Goal: Task Accomplishment & Management: Complete application form

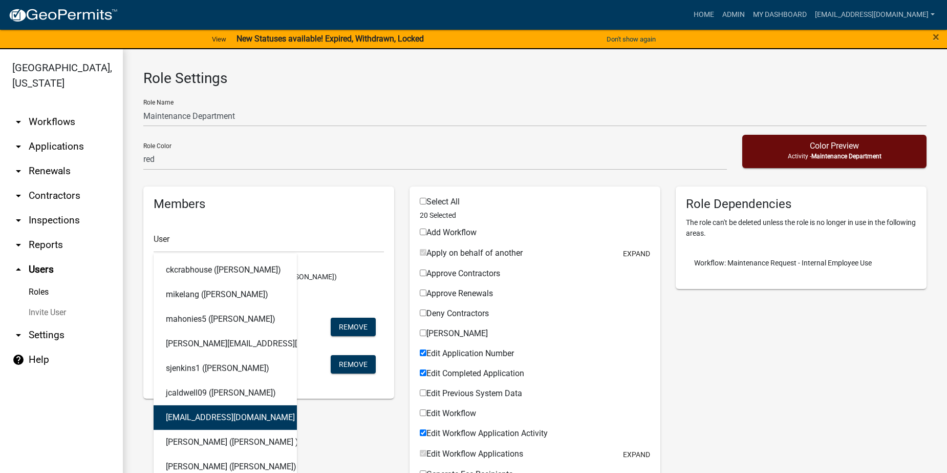
select select "4: red"
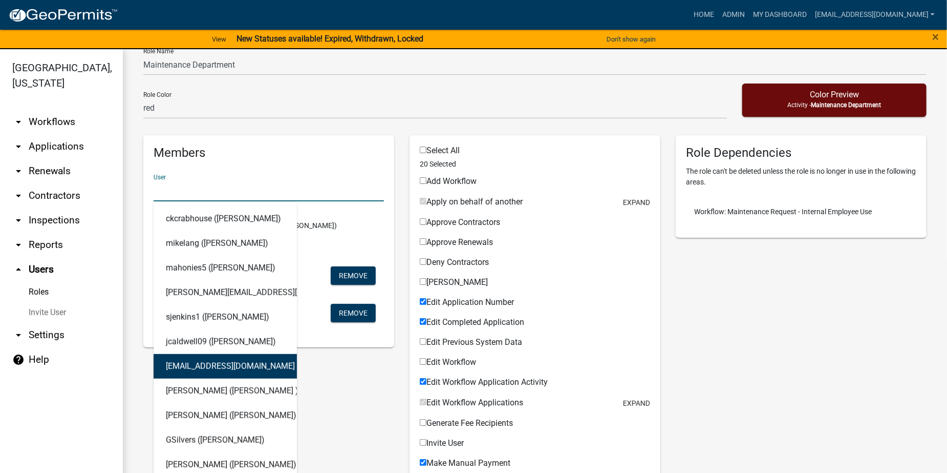
click at [58, 124] on link "arrow_drop_down Workflows" at bounding box center [61, 122] width 123 height 25
click at [56, 120] on link "arrow_drop_down Workflows" at bounding box center [61, 122] width 123 height 25
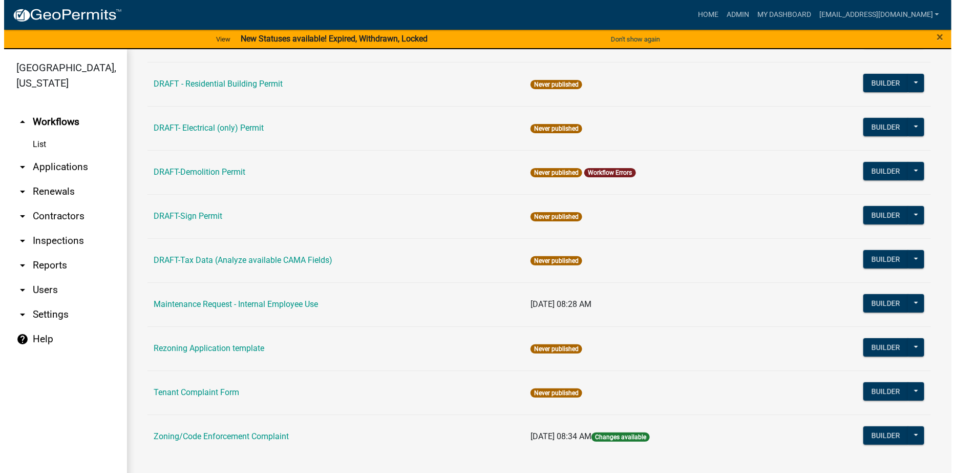
scroll to position [180, 0]
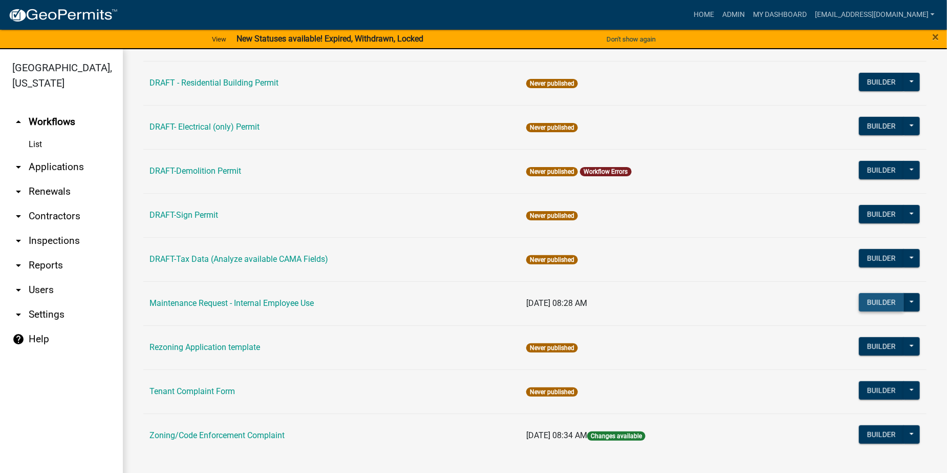
click at [872, 301] on button "Builder" at bounding box center [881, 302] width 45 height 18
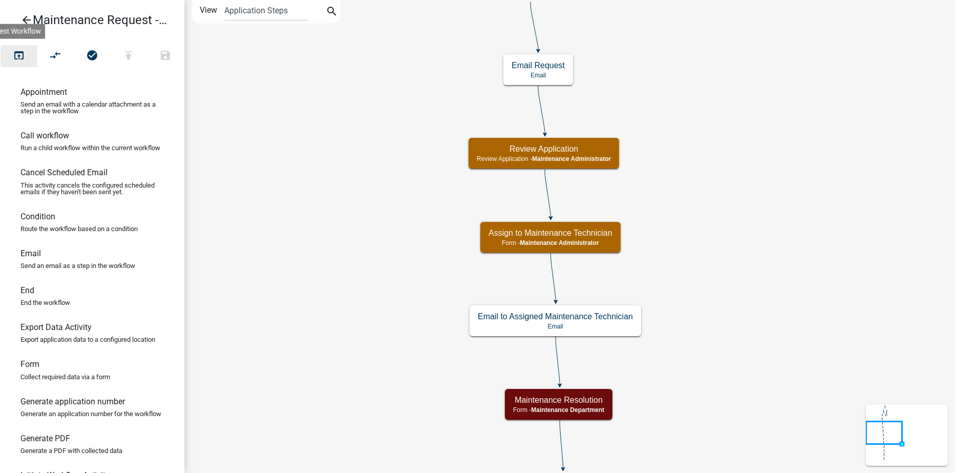
click at [15, 58] on icon "open_in_browser" at bounding box center [19, 56] width 12 height 14
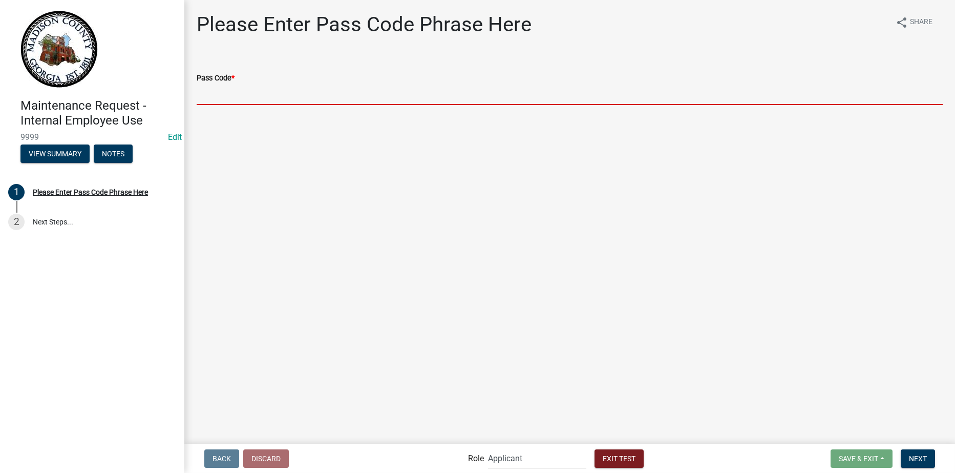
click at [266, 91] on input "Pass Code *" at bounding box center [570, 94] width 746 height 21
click at [210, 89] on input "Pass Code *" at bounding box center [570, 94] width 746 height 21
type input "bgmr2025"
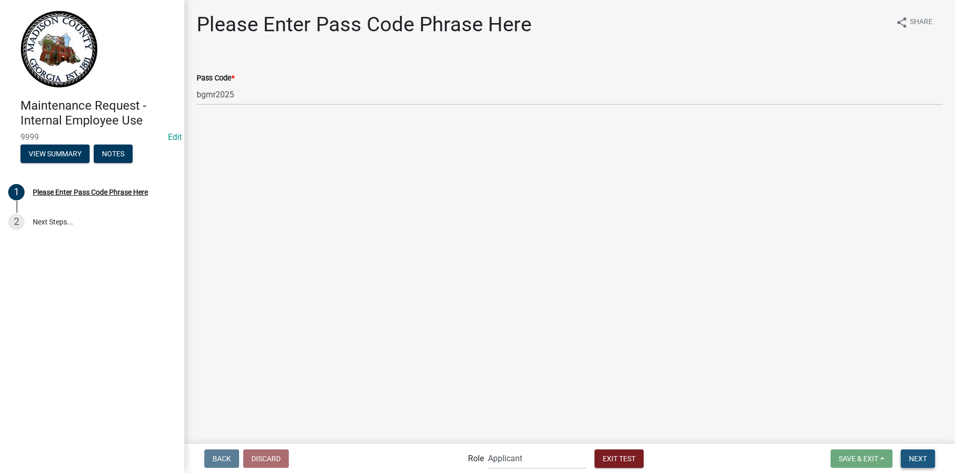
click at [925, 461] on span "Next" at bounding box center [918, 458] width 18 height 8
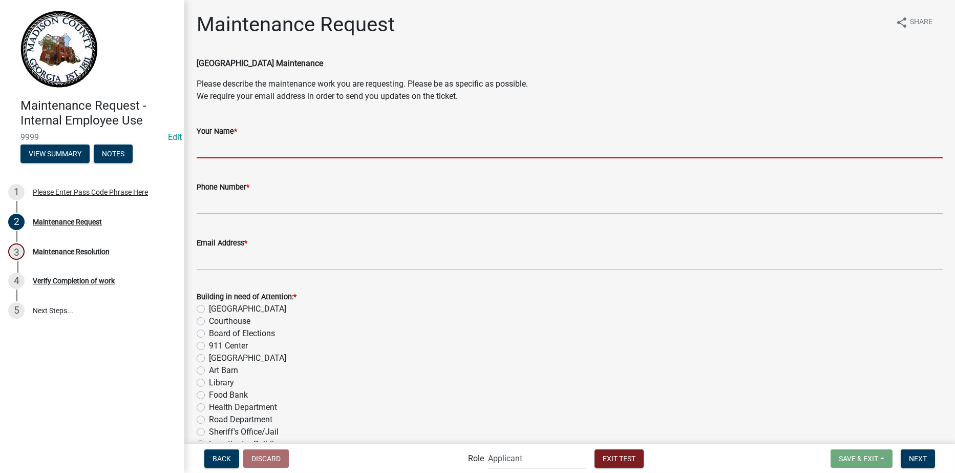
click at [249, 149] on input "Your Name *" at bounding box center [570, 147] width 746 height 21
type input "[PERSON_NAME]"
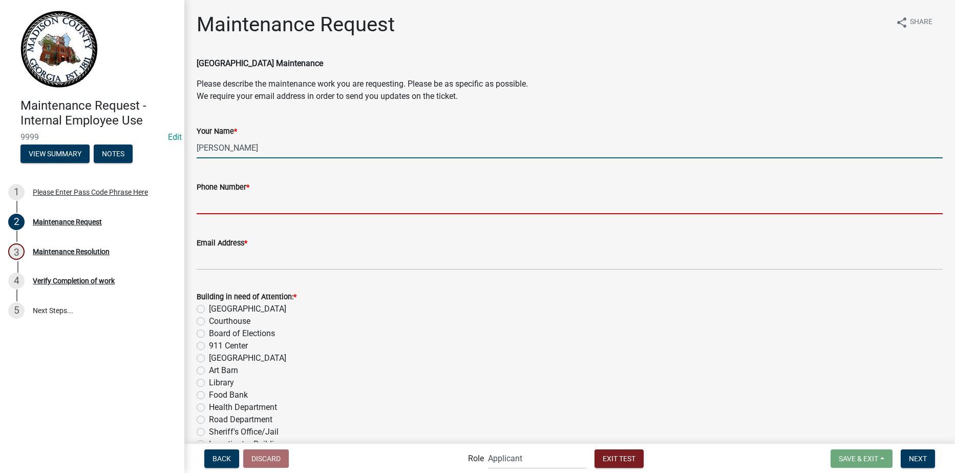
type input "7066144287"
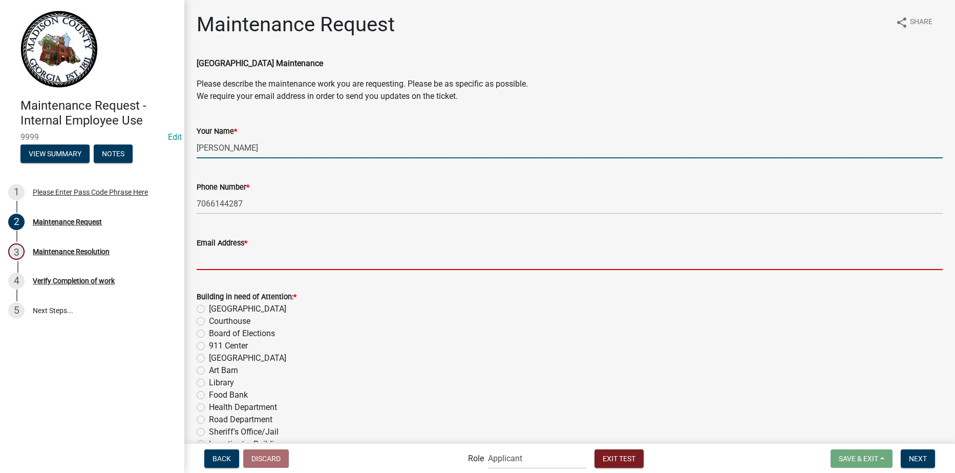
type input "[EMAIL_ADDRESS][DOMAIN_NAME]"
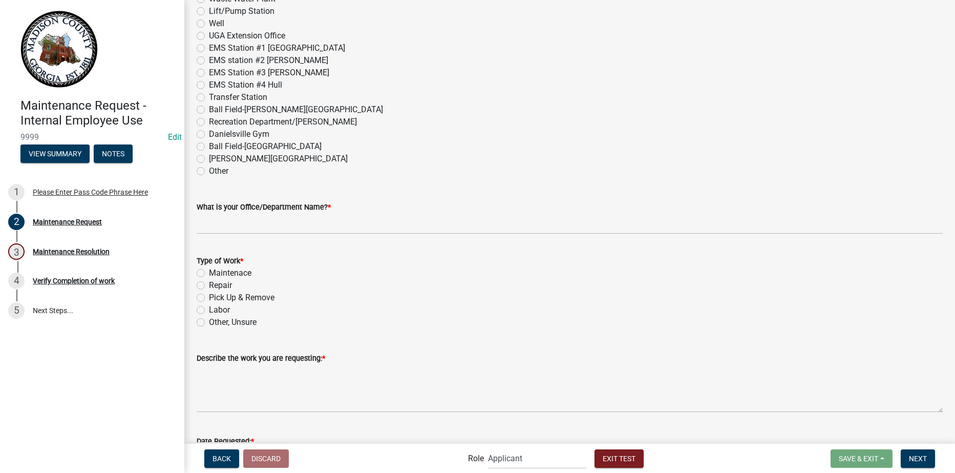
scroll to position [512, 0]
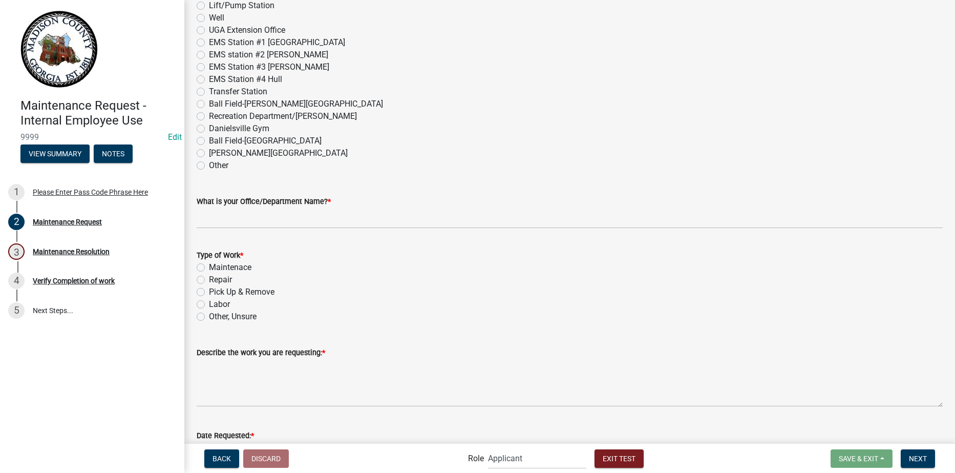
drag, startPoint x: 200, startPoint y: 162, endPoint x: 202, endPoint y: 167, distance: 5.3
click at [209, 162] on label "Other" at bounding box center [218, 165] width 19 height 12
click at [209, 162] on input "Other" at bounding box center [212, 162] width 7 height 7
radio input "true"
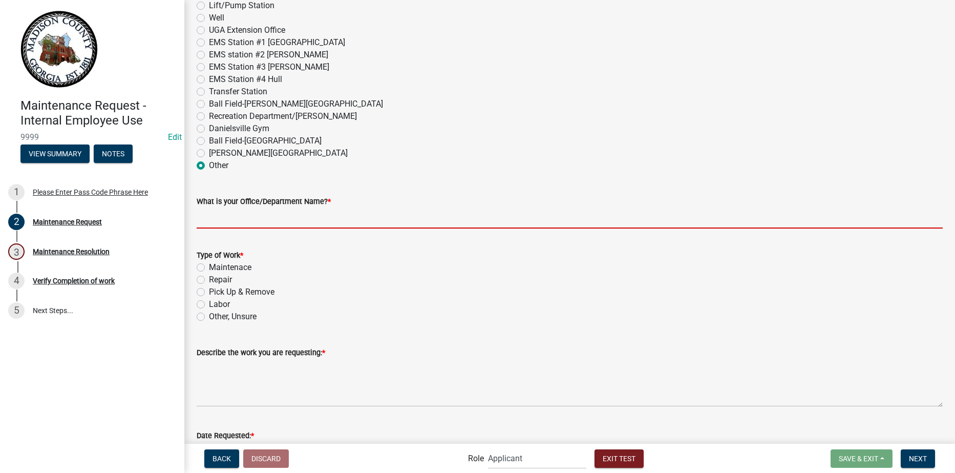
click at [237, 226] on input "What is your Office/Department Name? *" at bounding box center [570, 217] width 746 height 21
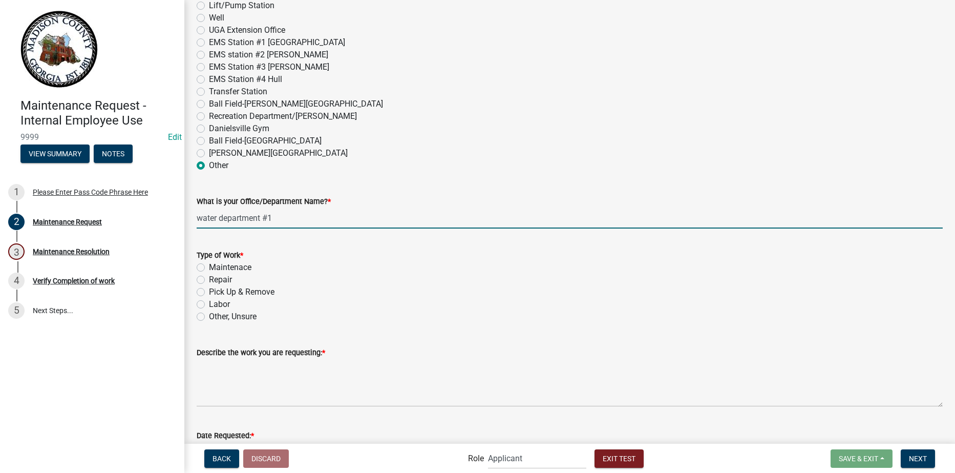
scroll to position [563, 0]
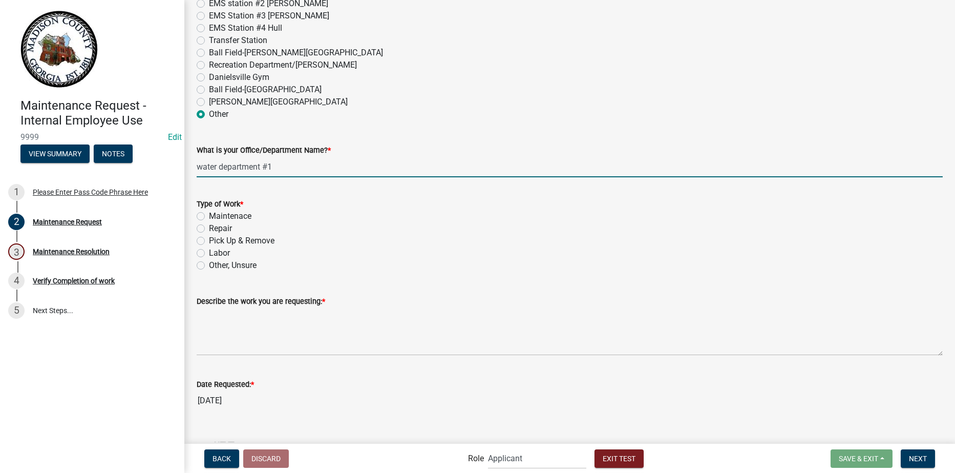
type input "water department #1"
click at [209, 228] on label "Repair" at bounding box center [220, 228] width 23 height 12
click at [209, 228] on input "Repair" at bounding box center [212, 225] width 7 height 7
radio input "true"
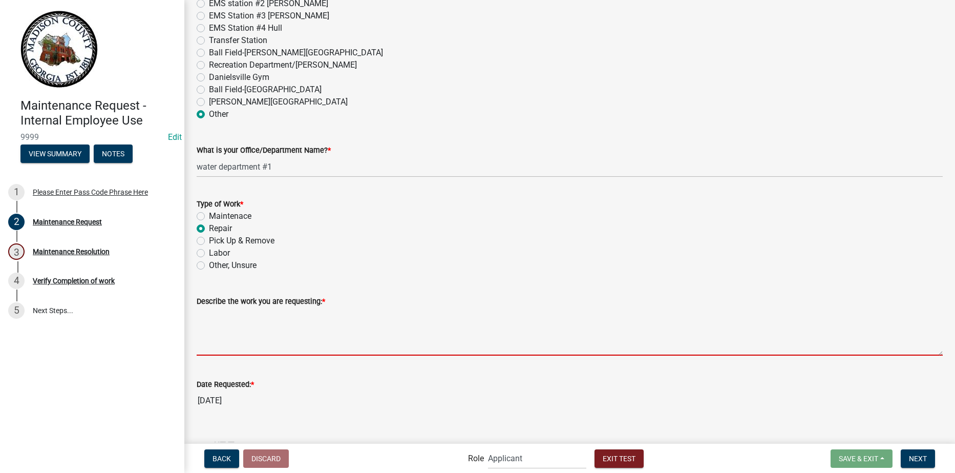
click at [249, 336] on textarea "Describe the work you are requesting: *" at bounding box center [570, 331] width 746 height 48
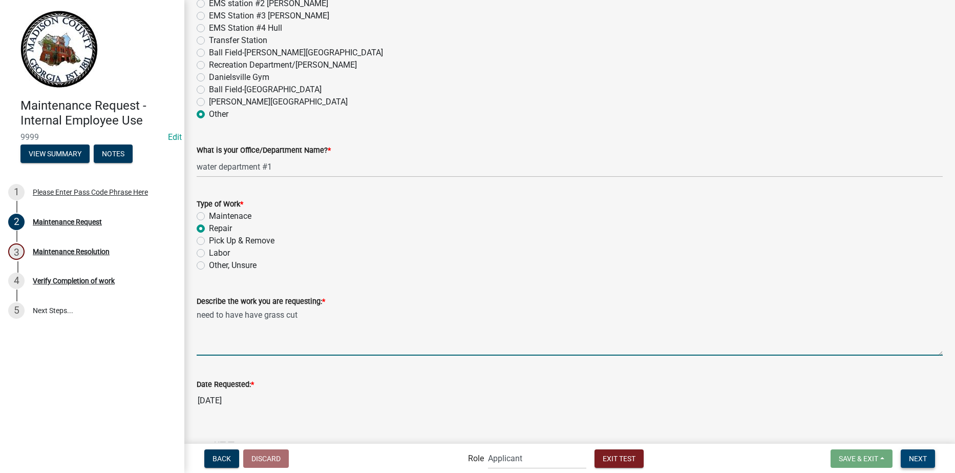
type textarea "need to have have grass cut"
click at [922, 456] on span "Next" at bounding box center [918, 458] width 18 height 8
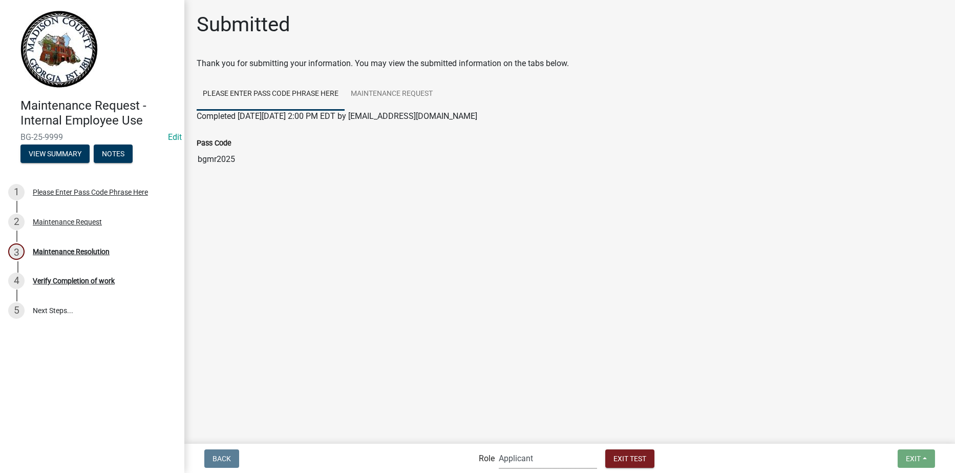
click at [535, 463] on select "Applicant Maintenance Administrator Admin Maintenance Department" at bounding box center [548, 458] width 98 height 21
select select "6952c415-6010-4936-b2bd-6f83e84a6e7b"
click at [499, 448] on select "Applicant Maintenance Administrator Admin Maintenance Department" at bounding box center [548, 458] width 98 height 21
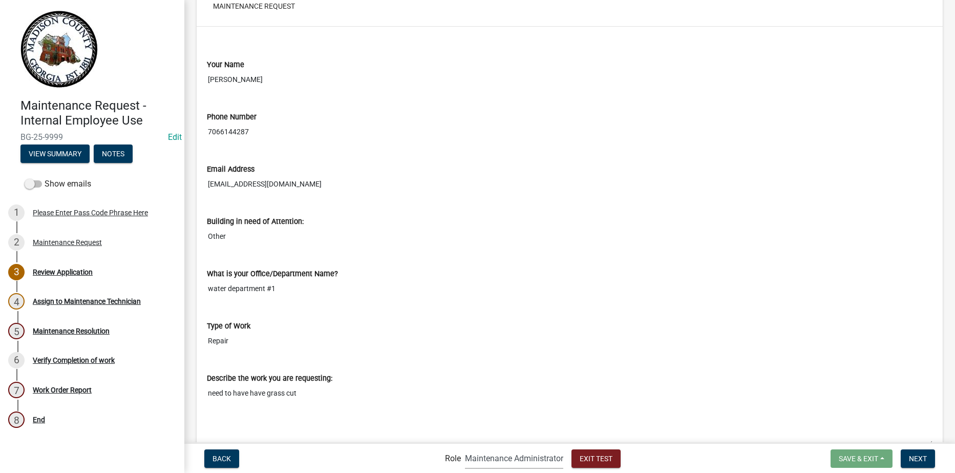
scroll to position [205, 0]
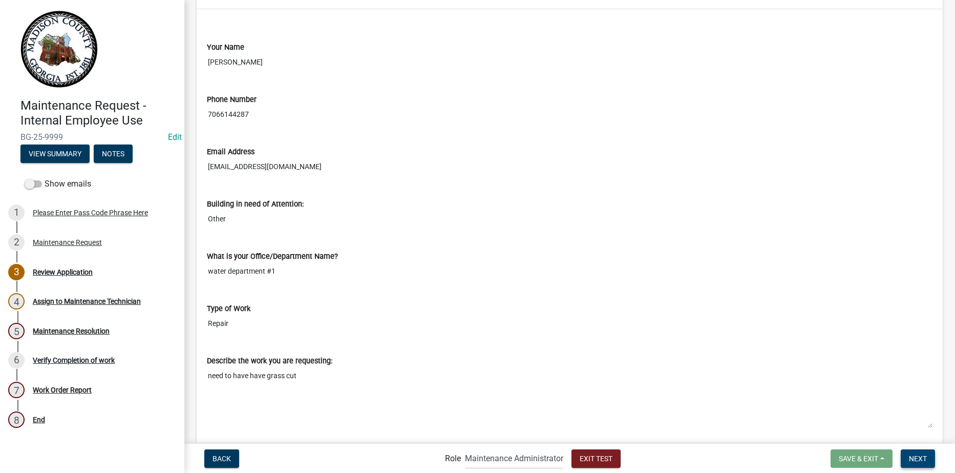
click at [918, 454] on span "Next" at bounding box center [918, 458] width 18 height 8
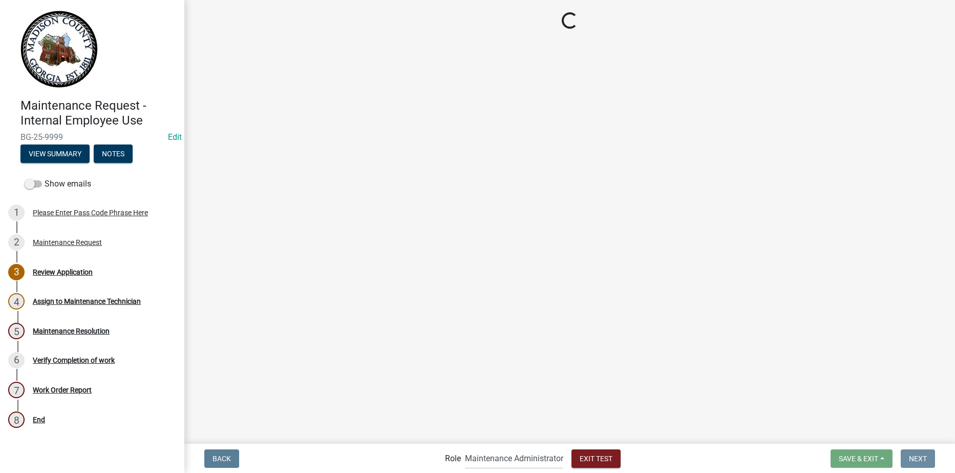
scroll to position [0, 0]
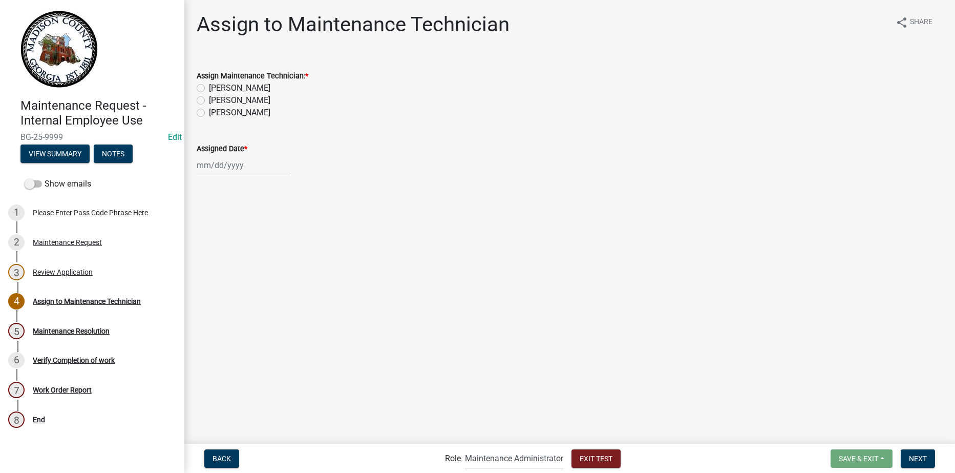
click at [209, 86] on label "[PERSON_NAME]" at bounding box center [239, 88] width 61 height 12
click at [209, 86] on input "[PERSON_NAME]" at bounding box center [212, 85] width 7 height 7
radio input "true"
click at [223, 169] on div at bounding box center [244, 165] width 94 height 21
select select "8"
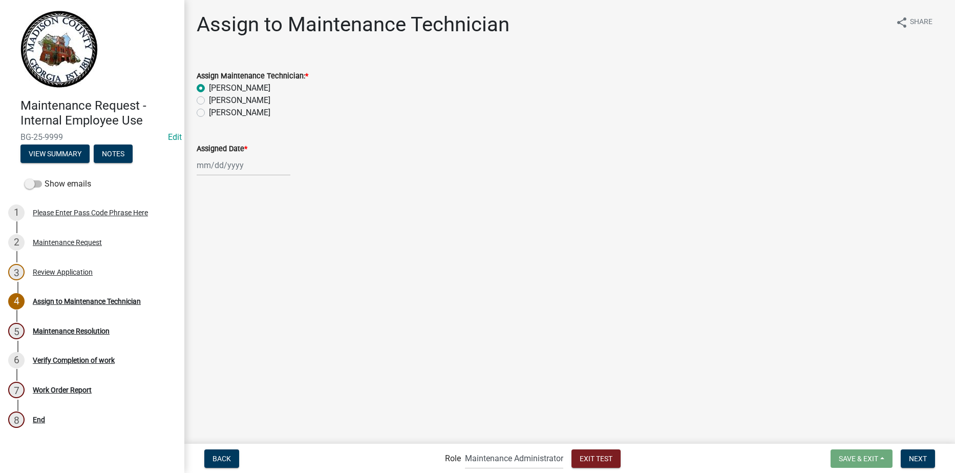
select select "2025"
click at [274, 268] on div "22" at bounding box center [272, 269] width 16 height 16
type input "[DATE]"
click at [914, 460] on span "Next" at bounding box center [918, 458] width 18 height 8
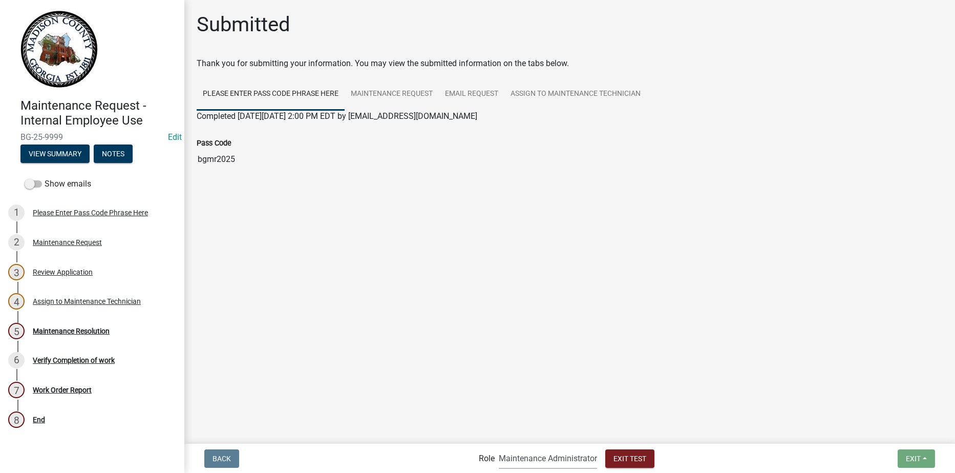
click at [555, 460] on select "Applicant Maintenance Administrator Admin Maintenance Department" at bounding box center [548, 458] width 98 height 21
select select "e2a02d37-8423-44e2-9bd6-fb50c7a16dd0"
click at [499, 448] on select "Applicant Maintenance Administrator Admin Maintenance Department" at bounding box center [548, 458] width 98 height 21
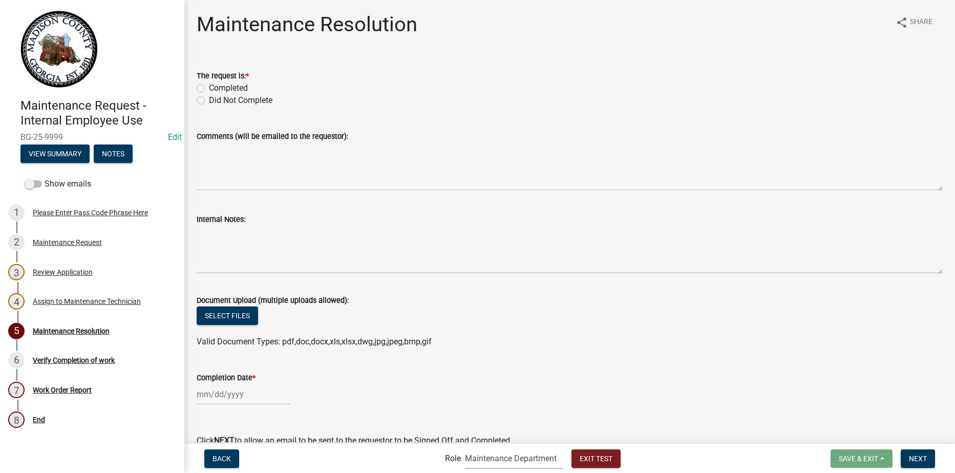
drag, startPoint x: 198, startPoint y: 86, endPoint x: 201, endPoint y: 93, distance: 8.3
click at [209, 86] on label "Completed" at bounding box center [228, 88] width 39 height 12
click at [209, 86] on input "Completed" at bounding box center [212, 85] width 7 height 7
radio input "true"
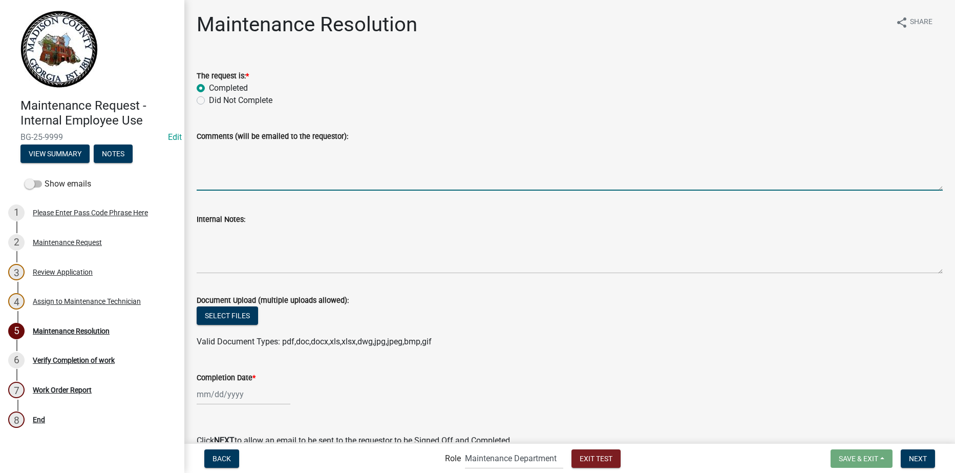
click at [243, 179] on textarea "Comments (will be emailed to the requestor):" at bounding box center [570, 166] width 746 height 48
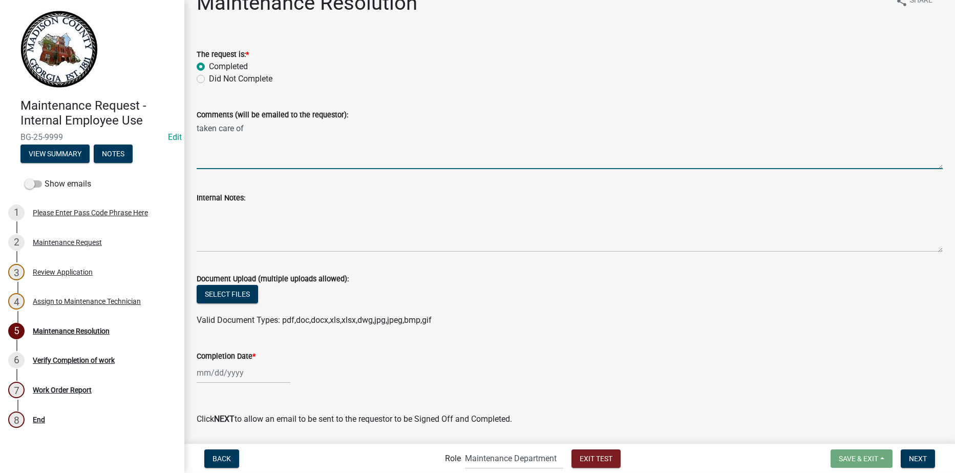
scroll to position [52, 0]
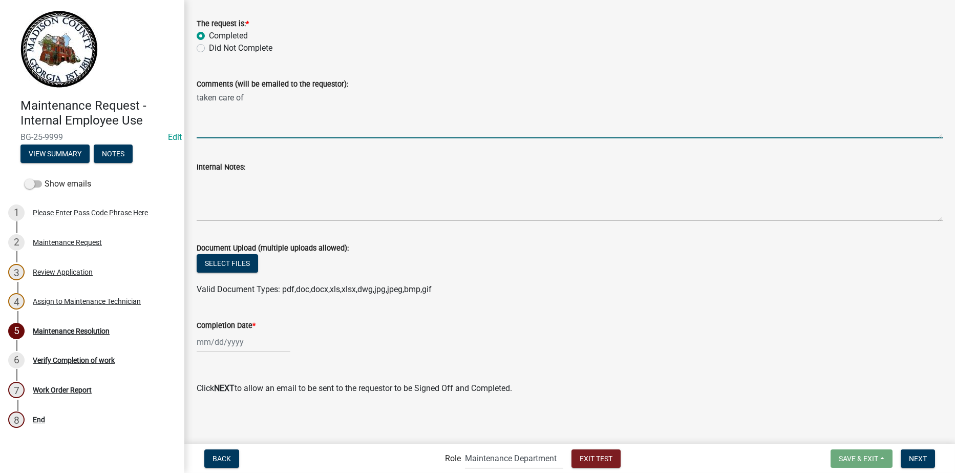
type textarea "taken care of"
click at [228, 345] on div at bounding box center [244, 341] width 94 height 21
select select "8"
select select "2025"
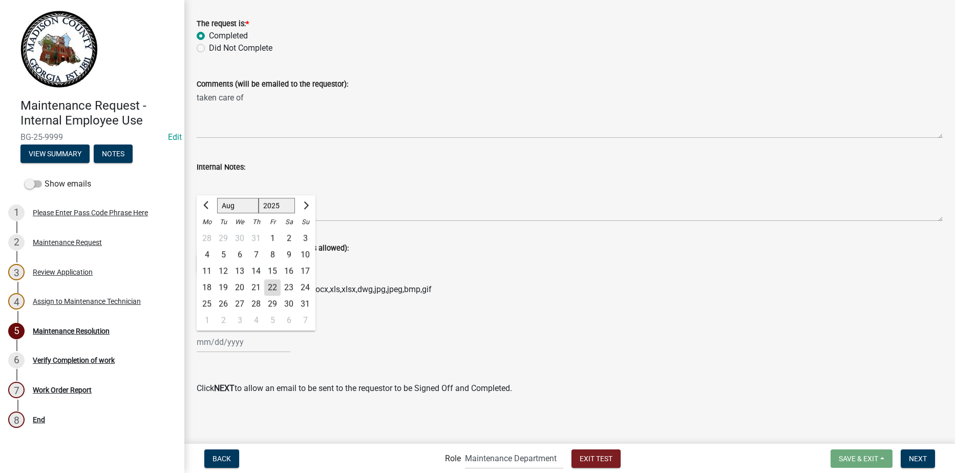
click at [271, 286] on div "22" at bounding box center [272, 287] width 16 height 16
type input "[DATE]"
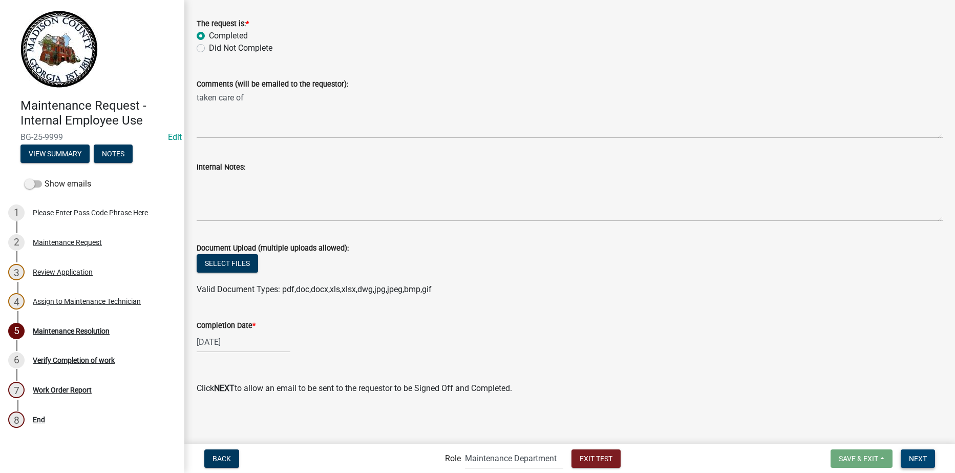
click at [924, 454] on span "Next" at bounding box center [918, 458] width 18 height 8
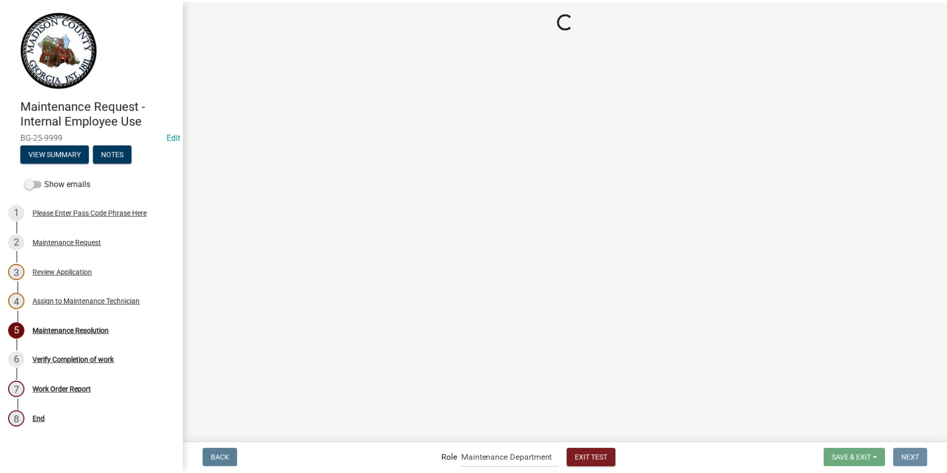
scroll to position [0, 0]
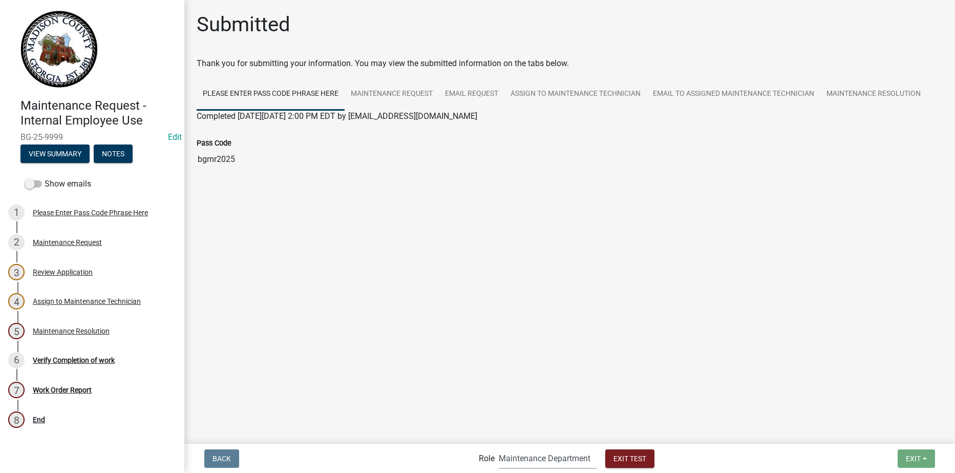
click at [531, 459] on select "Applicant Maintenance Administrator Admin Maintenance Department" at bounding box center [548, 458] width 98 height 21
select select "46f061d0-ca05-4526-87ad-bae6256f3e47"
click at [499, 448] on select "Applicant Maintenance Administrator Admin Maintenance Department" at bounding box center [548, 458] width 98 height 21
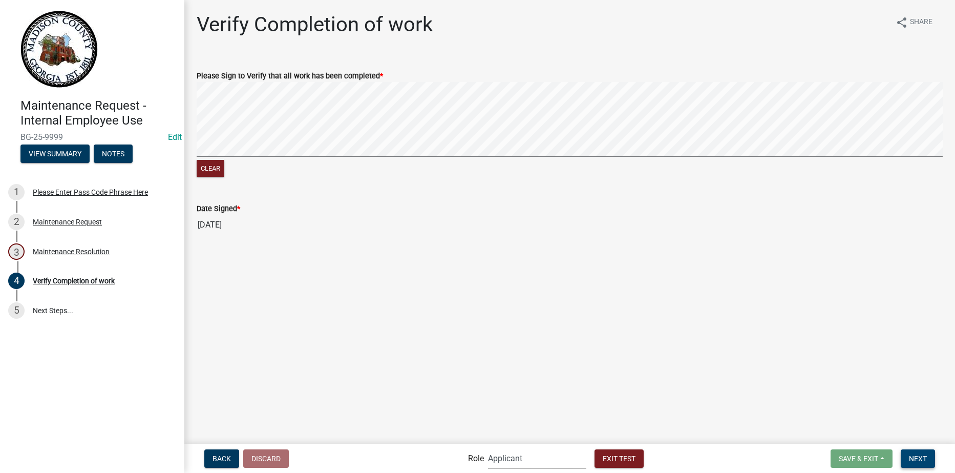
click at [918, 461] on span "Next" at bounding box center [918, 458] width 18 height 8
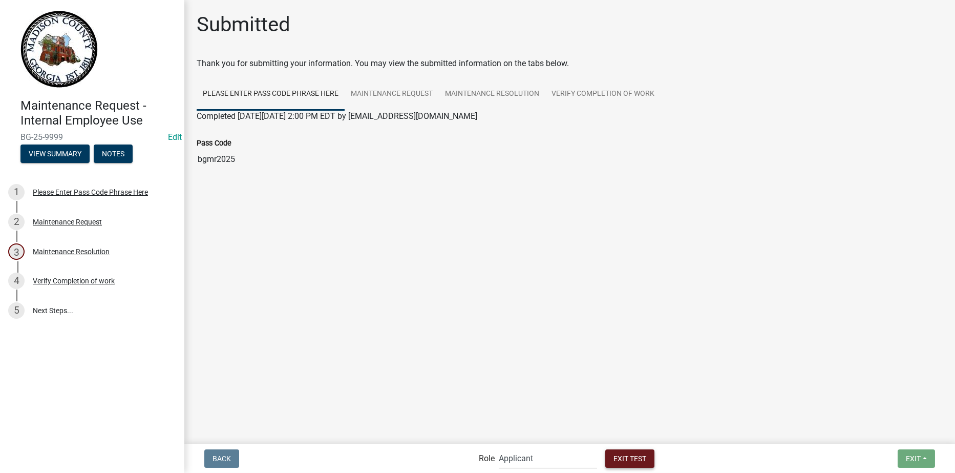
click at [634, 464] on button "Exit Test" at bounding box center [629, 458] width 49 height 18
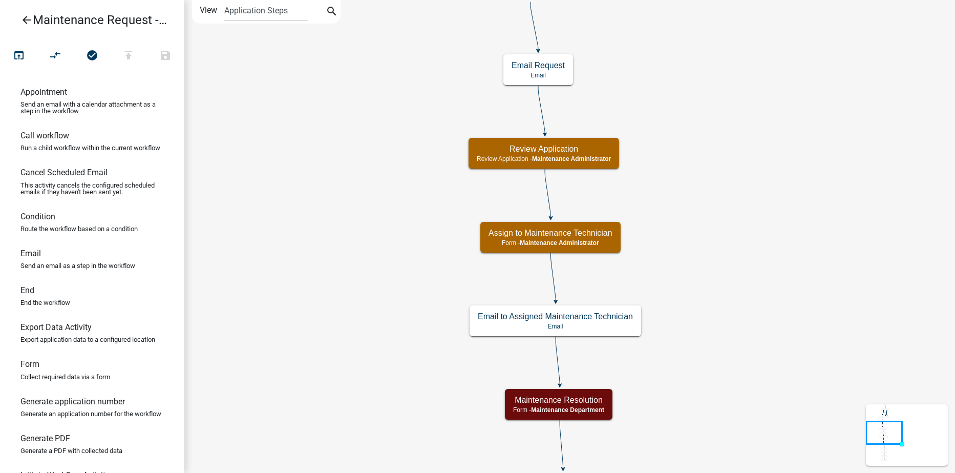
click at [25, 18] on icon "arrow_back" at bounding box center [26, 21] width 12 height 14
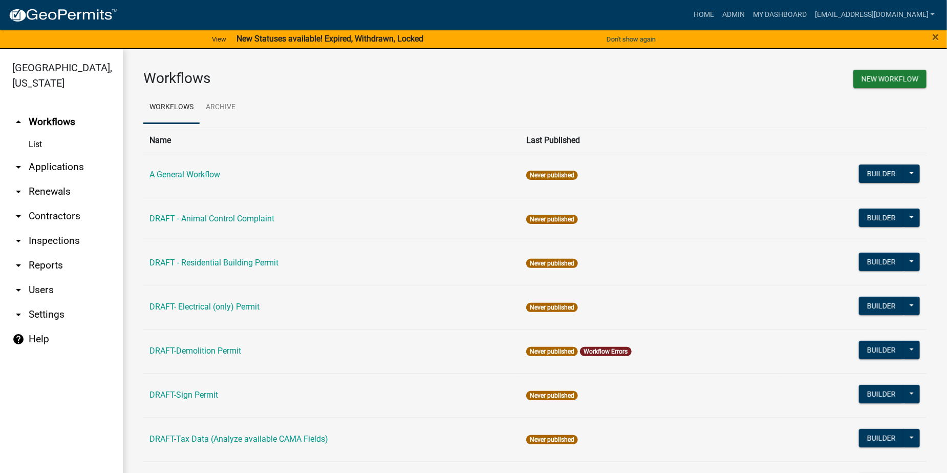
click at [55, 165] on link "arrow_drop_down Applications" at bounding box center [61, 167] width 123 height 25
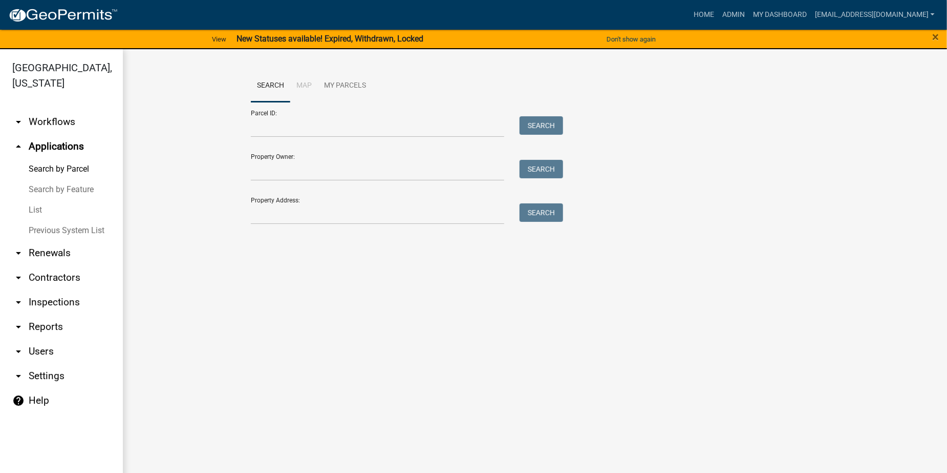
click at [33, 208] on link "List" at bounding box center [61, 210] width 123 height 20
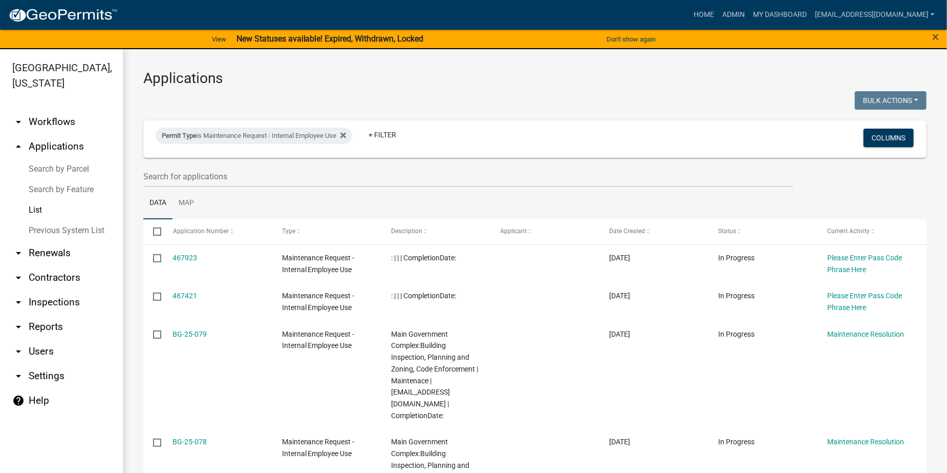
click at [44, 327] on link "arrow_drop_down Reports" at bounding box center [61, 326] width 123 height 25
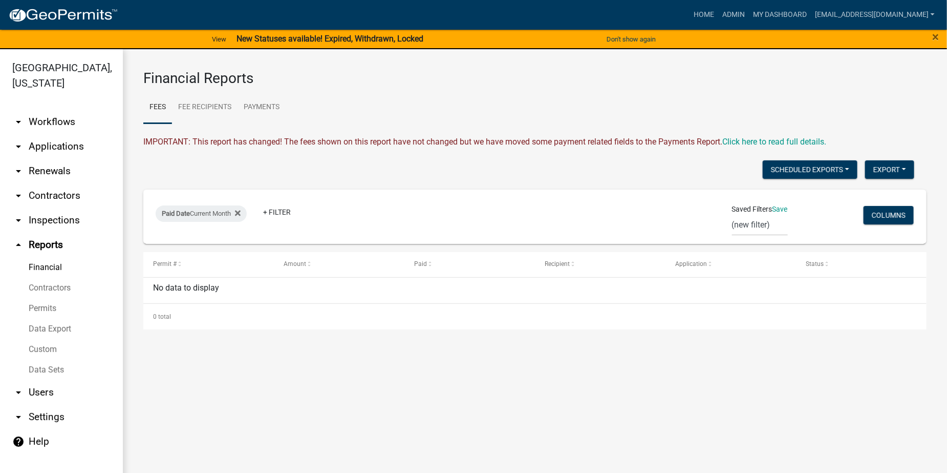
click at [46, 350] on link "Custom" at bounding box center [61, 349] width 123 height 20
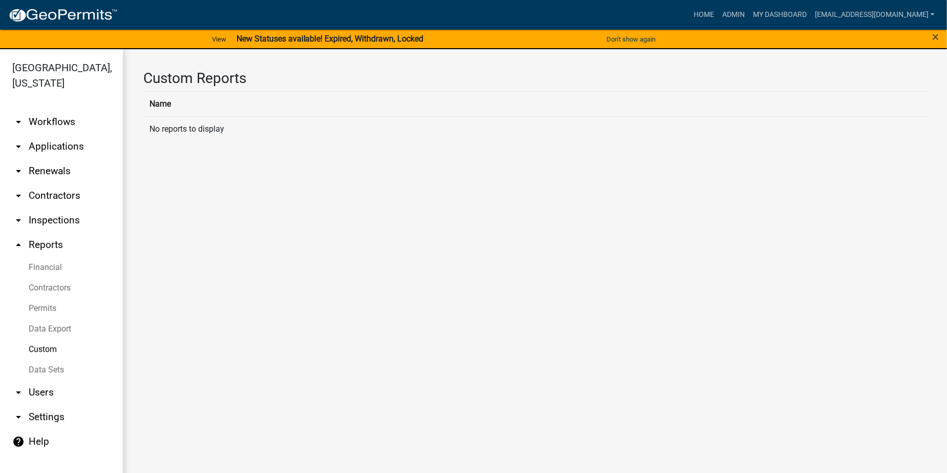
click at [46, 149] on link "arrow_drop_down Applications" at bounding box center [61, 146] width 123 height 25
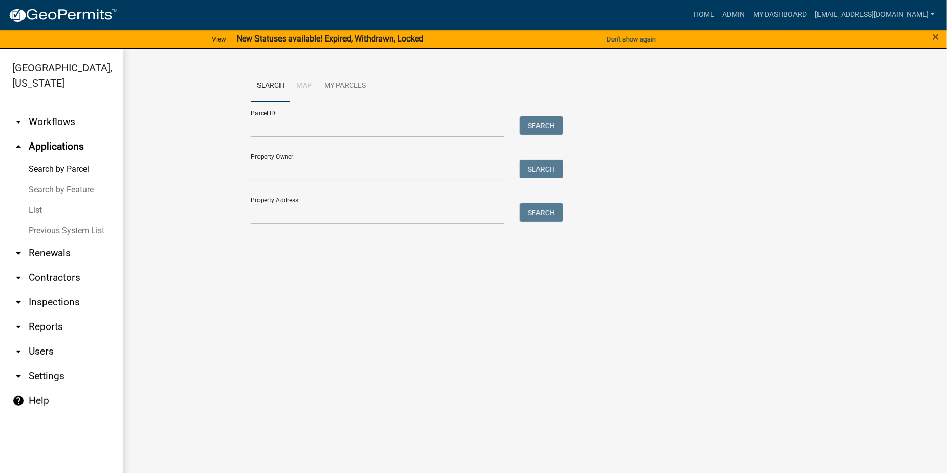
click at [39, 208] on link "List" at bounding box center [61, 210] width 123 height 20
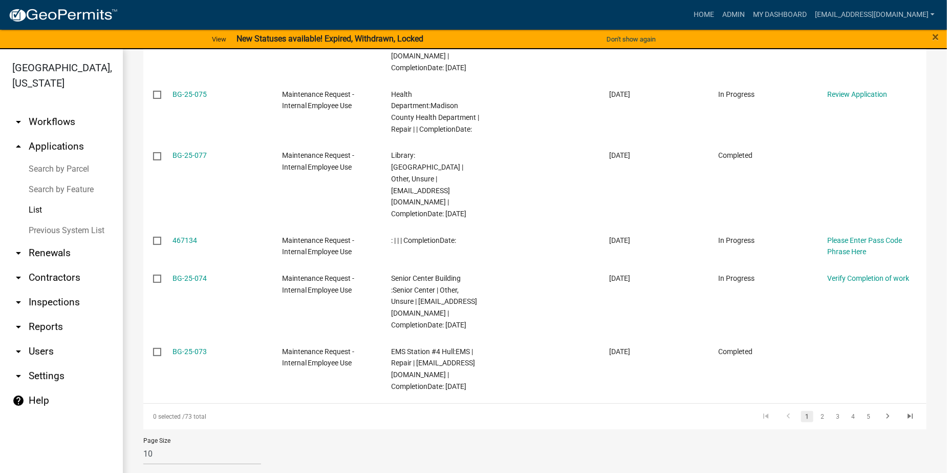
scroll to position [547, 0]
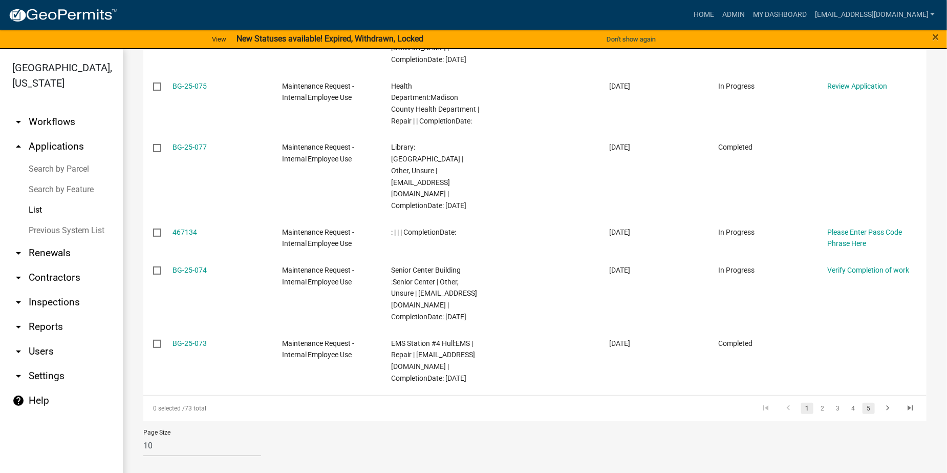
click at [863, 405] on link "5" at bounding box center [869, 407] width 12 height 11
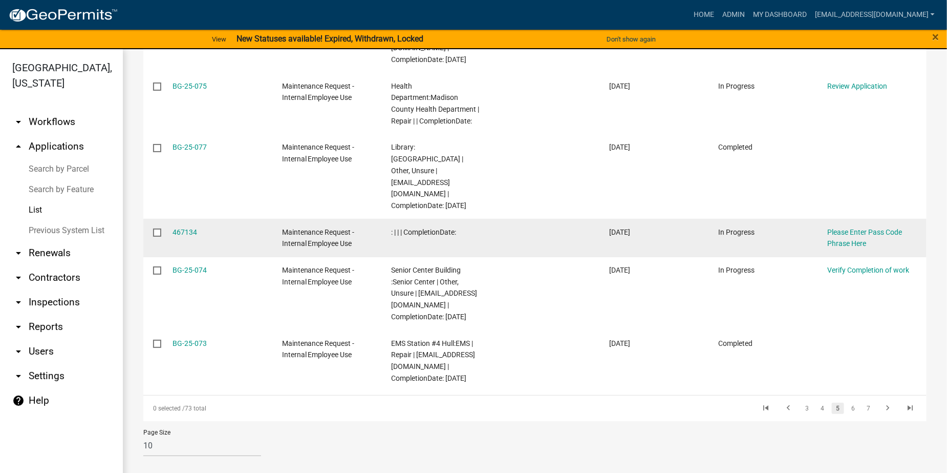
scroll to position [465, 0]
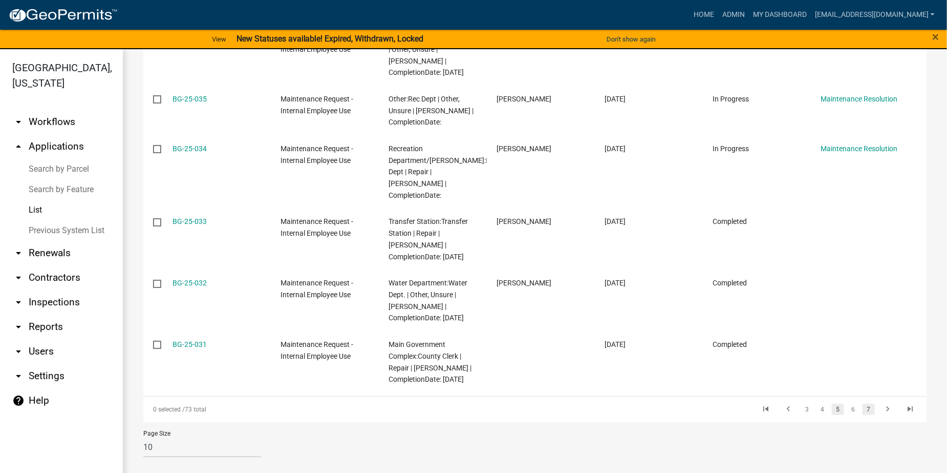
click at [863, 407] on link "7" at bounding box center [869, 409] width 12 height 11
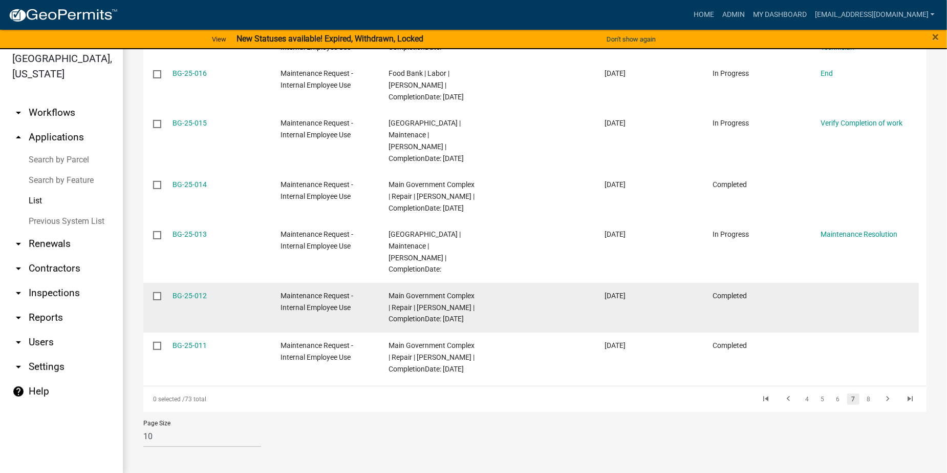
scroll to position [12, 0]
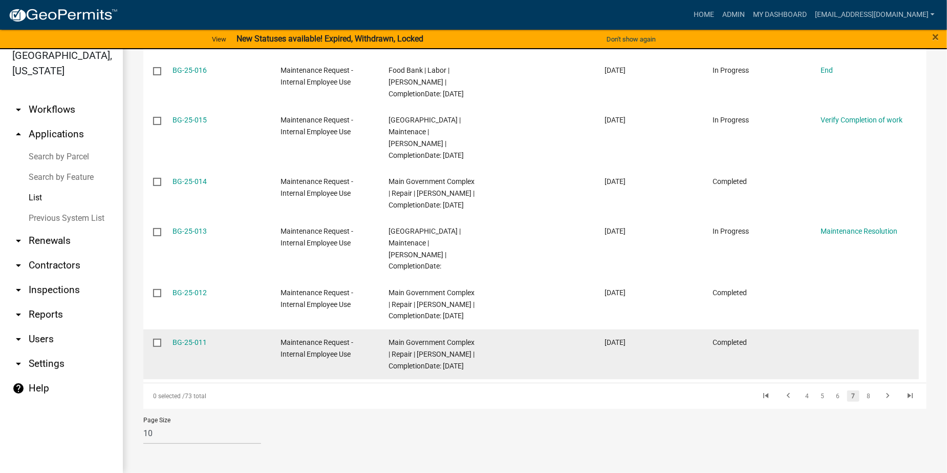
drag, startPoint x: 860, startPoint y: 392, endPoint x: 795, endPoint y: 377, distance: 66.7
click at [863, 392] on link "8" at bounding box center [869, 395] width 12 height 11
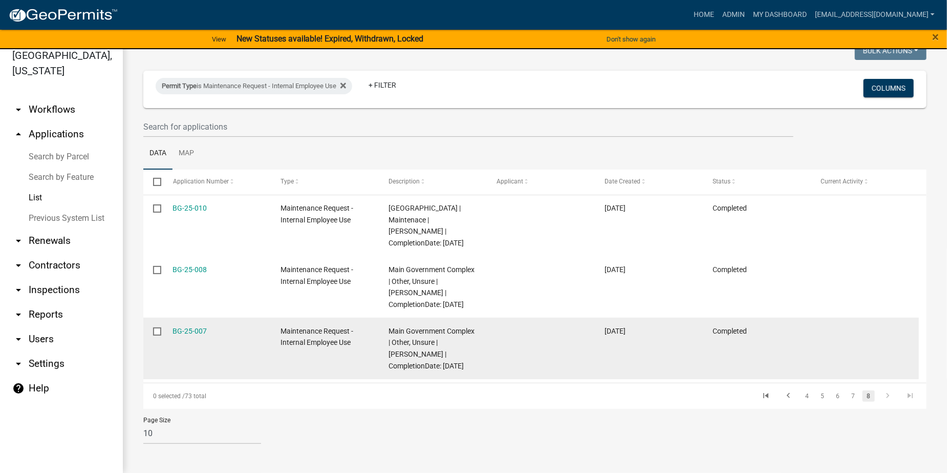
scroll to position [36, 0]
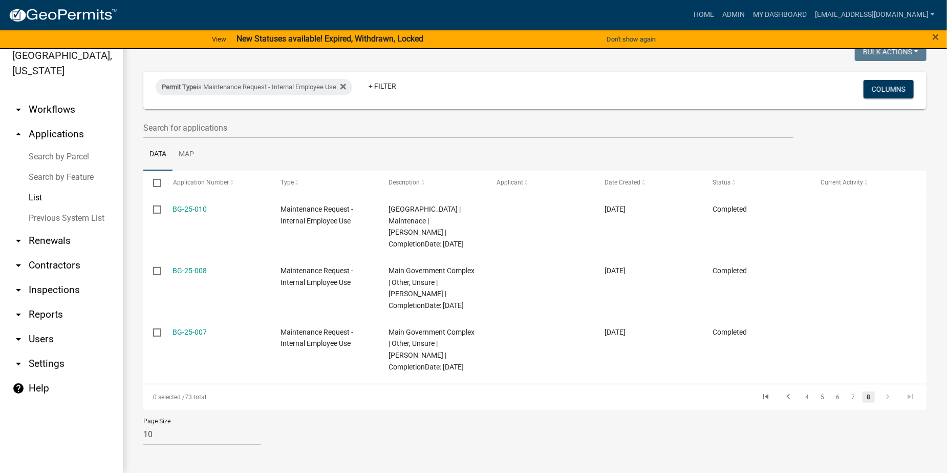
click at [864, 396] on link "8" at bounding box center [869, 396] width 12 height 11
click at [881, 395] on icon "go to next page" at bounding box center [887, 398] width 13 height 12
click at [801, 394] on link "4" at bounding box center [807, 396] width 12 height 11
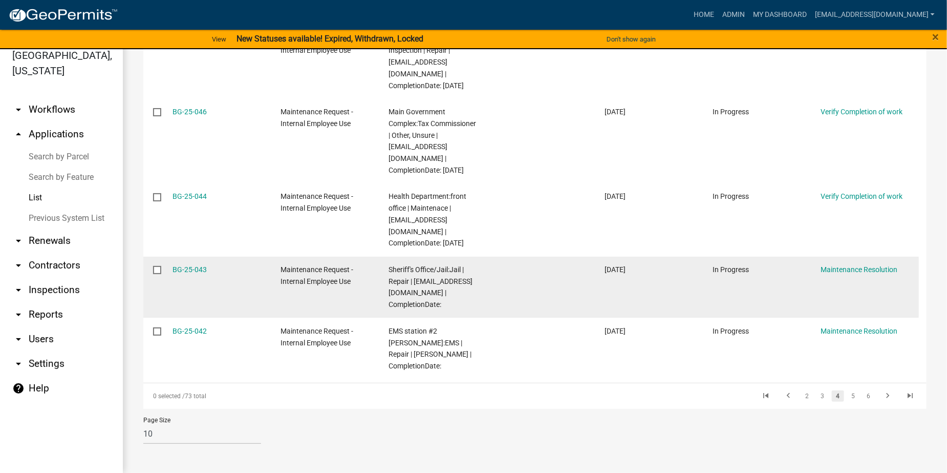
scroll to position [605, 0]
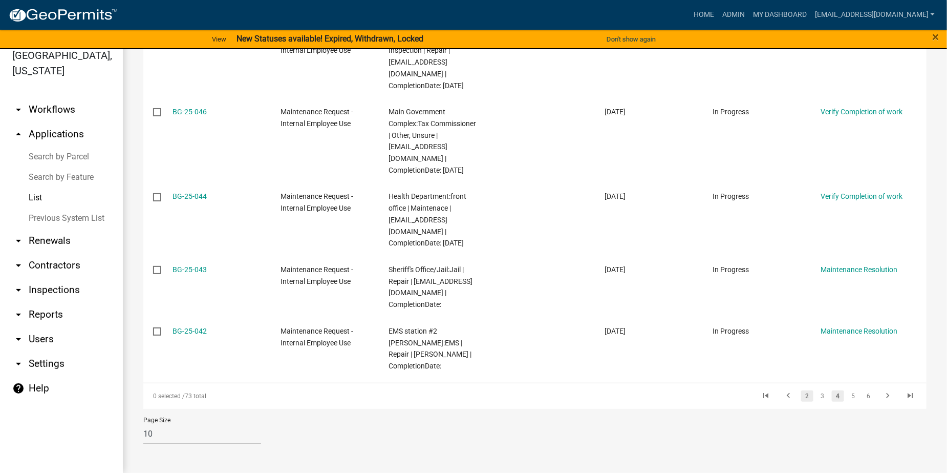
click at [802, 396] on link "2" at bounding box center [807, 395] width 12 height 11
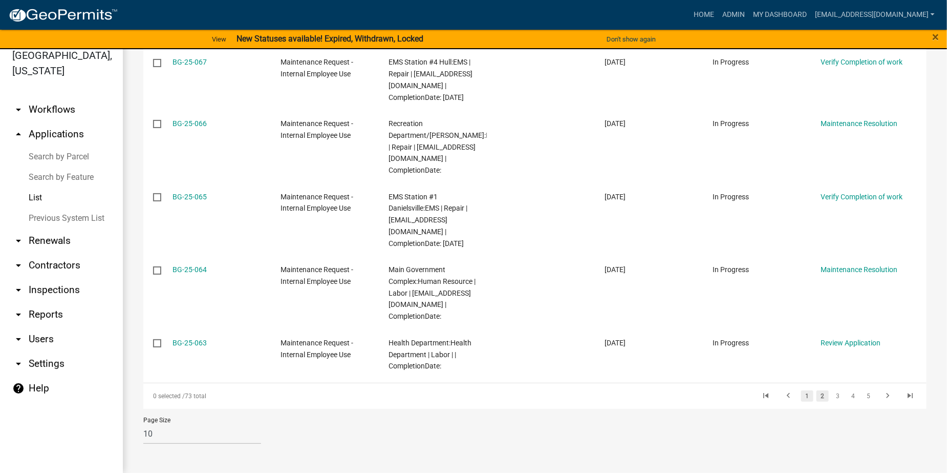
click at [801, 396] on link "1" at bounding box center [807, 395] width 12 height 11
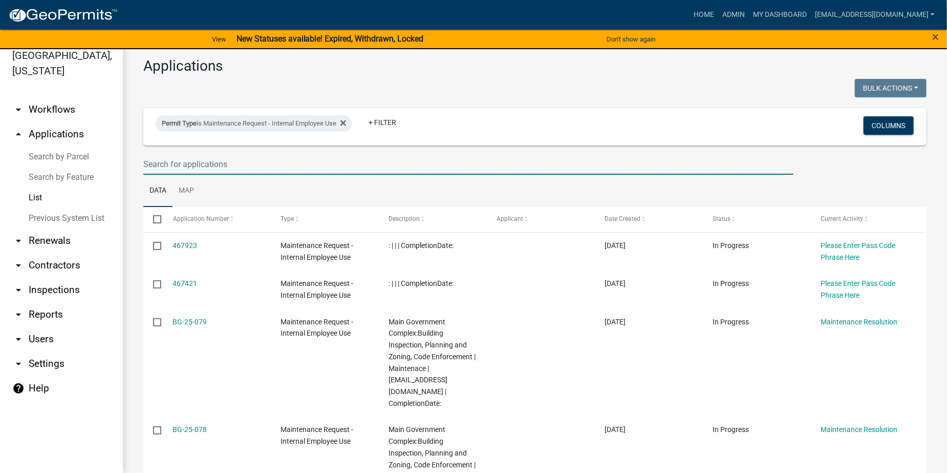
click at [221, 165] on input "text" at bounding box center [468, 164] width 650 height 21
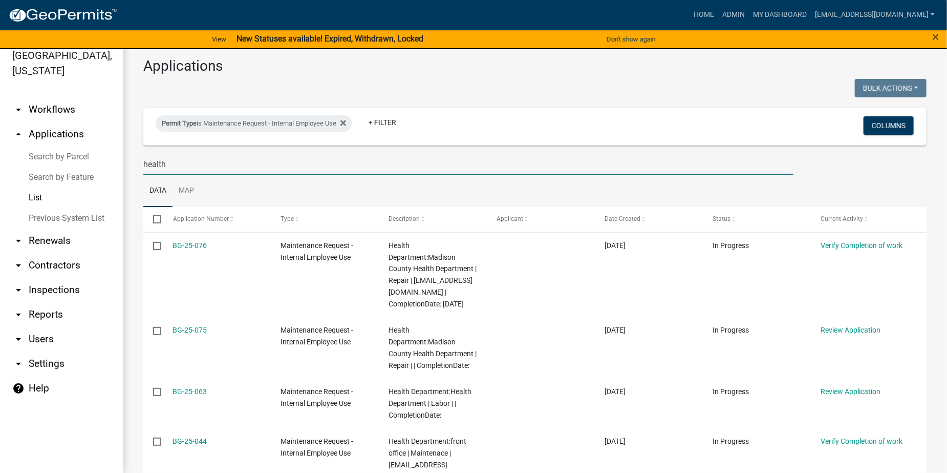
type input "health"
drag, startPoint x: 162, startPoint y: 165, endPoint x: 130, endPoint y: 165, distance: 31.7
click at [130, 165] on div "Applications Bulk Actions Void Expire Lock Withdraw Permit Type is Maintenance …" at bounding box center [535, 434] width 824 height 795
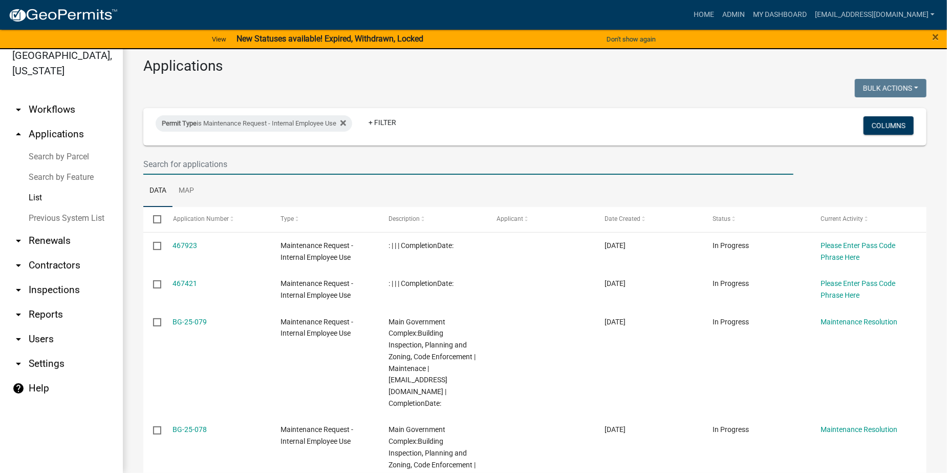
click at [43, 110] on link "arrow_drop_down Workflows" at bounding box center [61, 109] width 123 height 25
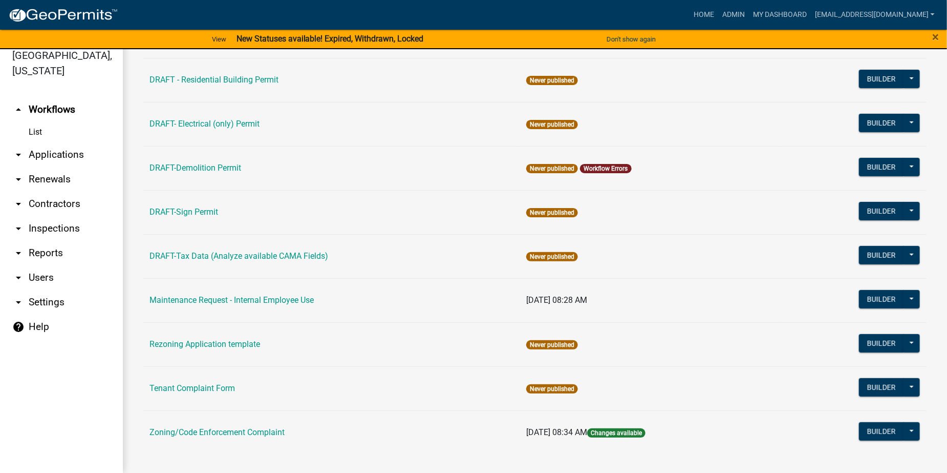
scroll to position [180, 0]
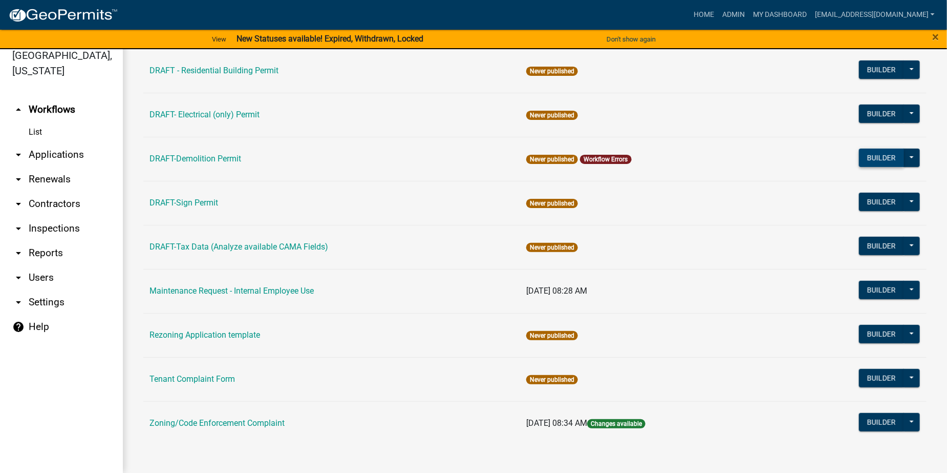
click at [871, 158] on button "Builder" at bounding box center [881, 158] width 45 height 18
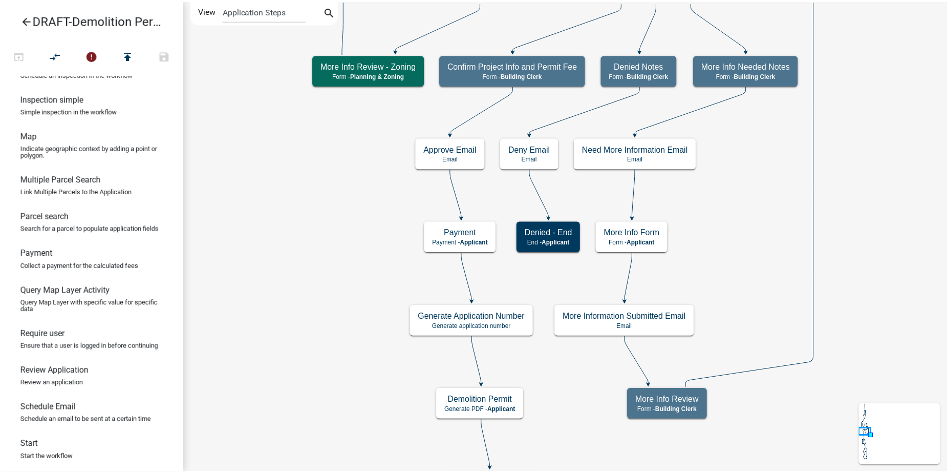
scroll to position [581, 0]
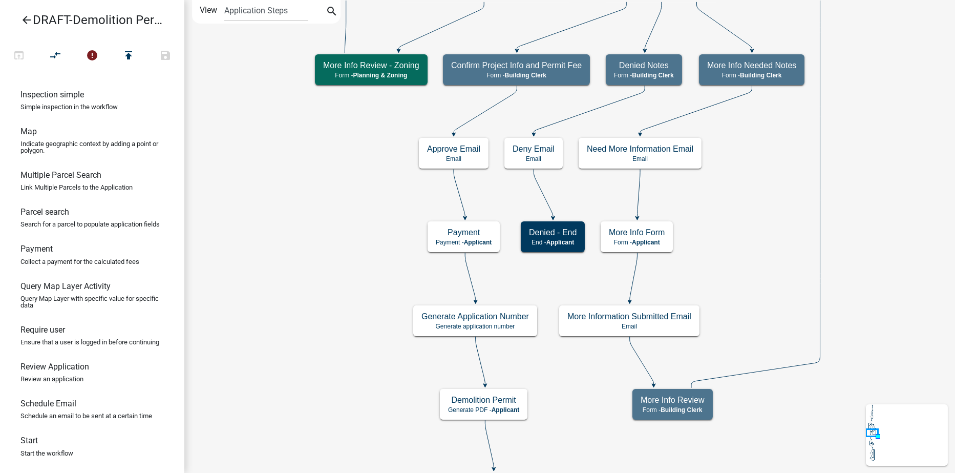
click at [26, 18] on icon "arrow_back" at bounding box center [26, 21] width 12 height 14
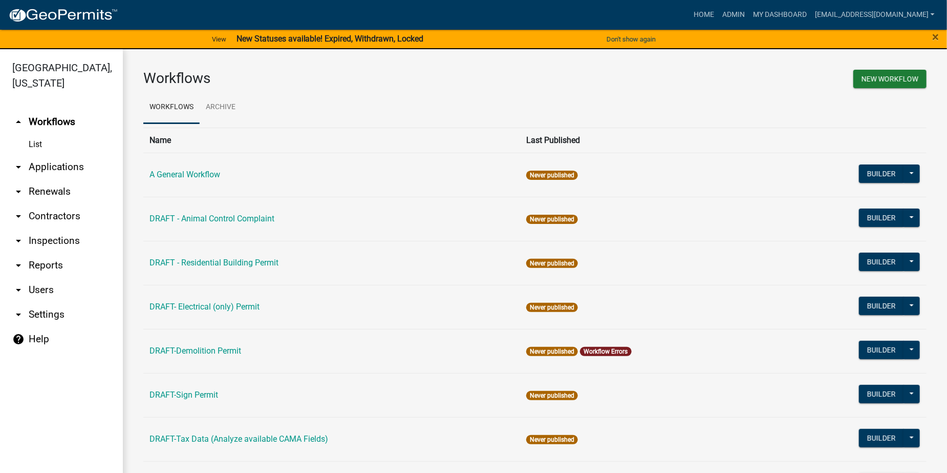
click at [43, 338] on link "help Help" at bounding box center [61, 339] width 123 height 25
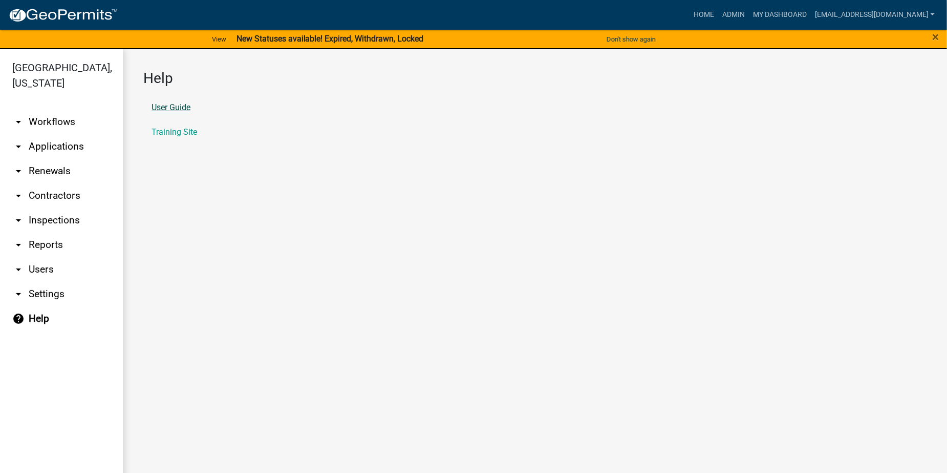
click at [181, 105] on link "User Guide" at bounding box center [171, 107] width 39 height 8
drag, startPoint x: 59, startPoint y: 122, endPoint x: 61, endPoint y: 130, distance: 7.8
click at [59, 123] on link "arrow_drop_down Workflows" at bounding box center [61, 122] width 123 height 25
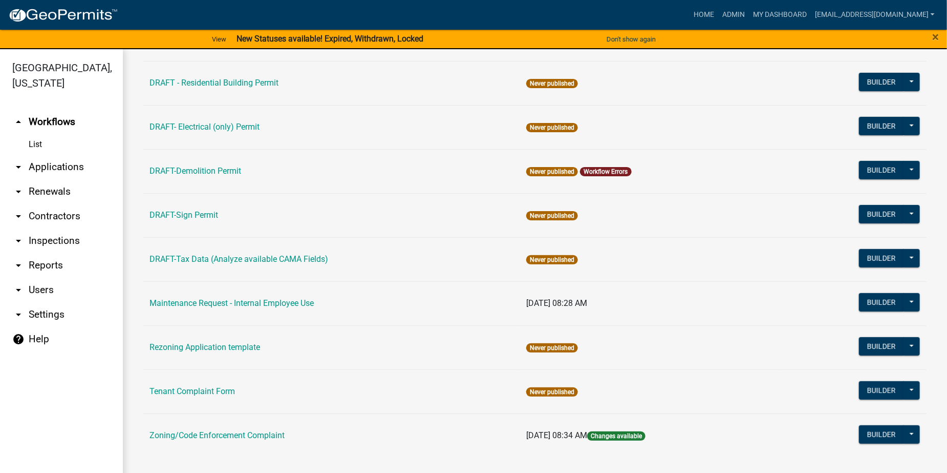
scroll to position [12, 0]
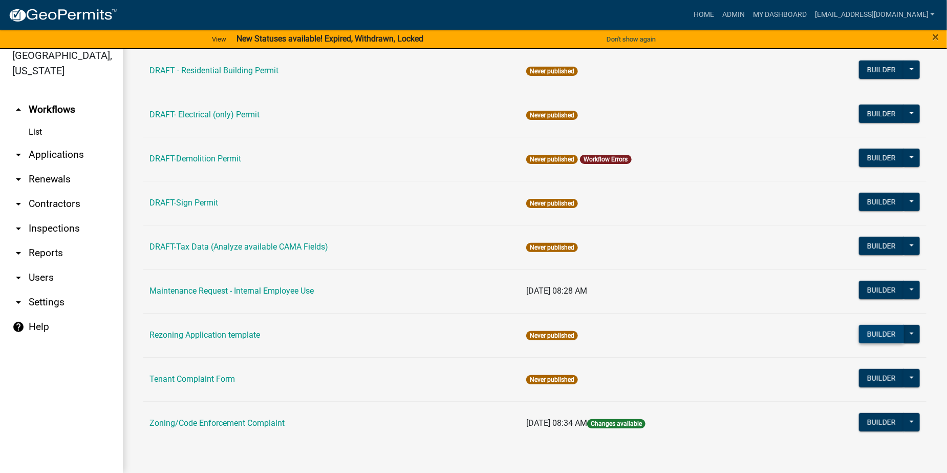
click at [869, 334] on button "Builder" at bounding box center [881, 334] width 45 height 18
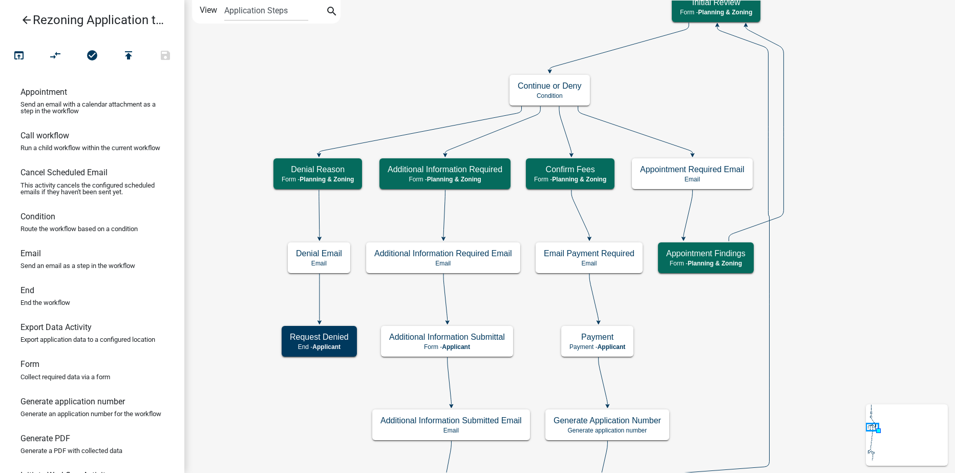
click at [24, 17] on icon "arrow_back" at bounding box center [26, 21] width 12 height 14
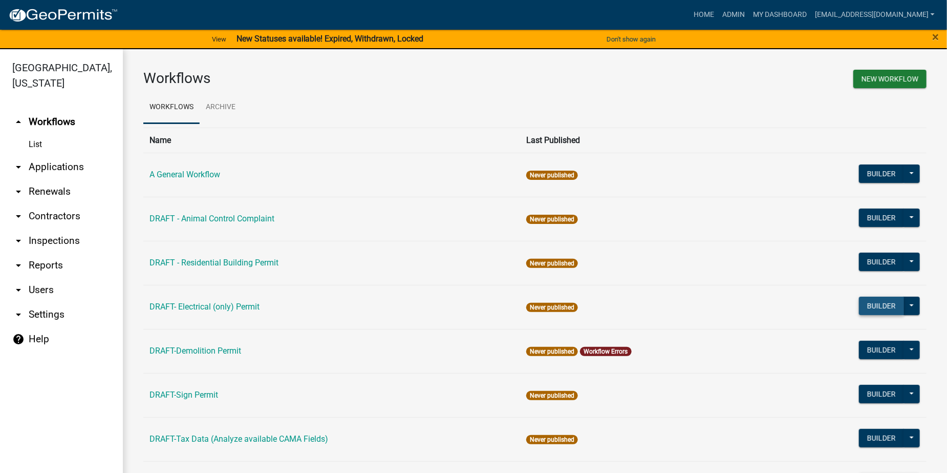
click at [868, 311] on button "Builder" at bounding box center [881, 305] width 45 height 18
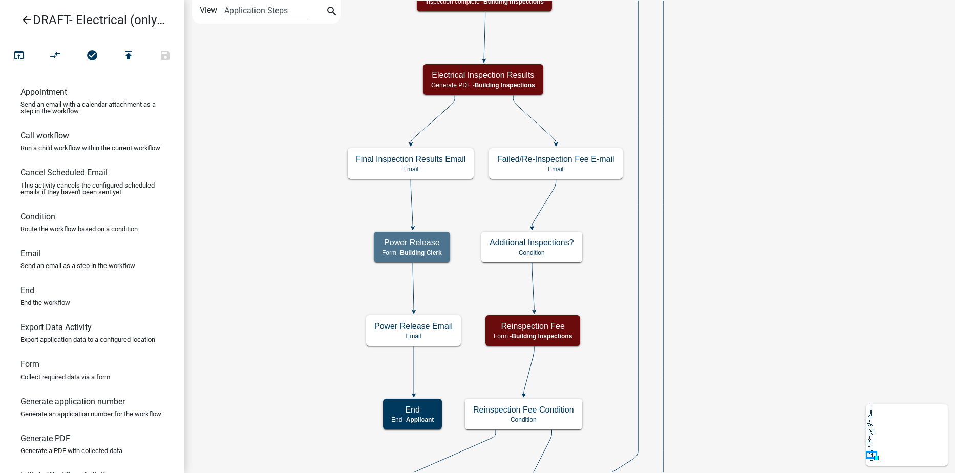
click at [26, 20] on icon "arrow_back" at bounding box center [26, 21] width 12 height 14
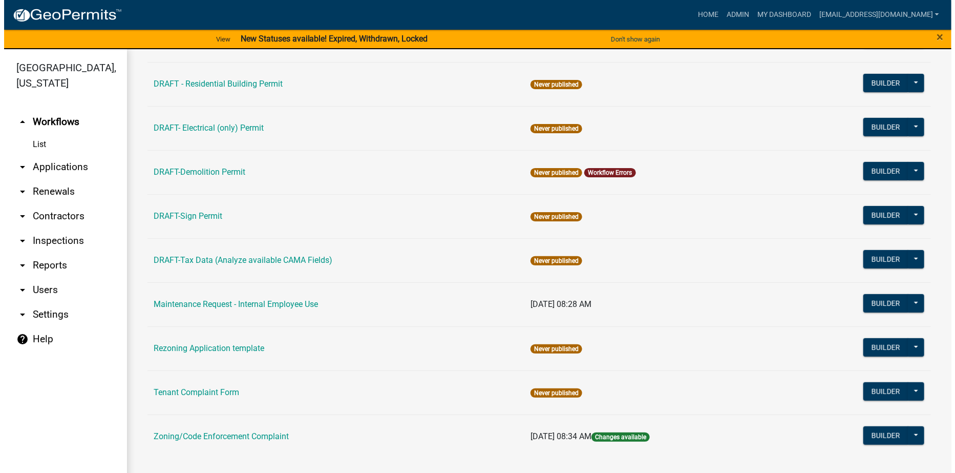
scroll to position [180, 0]
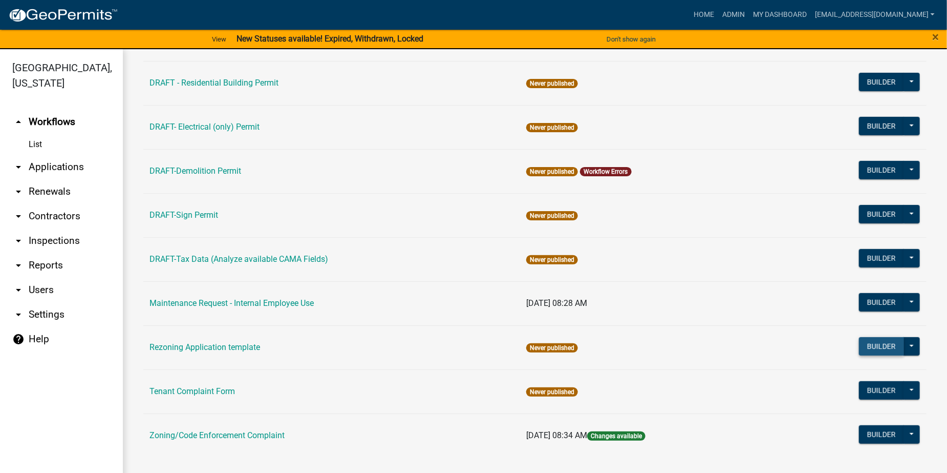
click at [866, 345] on button "Builder" at bounding box center [881, 346] width 45 height 18
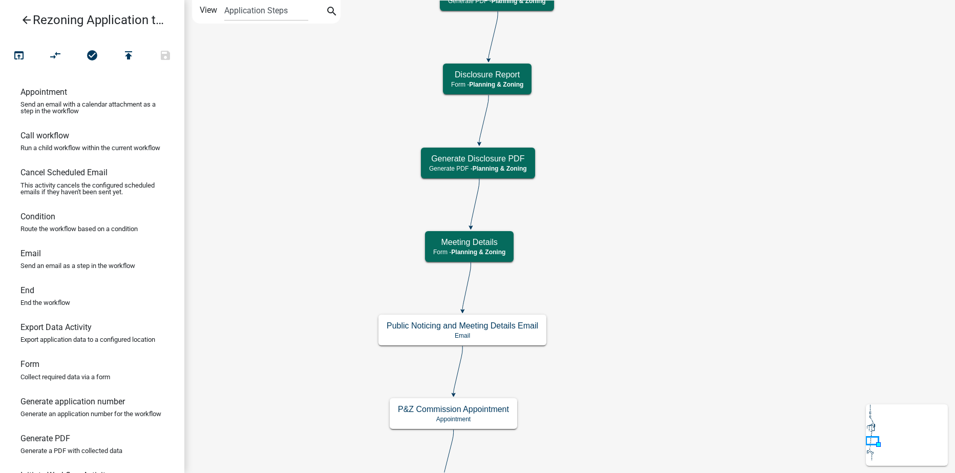
click at [27, 16] on icon "arrow_back" at bounding box center [26, 21] width 12 height 14
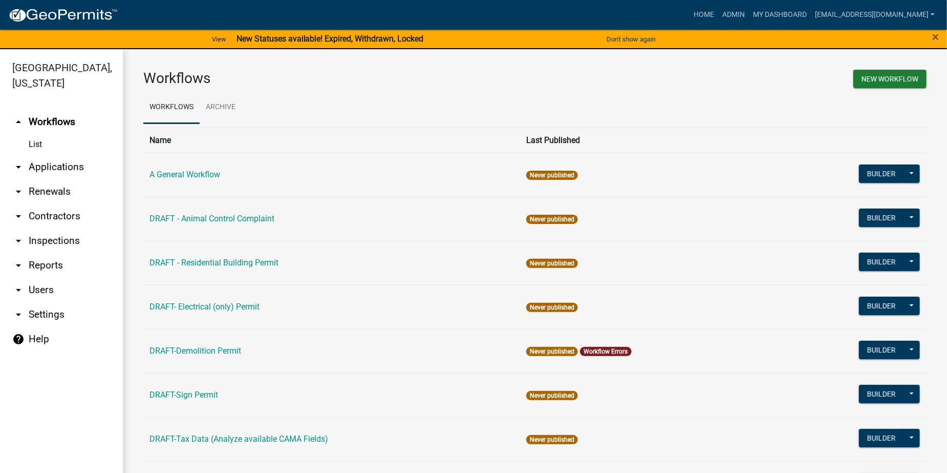
click at [47, 290] on link "arrow_drop_down Users" at bounding box center [61, 290] width 123 height 25
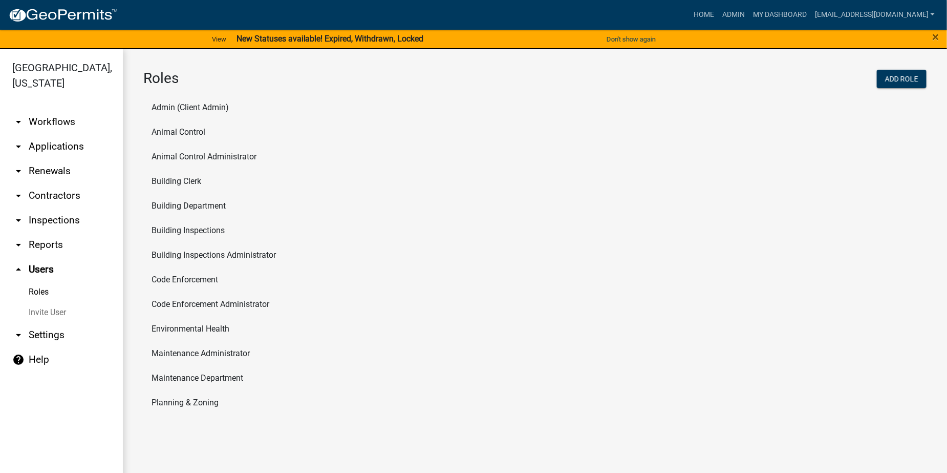
click at [37, 117] on link "arrow_drop_down Workflows" at bounding box center [61, 122] width 123 height 25
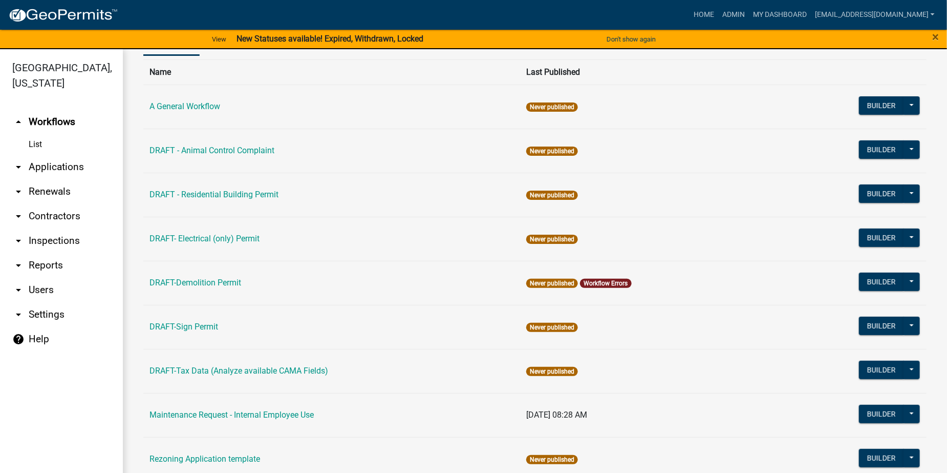
scroll to position [180, 0]
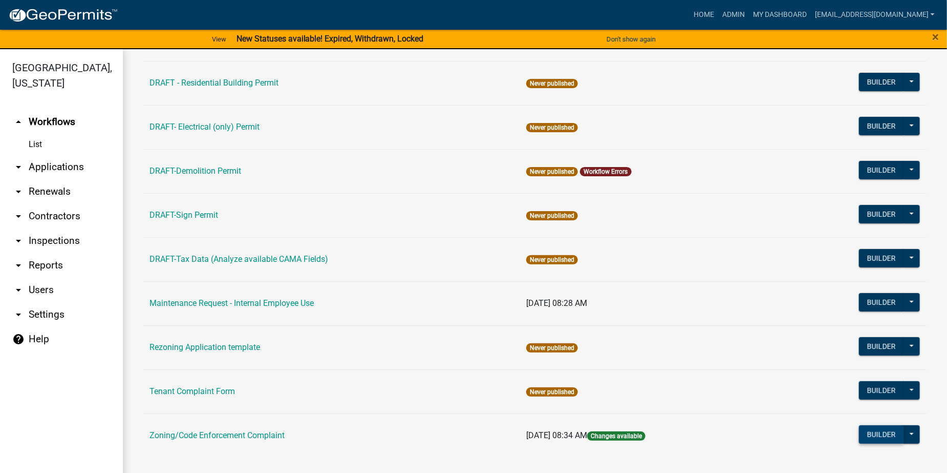
click at [867, 431] on button "Builder" at bounding box center [881, 434] width 45 height 18
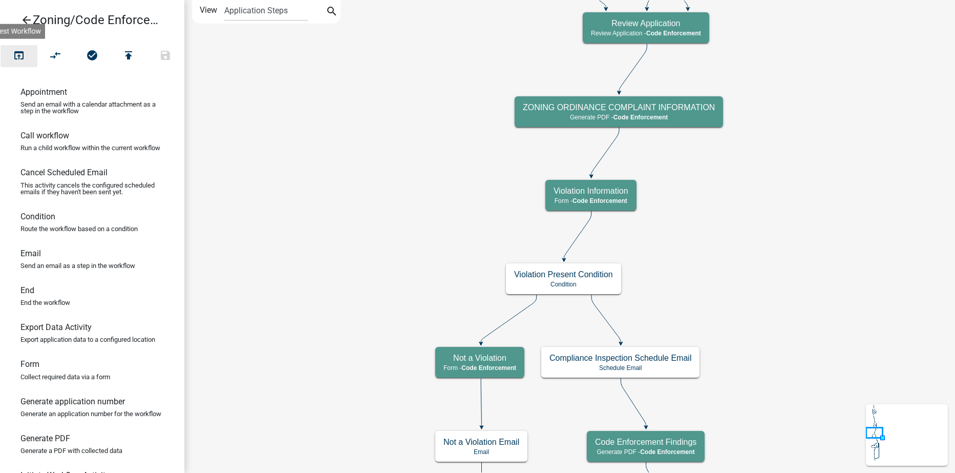
click at [15, 54] on icon "open_in_browser" at bounding box center [19, 56] width 12 height 14
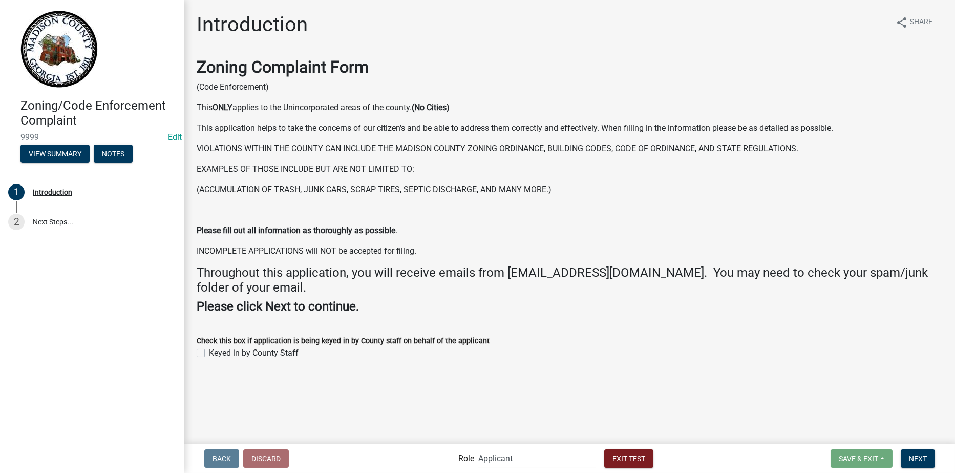
click at [209, 353] on label "Keyed in by County Staff" at bounding box center [254, 353] width 90 height 12
click at [209, 353] on input "Keyed in by County Staff" at bounding box center [212, 350] width 7 height 7
click at [209, 353] on label "Keyed in by County Staff" at bounding box center [254, 353] width 90 height 12
click at [209, 353] on input "Keyed in by County Staff" at bounding box center [212, 350] width 7 height 7
checkbox input "false"
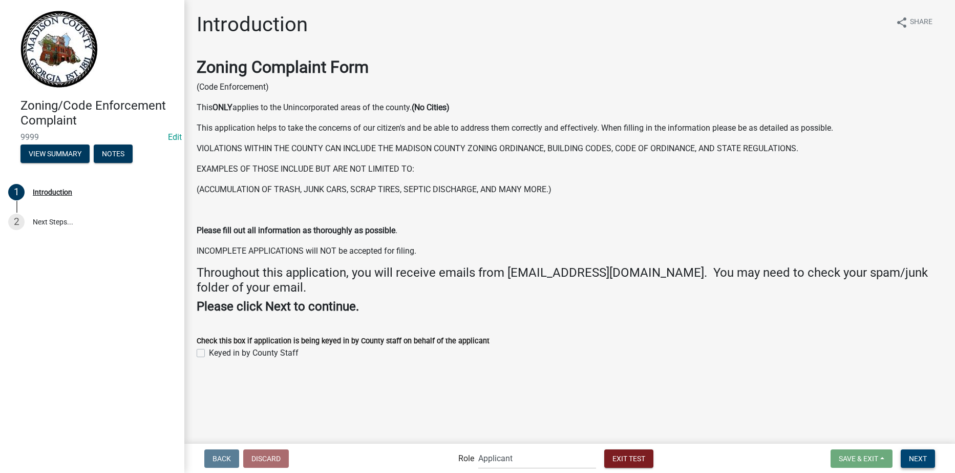
click at [917, 454] on span "Next" at bounding box center [918, 458] width 18 height 8
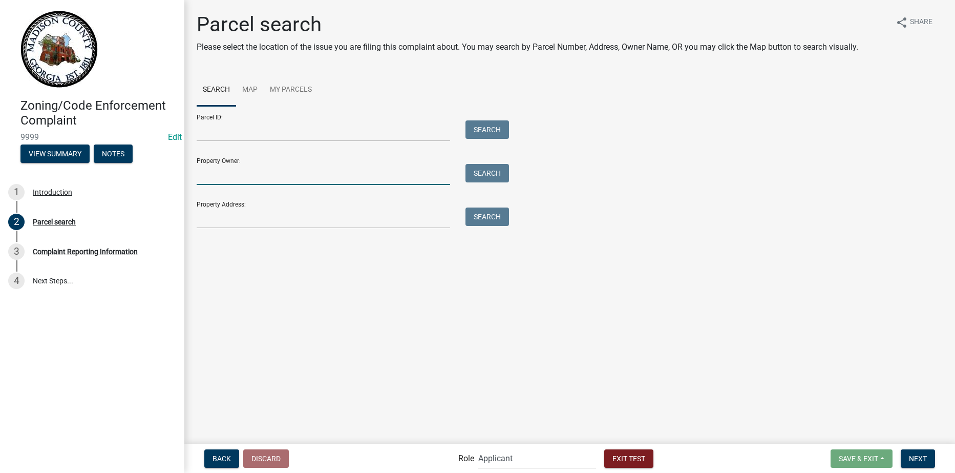
click at [220, 173] on input "Property Owner:" at bounding box center [323, 174] width 253 height 21
type input "[PERSON_NAME]"
click at [478, 170] on button "Search" at bounding box center [487, 173] width 44 height 18
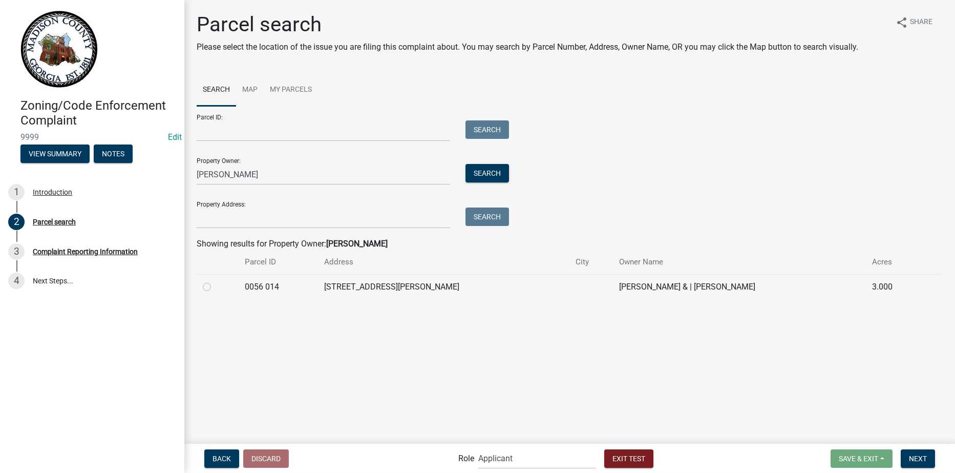
click at [215, 281] on label at bounding box center [215, 281] width 0 height 0
click at [215, 286] on 014 "radio" at bounding box center [218, 284] width 7 height 7
radio 014 "true"
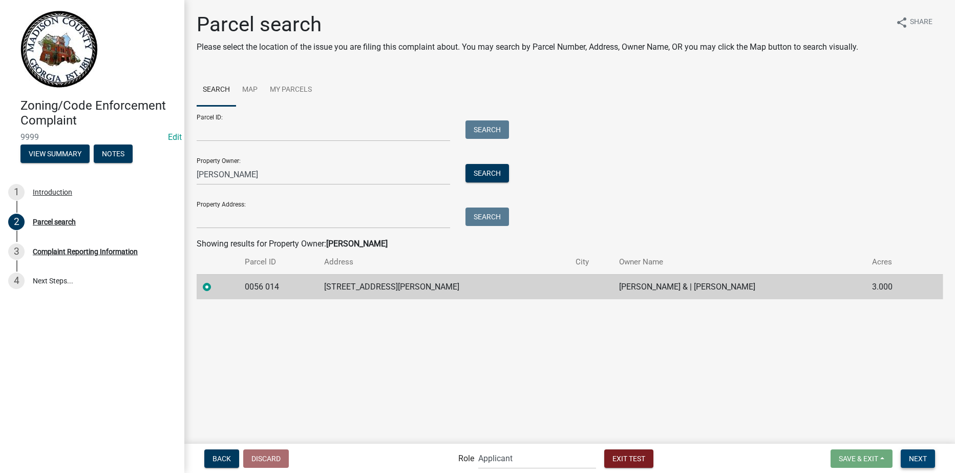
click at [916, 454] on span "Next" at bounding box center [918, 458] width 18 height 8
click at [638, 458] on span "Exit Test" at bounding box center [628, 458] width 33 height 8
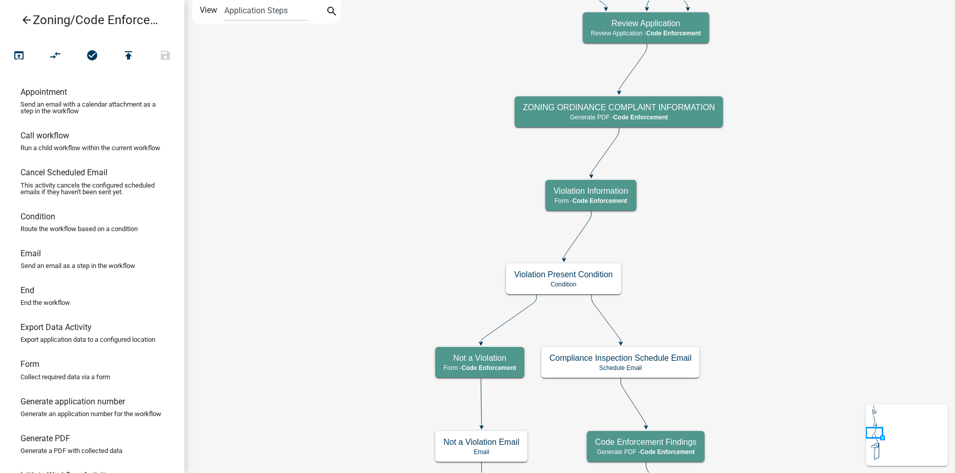
click at [25, 18] on icon "arrow_back" at bounding box center [26, 21] width 12 height 14
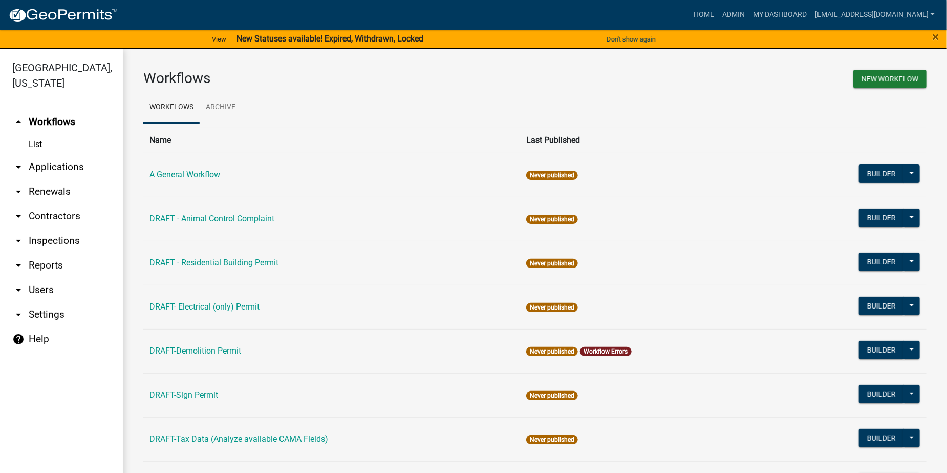
click at [59, 167] on link "arrow_drop_down Applications" at bounding box center [61, 167] width 123 height 25
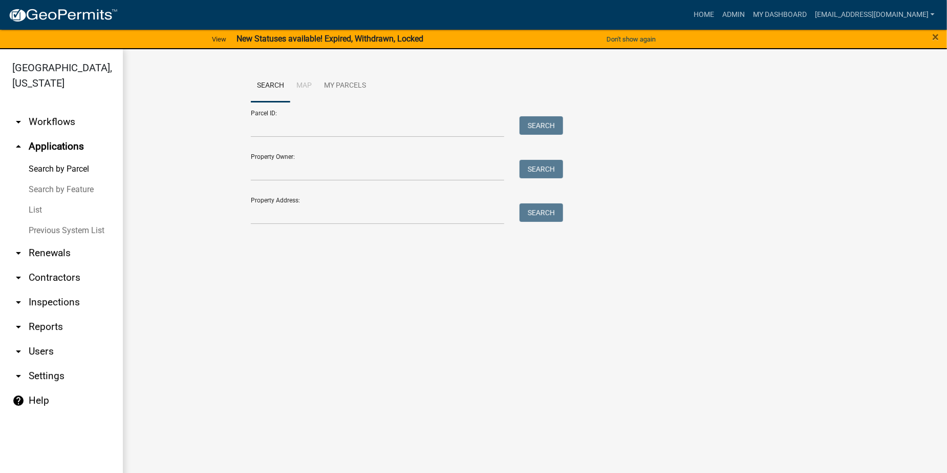
click at [31, 208] on link "List" at bounding box center [61, 210] width 123 height 20
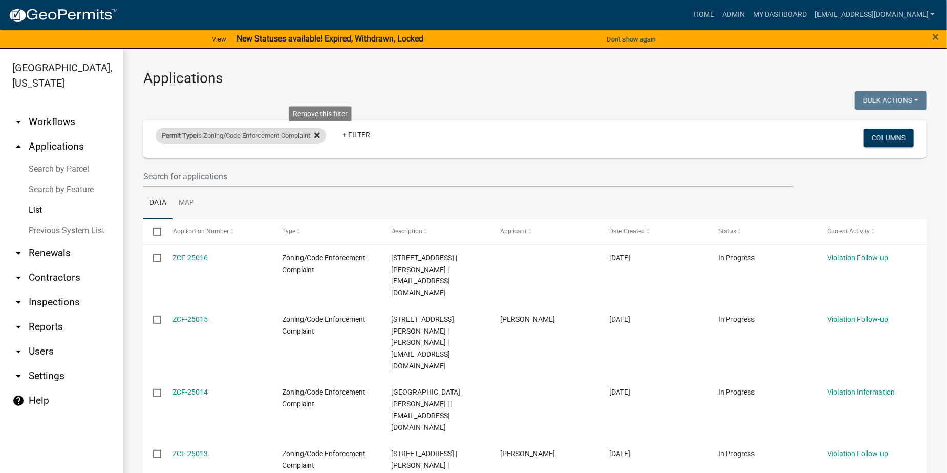
click at [320, 136] on icon at bounding box center [317, 136] width 6 height 6
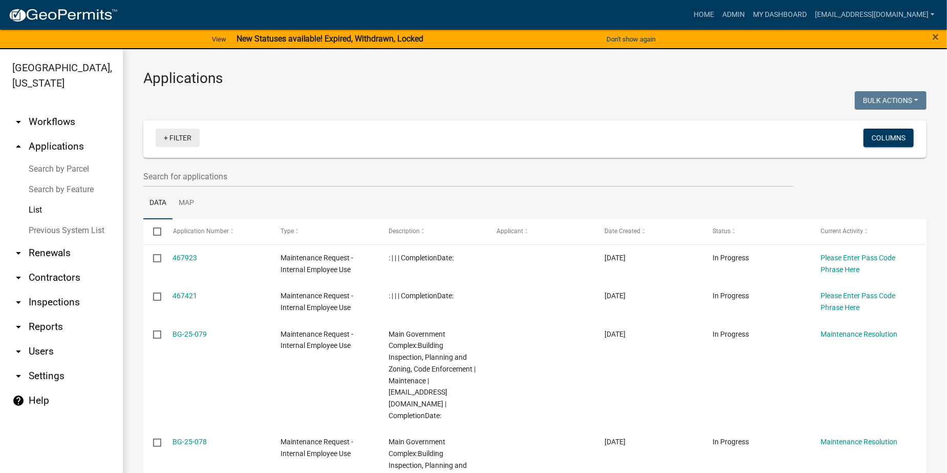
click at [182, 140] on link "+ Filter" at bounding box center [178, 138] width 44 height 18
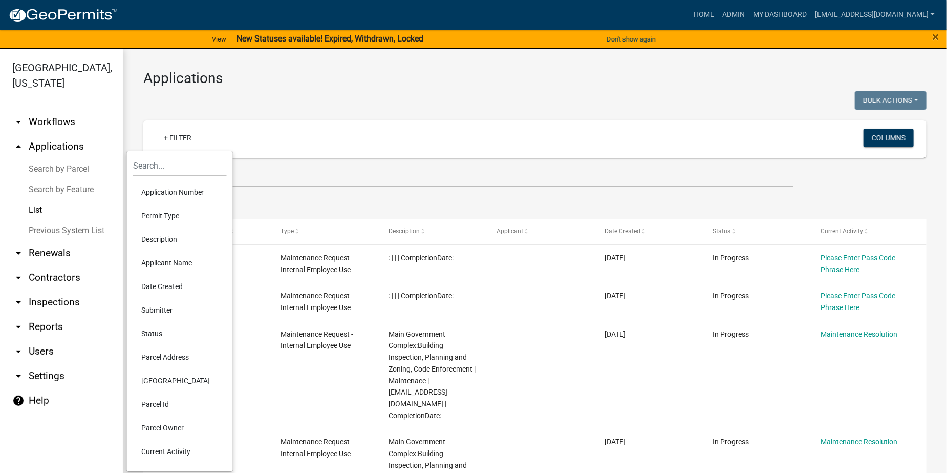
click at [164, 214] on li "Permit Type" at bounding box center [180, 216] width 94 height 24
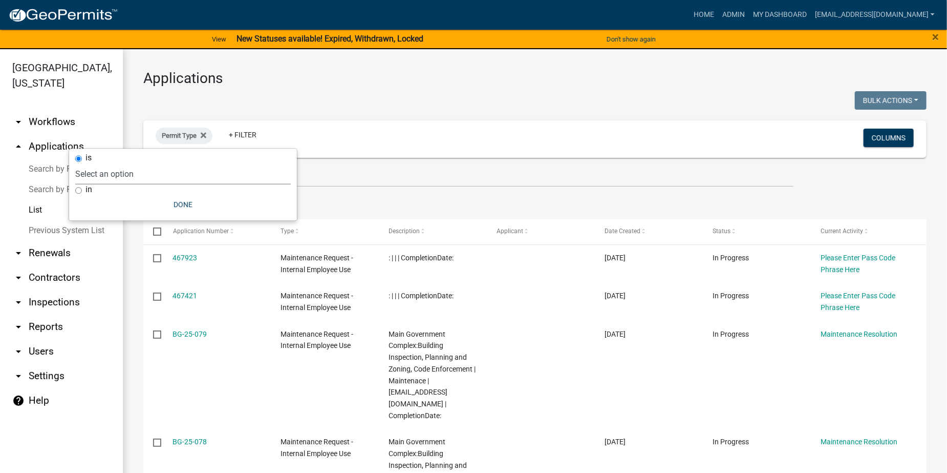
click at [164, 181] on select "Select an option A General Workflow Civil Engineer Contractor Registration (Reg…" at bounding box center [183, 173] width 216 height 21
select select "59b2e6d7-7606-4538-92db-04266562a6d9"
click at [146, 163] on select "Select an option A General Workflow Civil Engineer Contractor Registration (Reg…" at bounding box center [183, 173] width 216 height 21
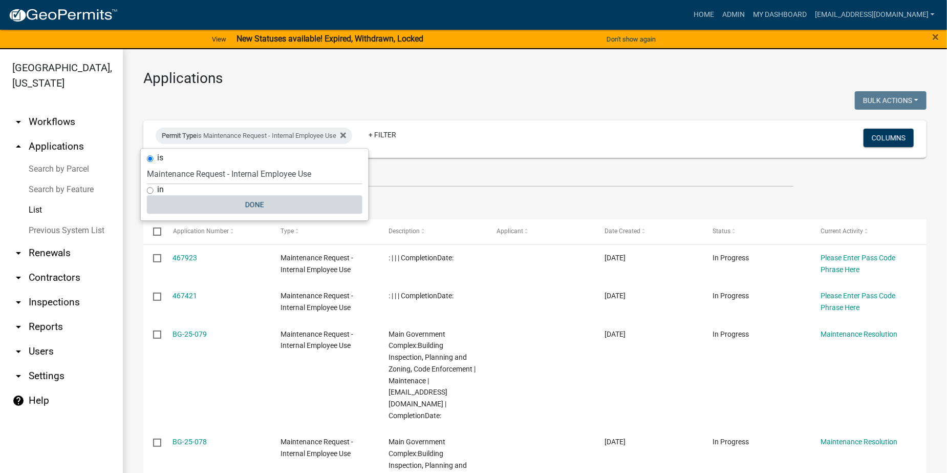
click at [250, 202] on button "Done" at bounding box center [255, 204] width 216 height 18
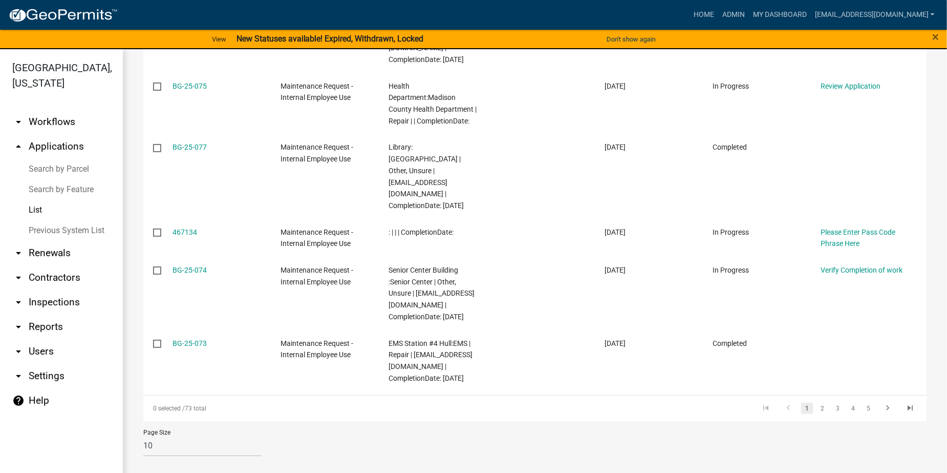
scroll to position [547, 0]
click at [817, 407] on link "2" at bounding box center [823, 407] width 12 height 11
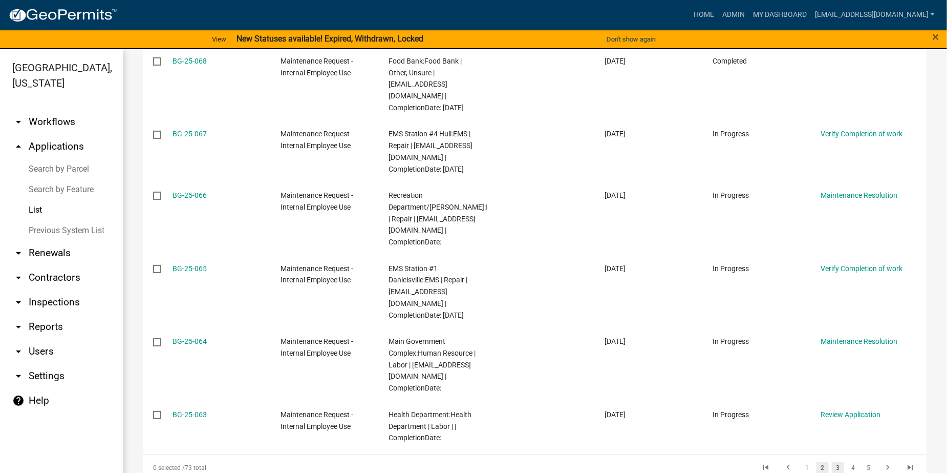
scroll to position [617, 0]
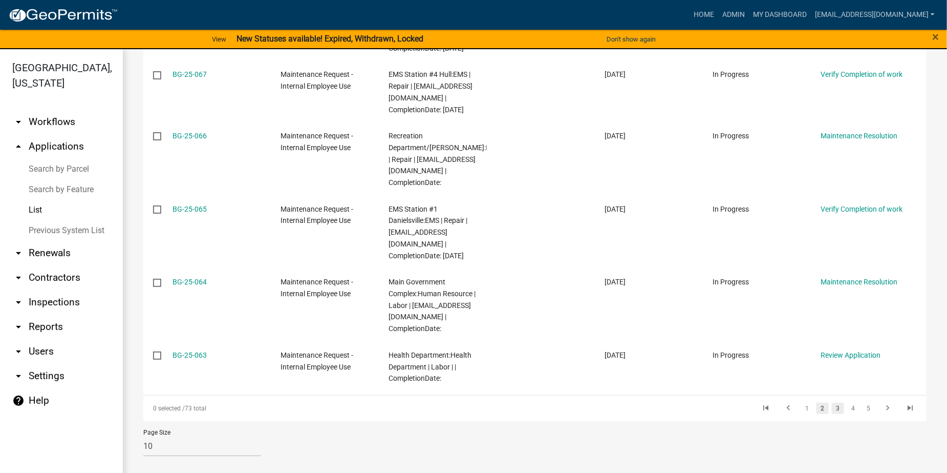
click at [832, 407] on link "3" at bounding box center [838, 407] width 12 height 11
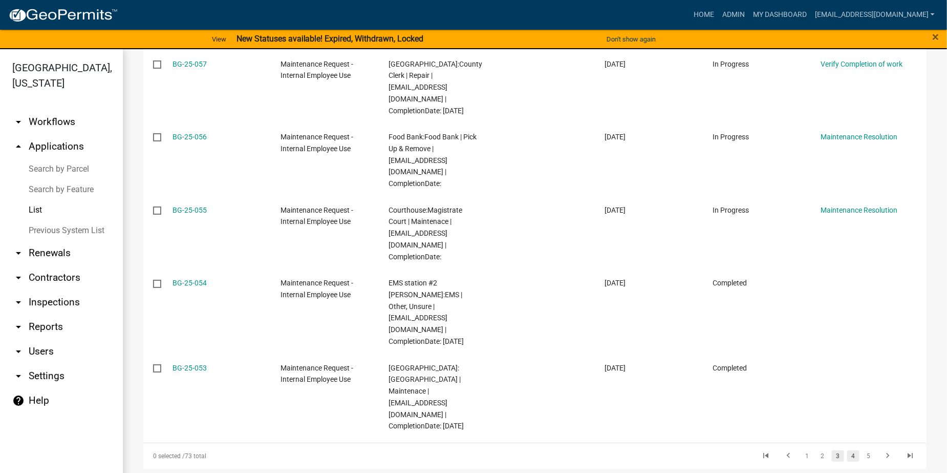
click at [847, 450] on link "4" at bounding box center [853, 455] width 12 height 11
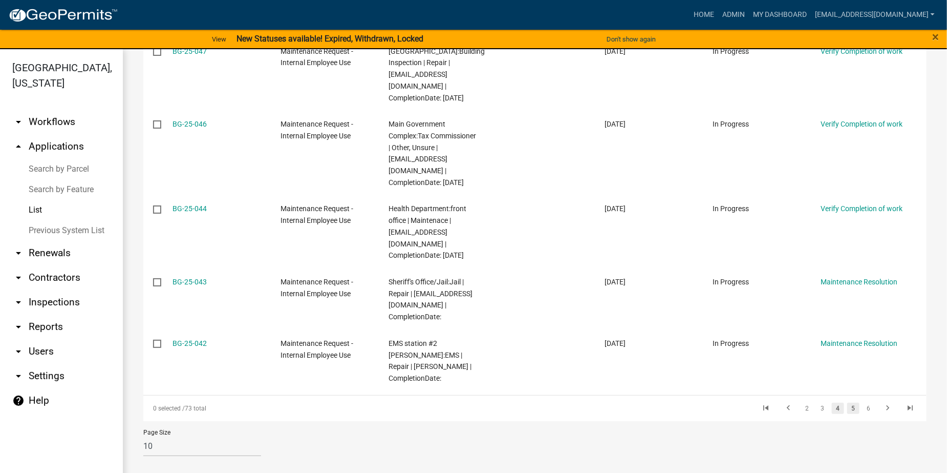
click at [849, 414] on link "5" at bounding box center [853, 407] width 12 height 11
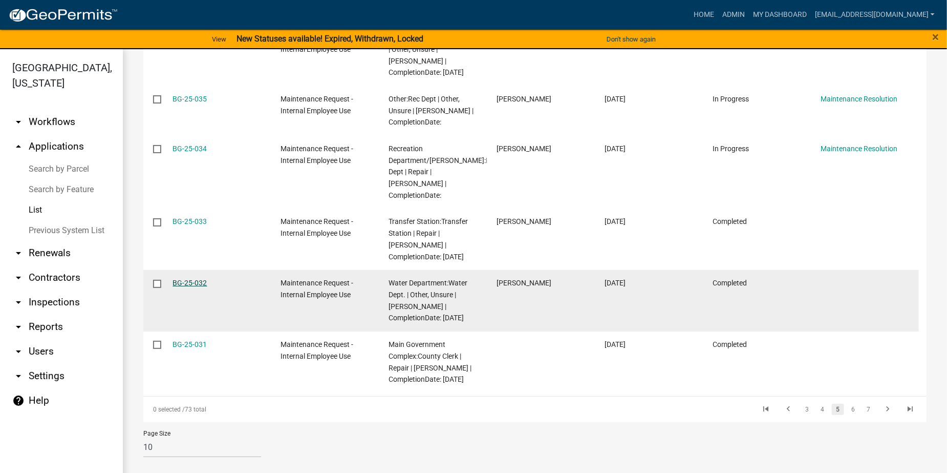
click at [198, 279] on link "BG-25-032" at bounding box center [190, 283] width 34 height 8
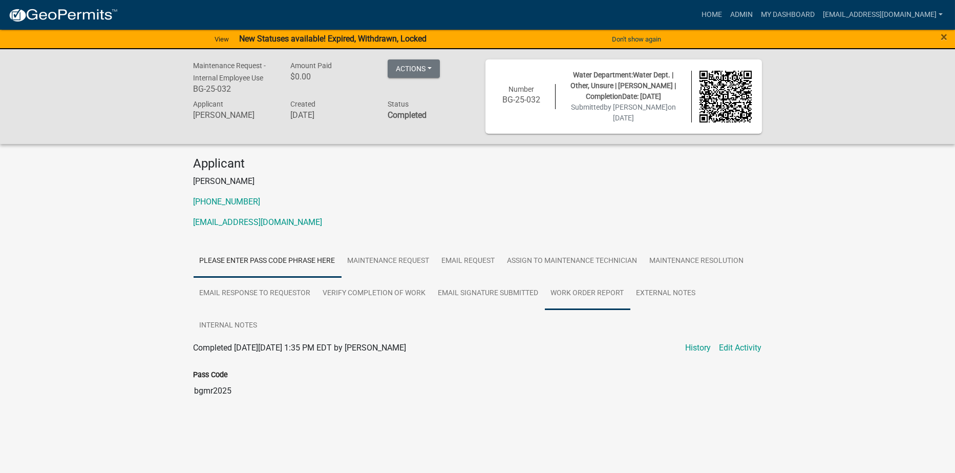
click at [595, 294] on link "Work Order Report" at bounding box center [588, 293] width 86 height 33
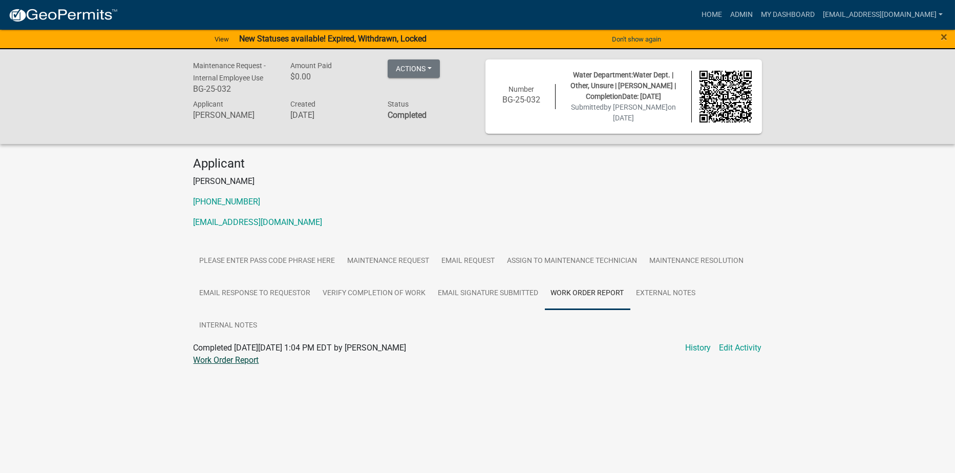
click at [229, 359] on link "Work Order Report" at bounding box center [227, 360] width 66 height 10
click at [495, 292] on link "Email Signature Submitted" at bounding box center [488, 293] width 113 height 33
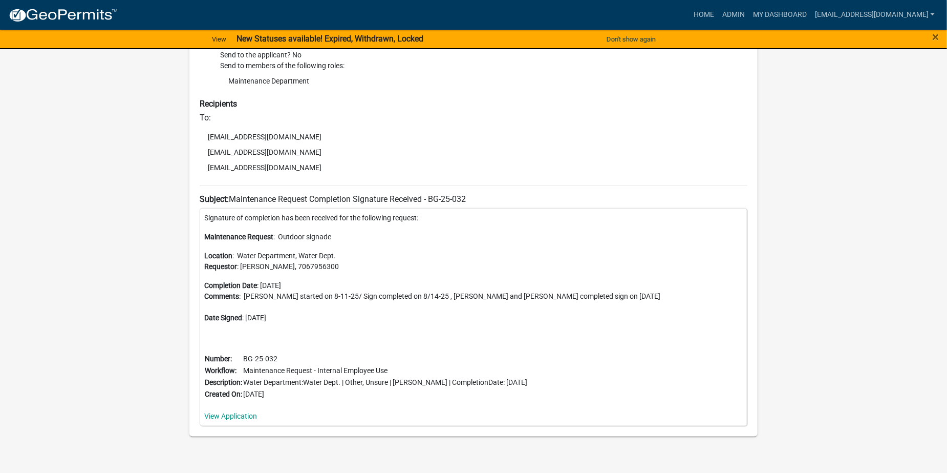
scroll to position [399, 0]
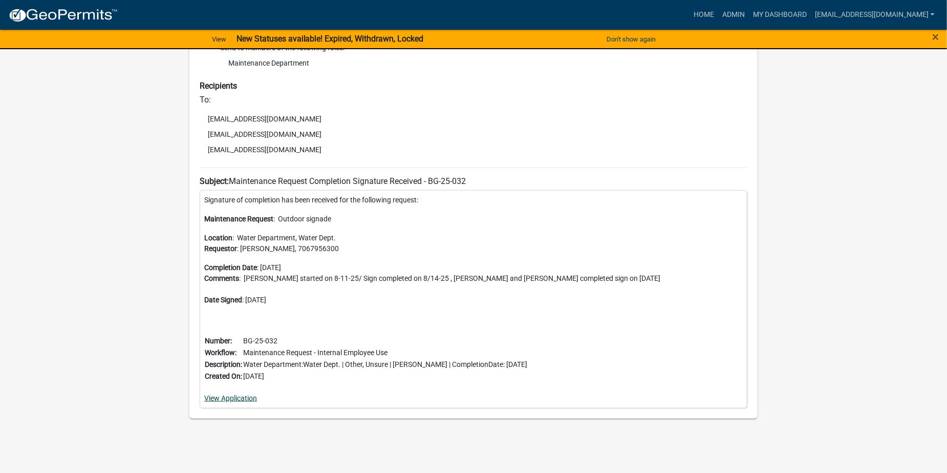
click at [239, 399] on link "View Application" at bounding box center [230, 398] width 53 height 8
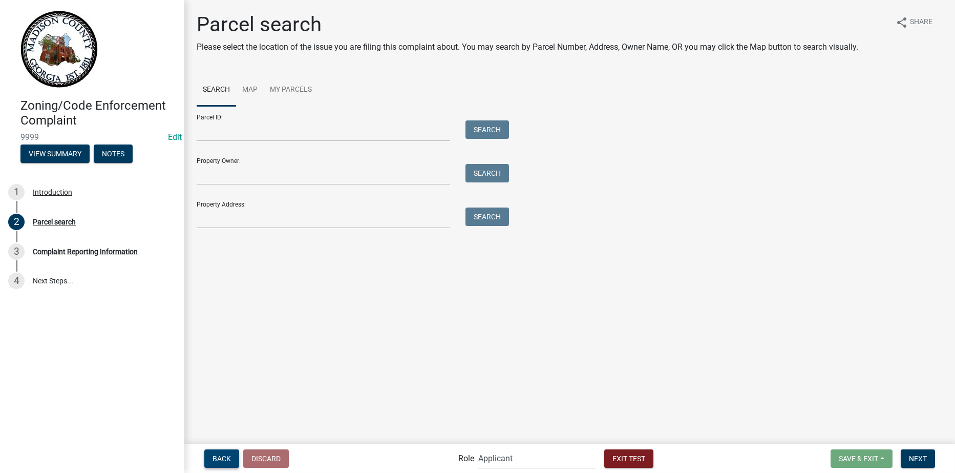
click at [222, 457] on span "Back" at bounding box center [222, 458] width 18 height 8
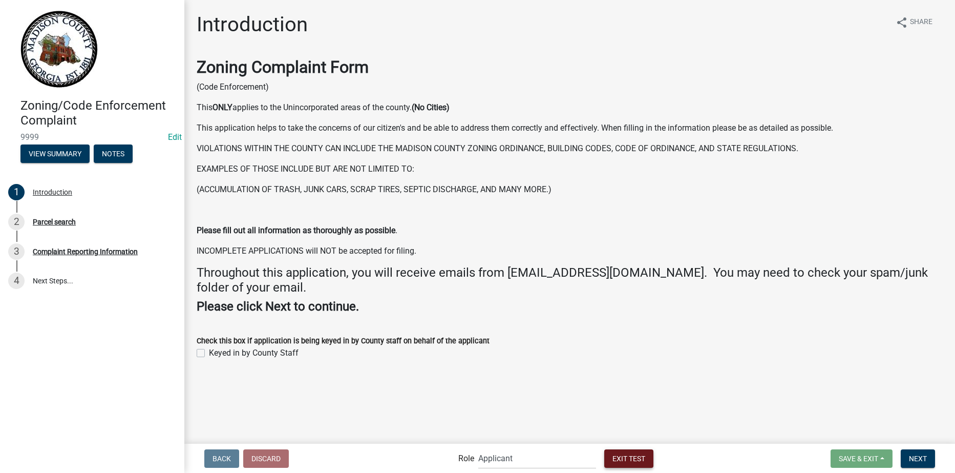
click at [637, 461] on span "Exit Test" at bounding box center [628, 458] width 33 height 8
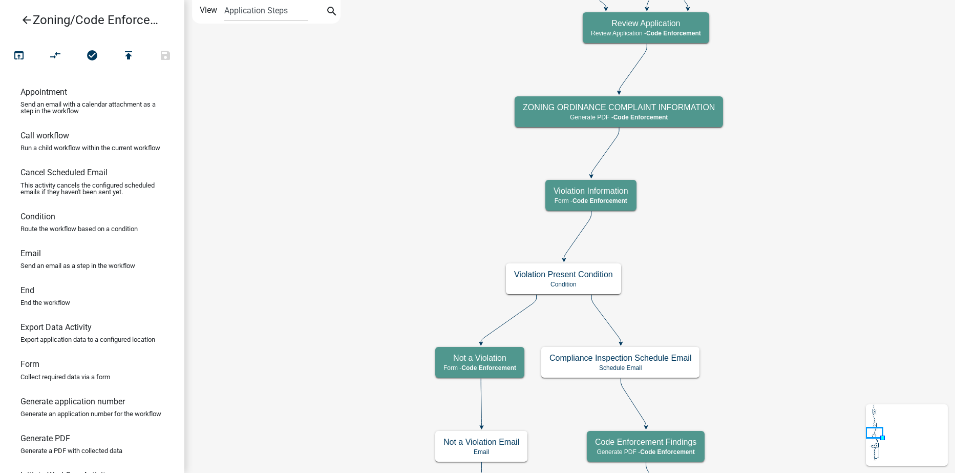
click at [23, 18] on icon "arrow_back" at bounding box center [26, 21] width 12 height 14
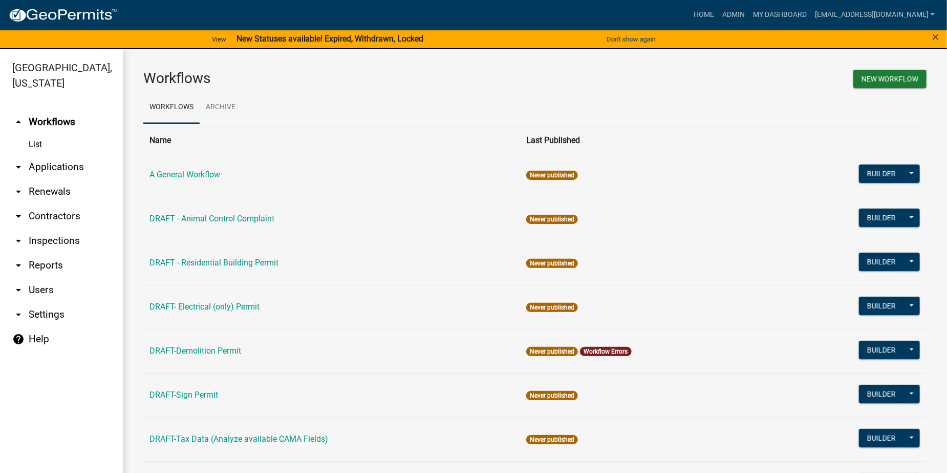
click at [43, 166] on link "arrow_drop_down Applications" at bounding box center [61, 167] width 123 height 25
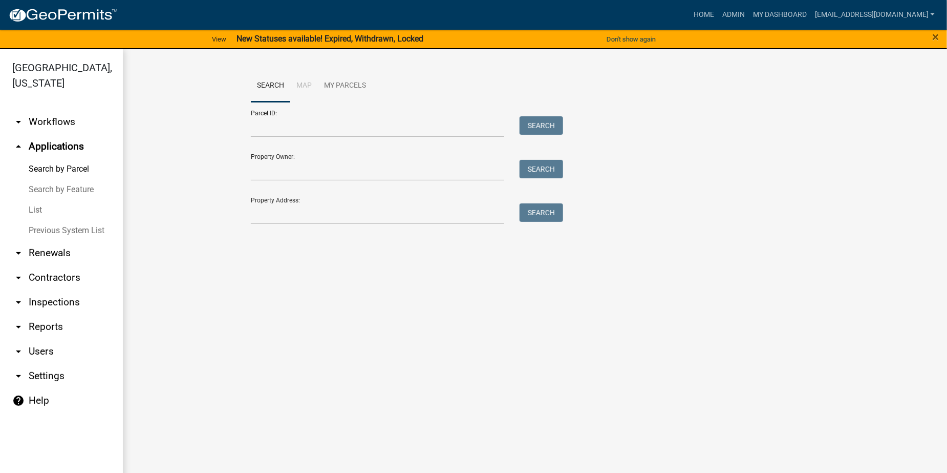
click at [34, 208] on link "List" at bounding box center [61, 210] width 123 height 20
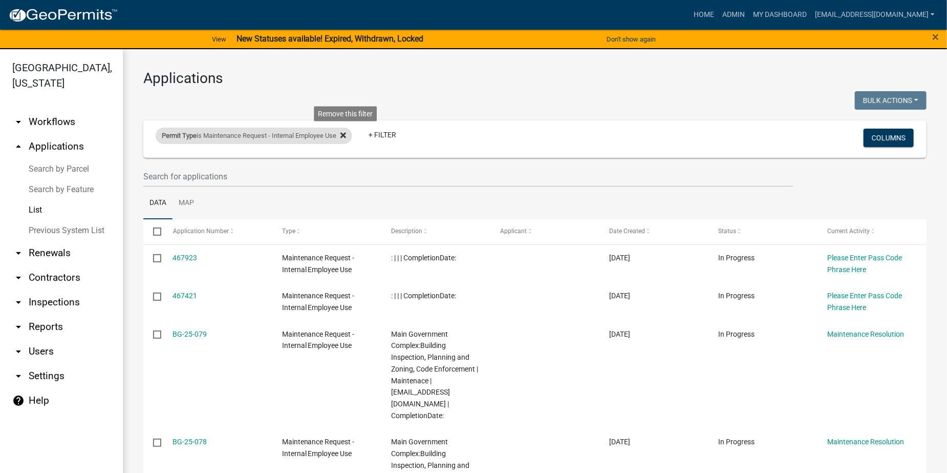
click at [346, 133] on icon at bounding box center [344, 135] width 6 height 8
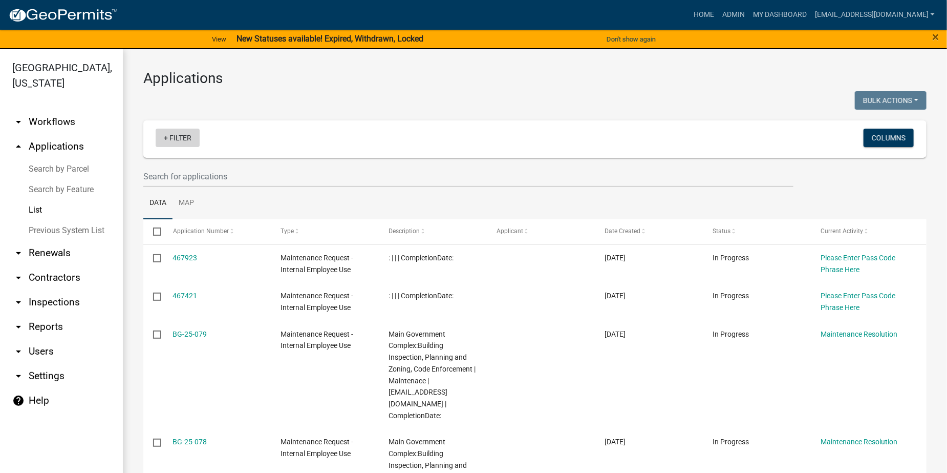
click at [183, 137] on link "+ Filter" at bounding box center [178, 138] width 44 height 18
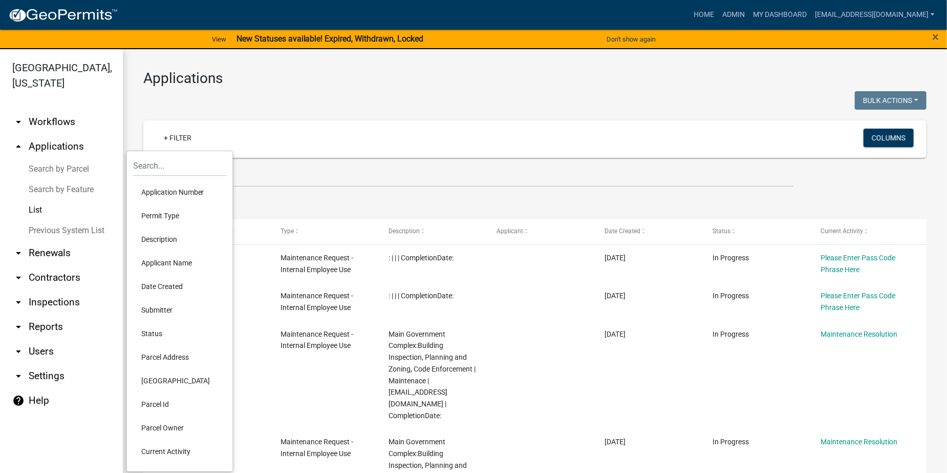
click at [176, 214] on li "Permit Type" at bounding box center [180, 216] width 94 height 24
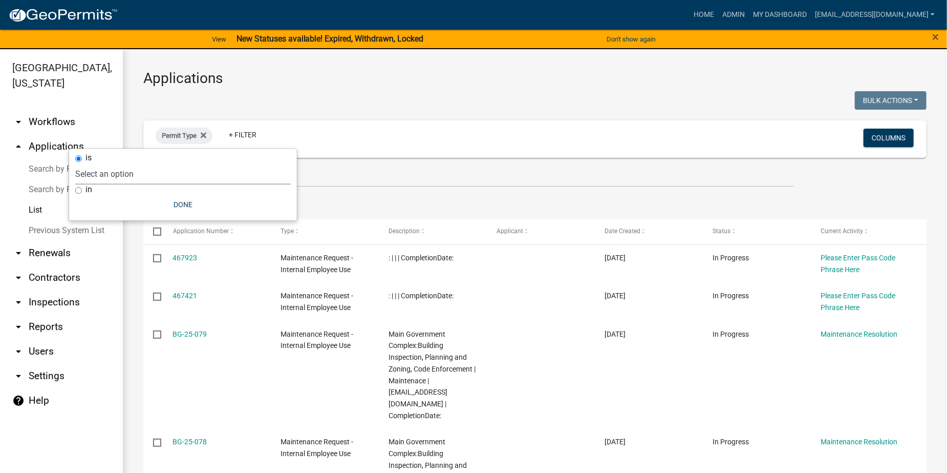
click at [156, 174] on select "Select an option A General Workflow Civil Engineer Contractor Registration (Reg…" at bounding box center [183, 173] width 216 height 21
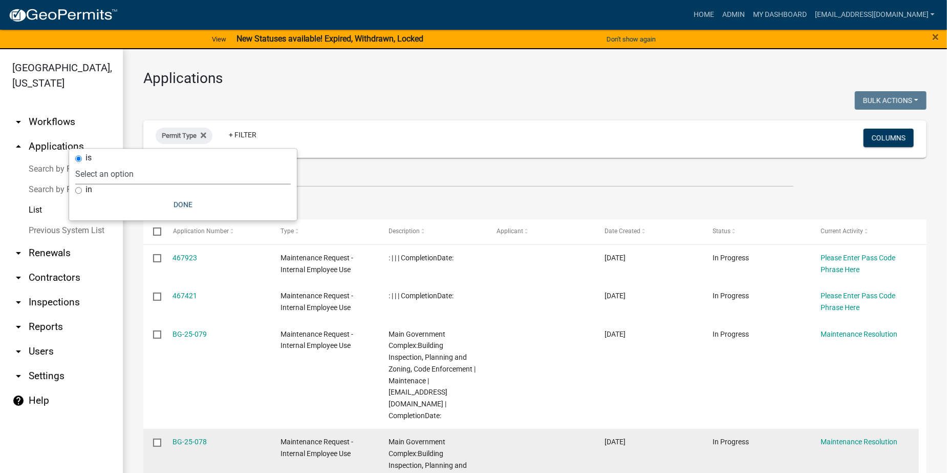
select select "b6baf3f0-4da0-4ee9-befa-e3ab5a229ce9"
click at [134, 163] on select "Select an option A General Workflow Civil Engineer Contractor Registration (Reg…" at bounding box center [183, 173] width 216 height 21
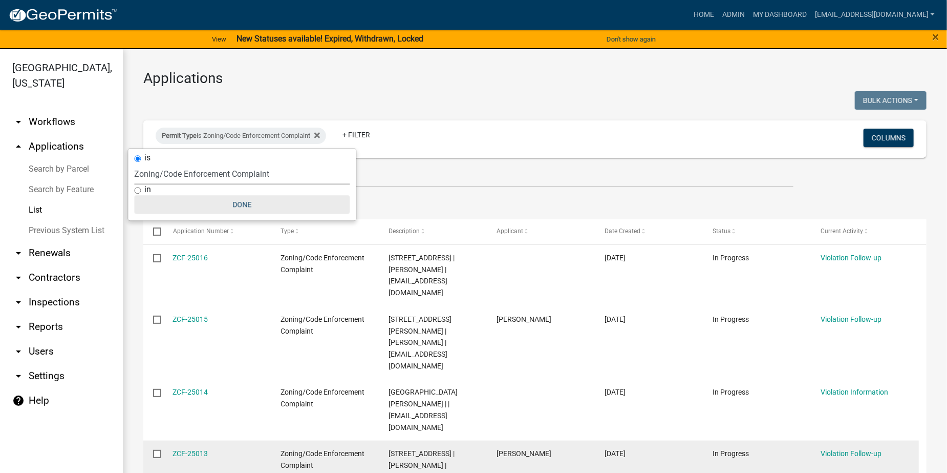
click at [244, 205] on button "Done" at bounding box center [243, 204] width 216 height 18
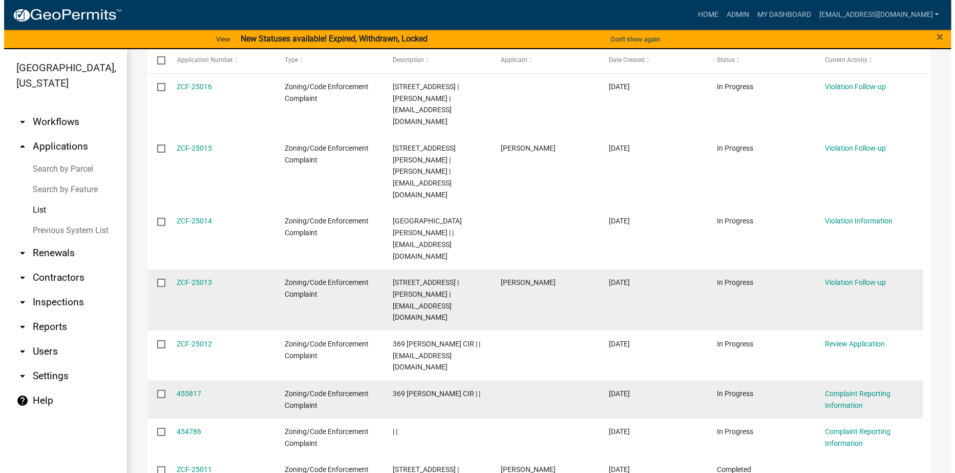
scroll to position [154, 0]
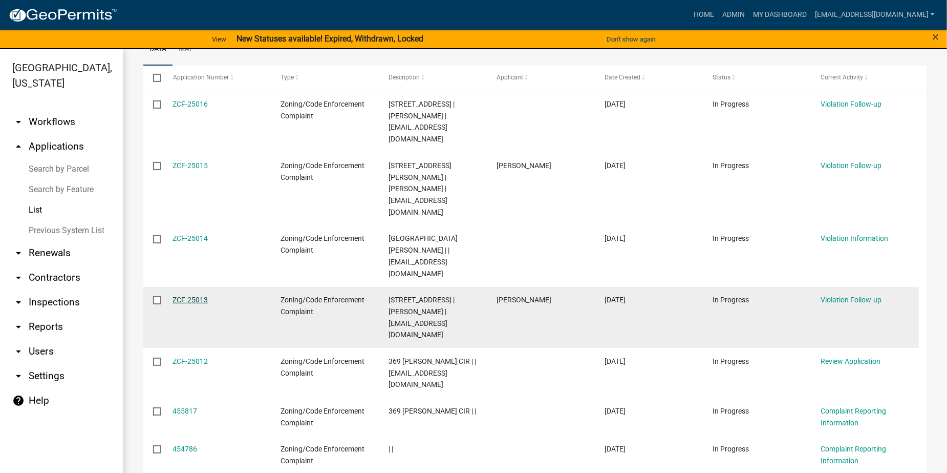
click at [192, 295] on link "ZCF-25013" at bounding box center [190, 299] width 35 height 8
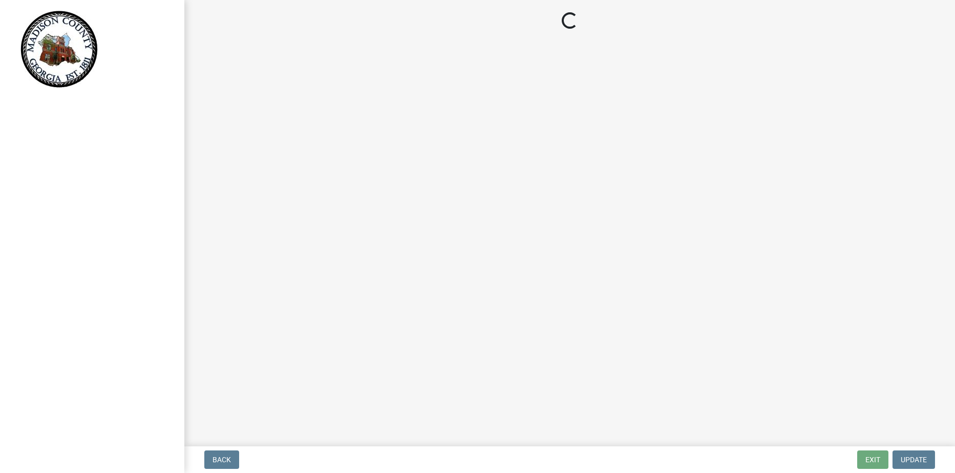
select select "15cef3d5-b24b-419c-9705-13d37cd592c2"
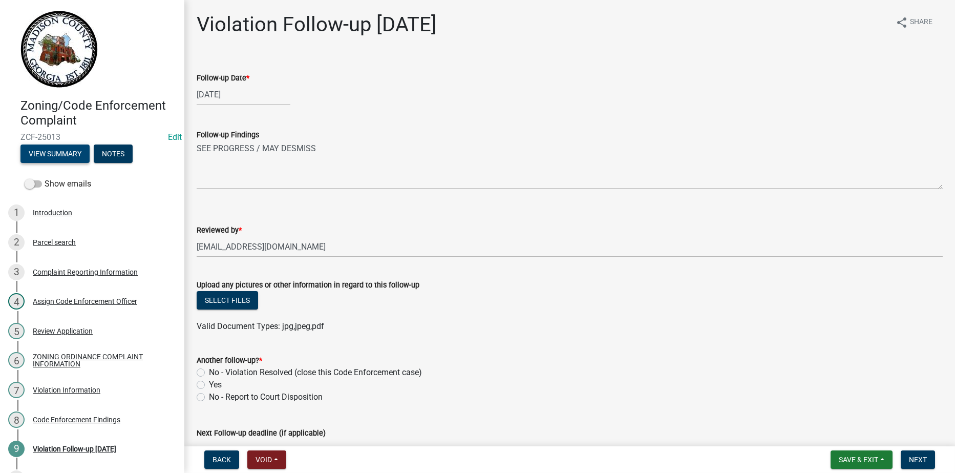
click at [49, 155] on button "View Summary" at bounding box center [54, 153] width 69 height 18
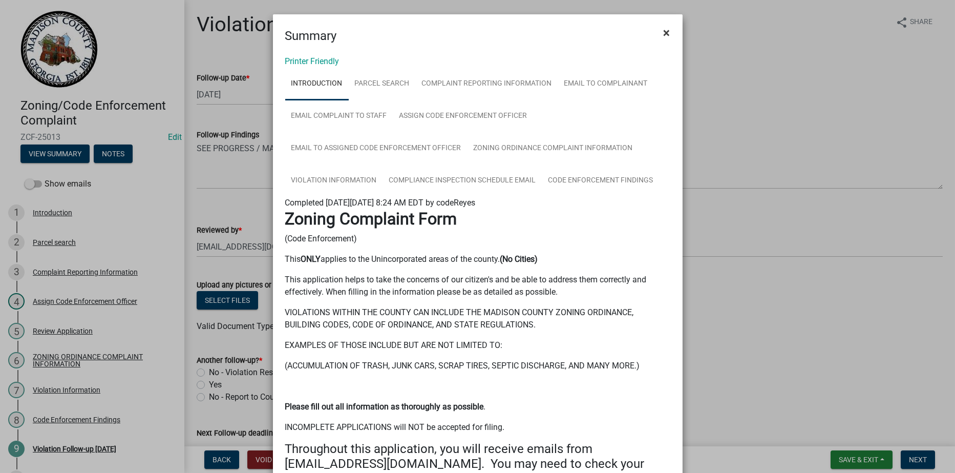
click at [664, 31] on span "×" at bounding box center [667, 33] width 7 height 14
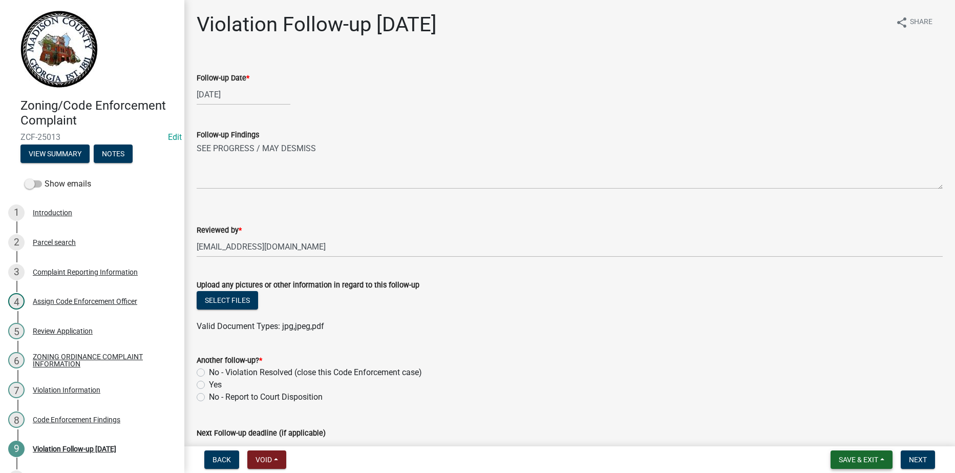
click at [860, 462] on span "Save & Exit" at bounding box center [858, 459] width 39 height 8
click at [841, 433] on button "Save & Exit" at bounding box center [852, 432] width 82 height 25
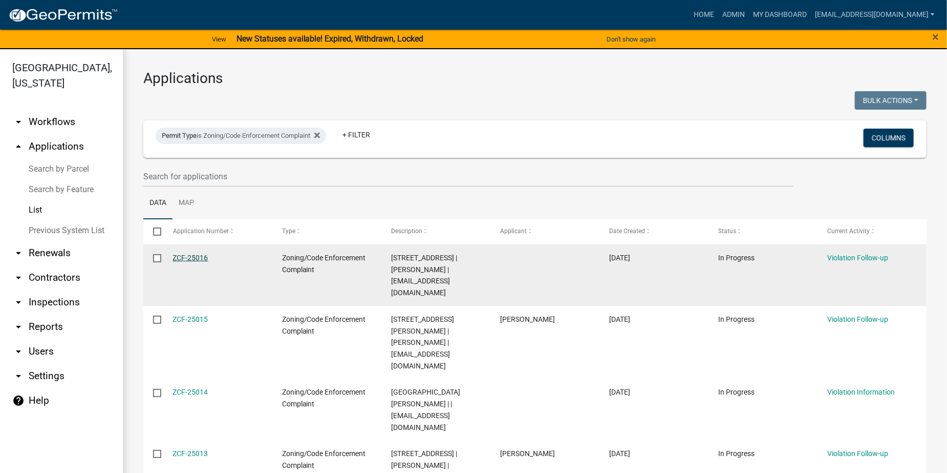
click at [185, 256] on link "ZCF-25016" at bounding box center [190, 257] width 35 height 8
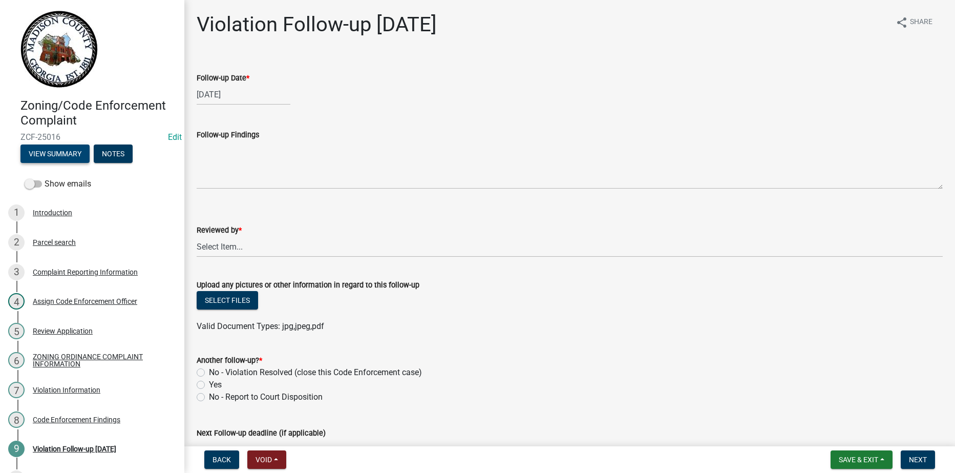
click at [54, 150] on button "View Summary" at bounding box center [54, 153] width 69 height 18
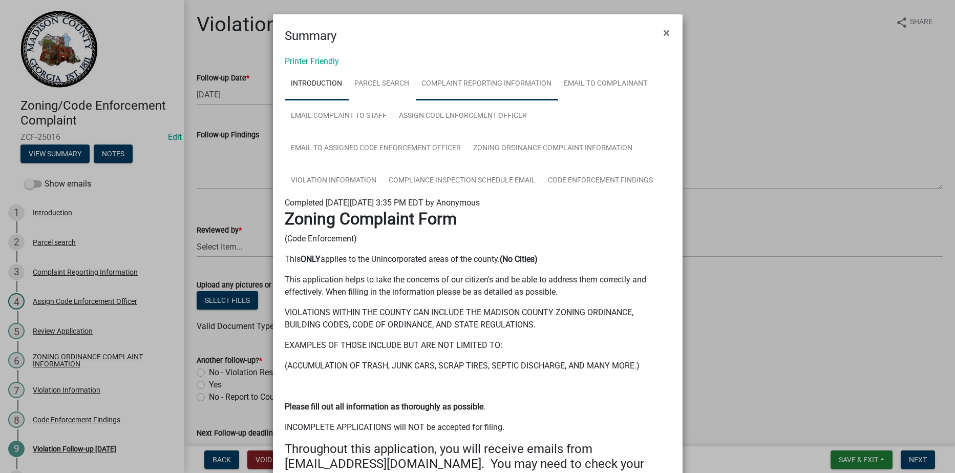
click at [477, 80] on link "Complaint Reporting Information" at bounding box center [487, 84] width 142 height 33
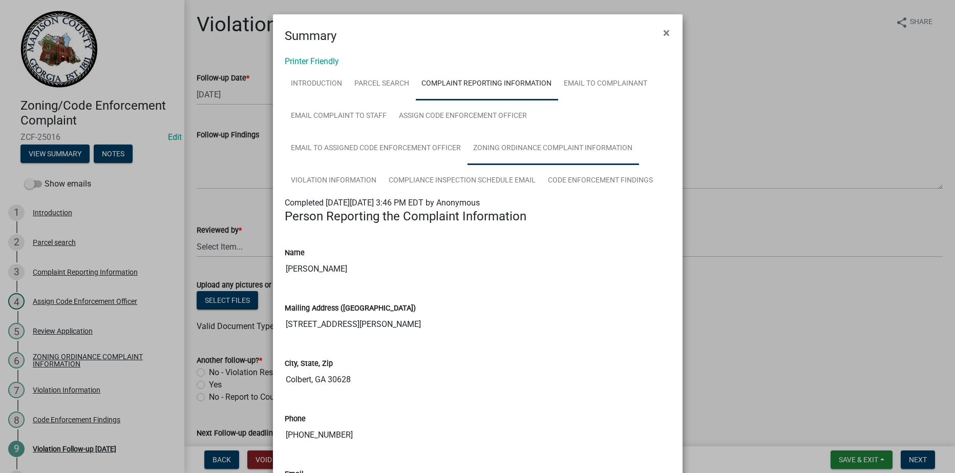
click at [513, 142] on link "ZONING ORDINANCE COMPLAINT INFORMATION" at bounding box center [554, 148] width 172 height 33
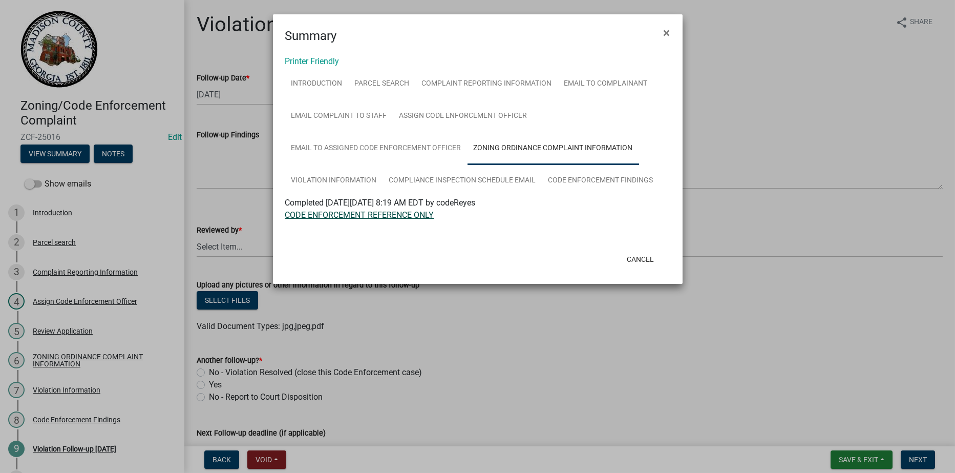
click at [406, 218] on link "CODE ENFORCEMENT REFERENCE ONLY" at bounding box center [359, 215] width 149 height 10
click at [345, 182] on link "Violation Information" at bounding box center [334, 180] width 98 height 33
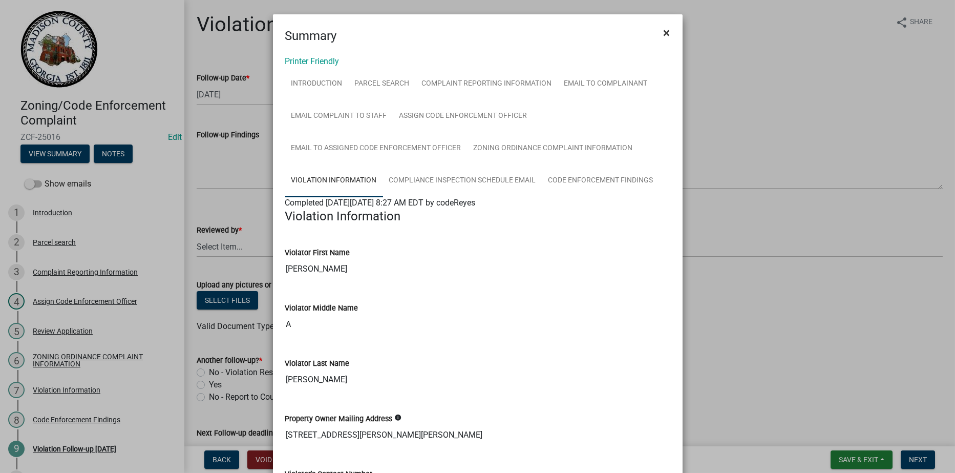
click at [664, 28] on span "×" at bounding box center [667, 33] width 7 height 14
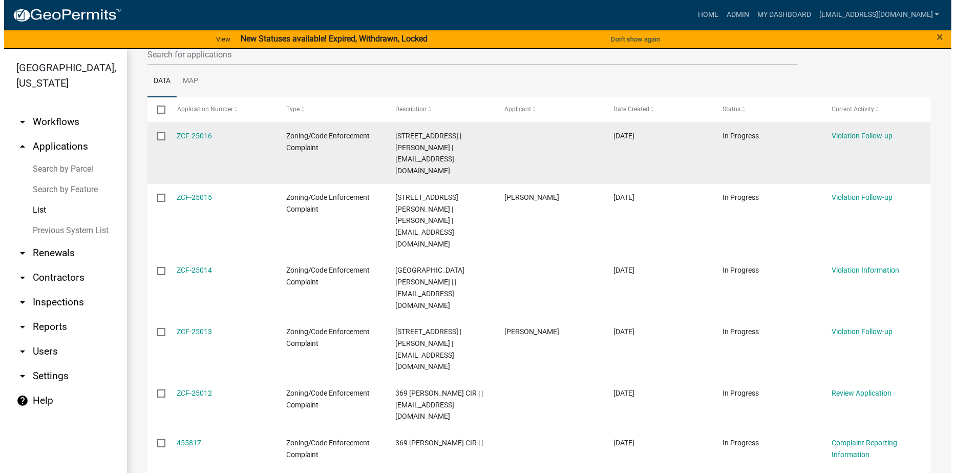
scroll to position [154, 0]
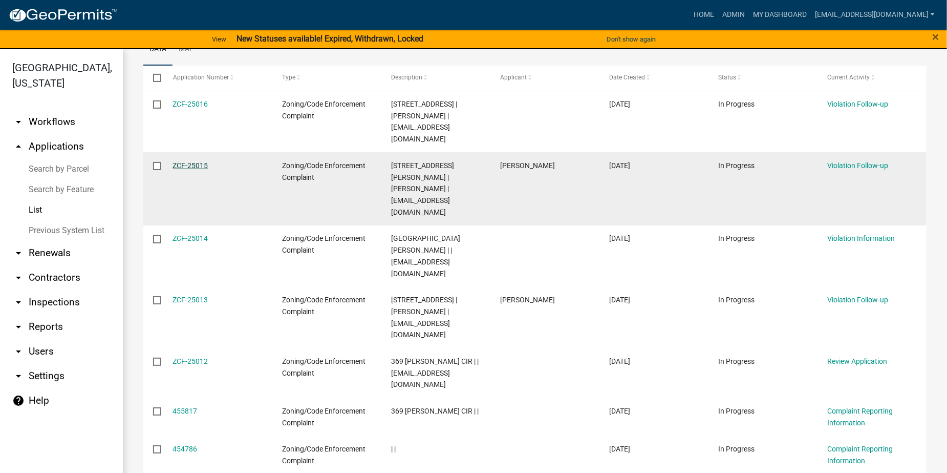
click at [196, 161] on link "ZCF-25015" at bounding box center [190, 165] width 35 height 8
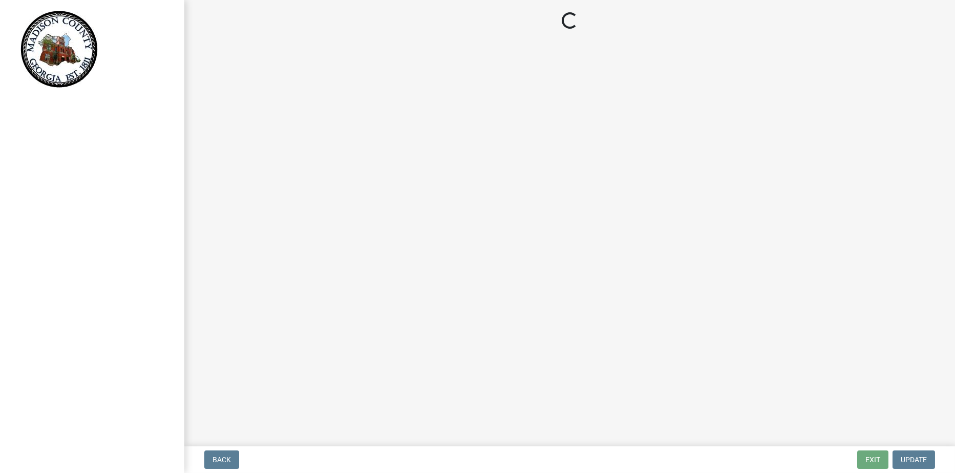
select select "15cef3d5-b24b-419c-9705-13d37cd592c2"
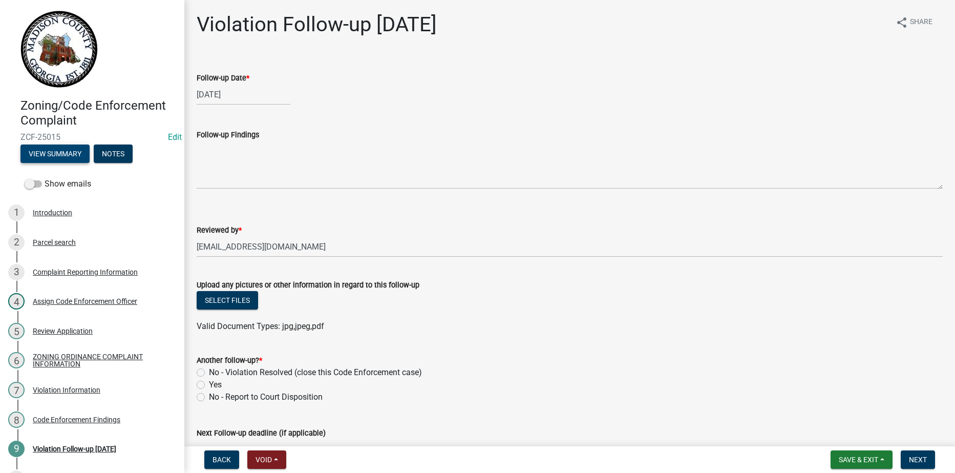
click at [64, 149] on button "View Summary" at bounding box center [54, 153] width 69 height 18
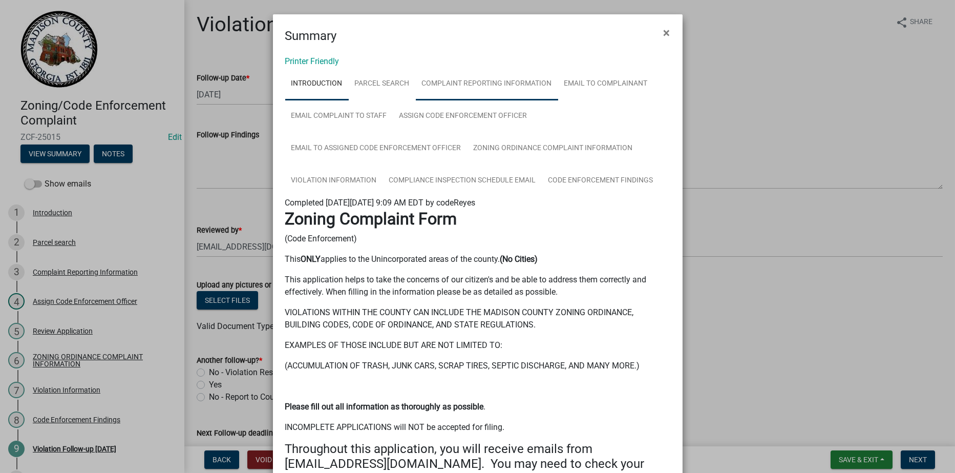
click at [471, 80] on link "Complaint Reporting Information" at bounding box center [487, 84] width 142 height 33
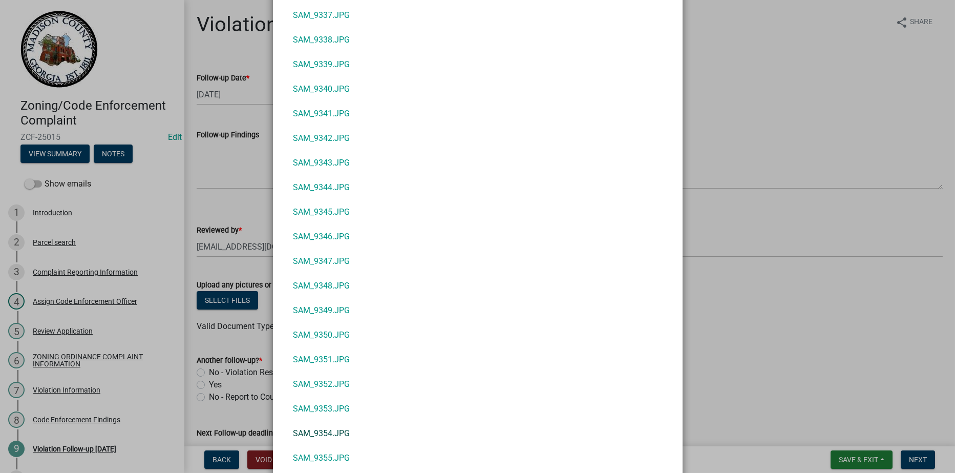
scroll to position [1127, 0]
click at [312, 184] on link "SAM_9344.JPG" at bounding box center [477, 187] width 385 height 25
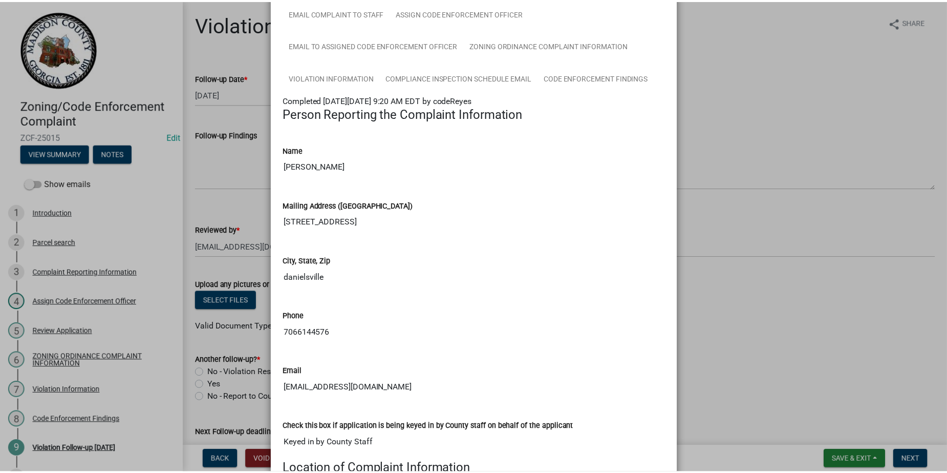
scroll to position [0, 0]
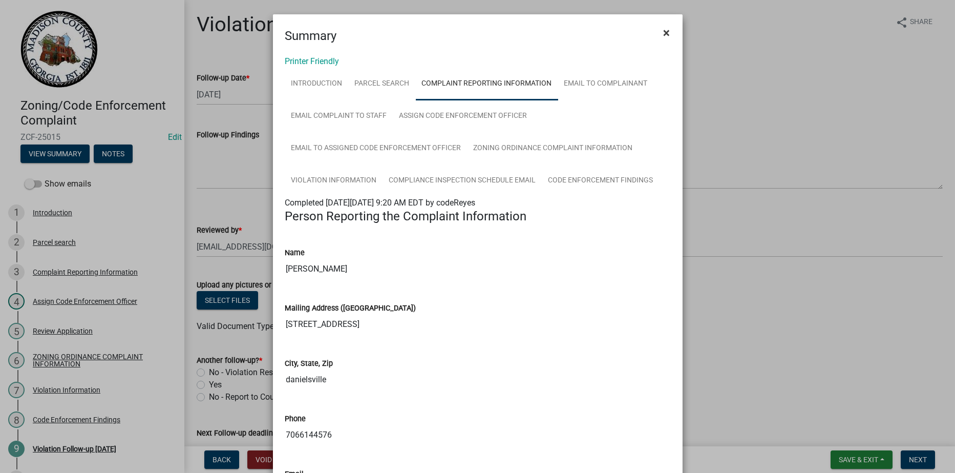
drag, startPoint x: 661, startPoint y: 31, endPoint x: 492, endPoint y: 11, distance: 170.2
click at [664, 31] on span "×" at bounding box center [667, 33] width 7 height 14
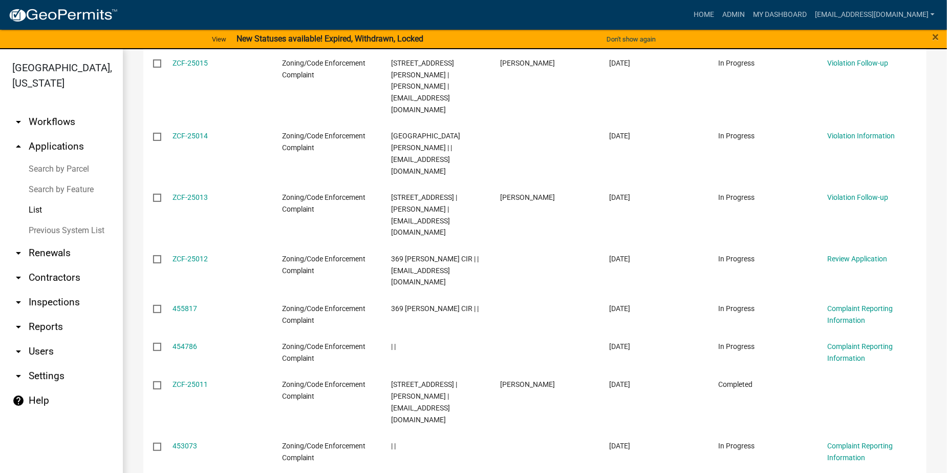
scroll to position [303, 0]
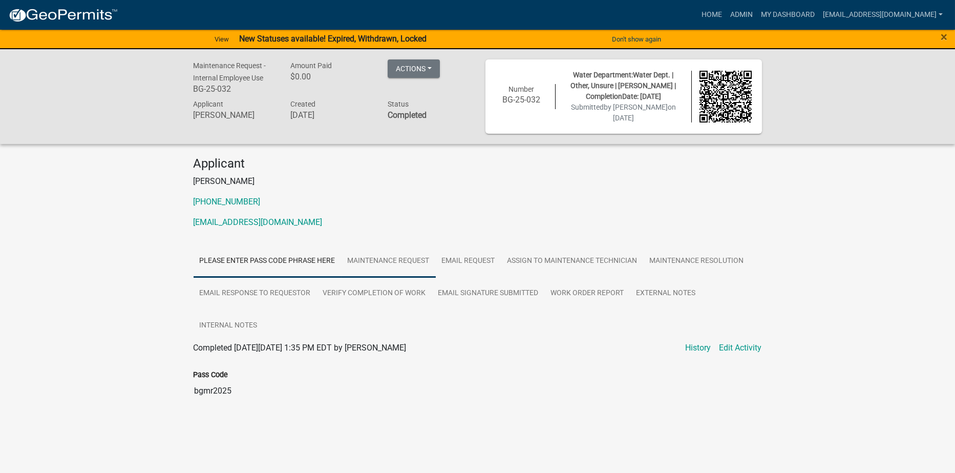
click at [381, 259] on link "Maintenance Request" at bounding box center [389, 261] width 94 height 33
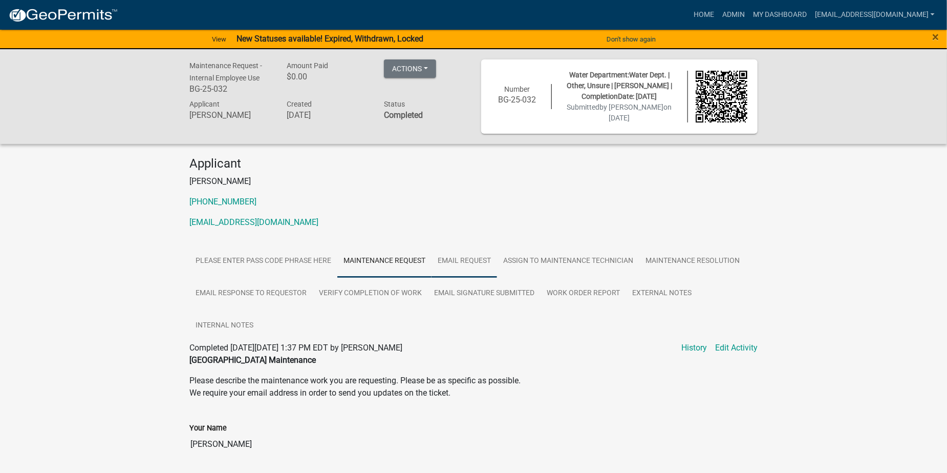
click at [472, 256] on link "Email Request" at bounding box center [465, 261] width 66 height 33
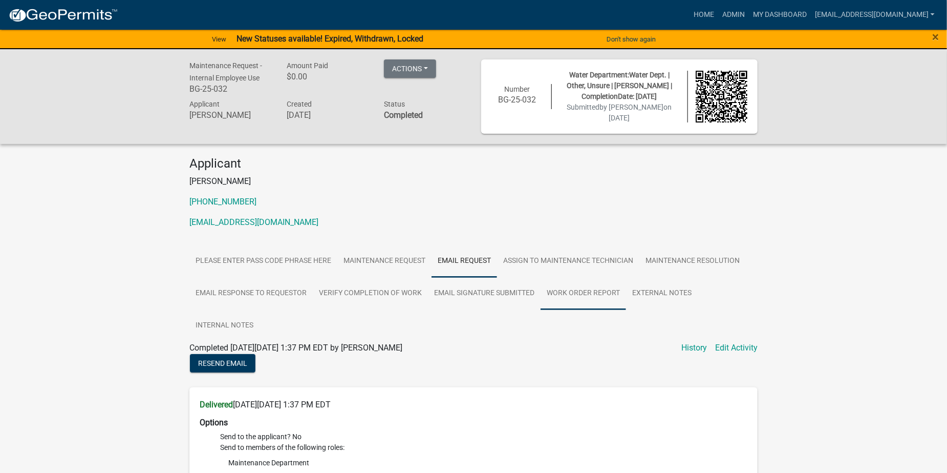
click at [569, 293] on link "Work Order Report" at bounding box center [584, 293] width 86 height 33
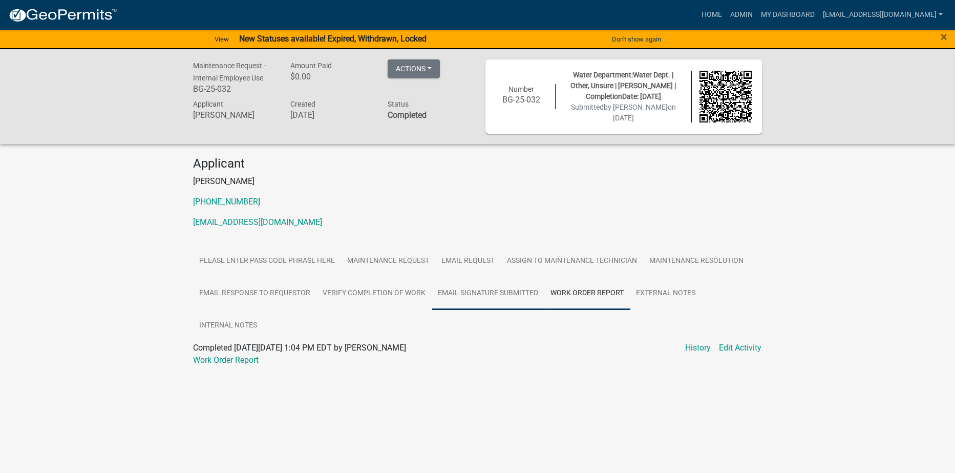
click at [479, 292] on link "Email Signature Submitted" at bounding box center [488, 293] width 113 height 33
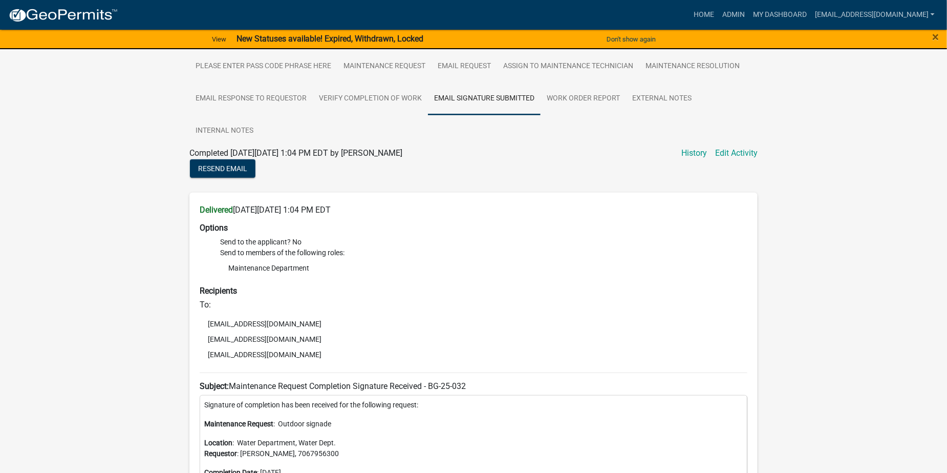
scroll to position [143, 0]
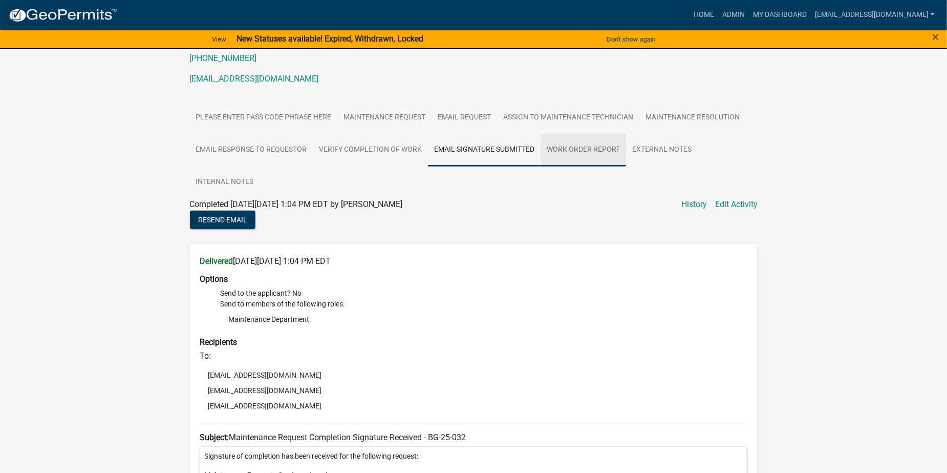
click at [580, 151] on link "Work Order Report" at bounding box center [584, 150] width 86 height 33
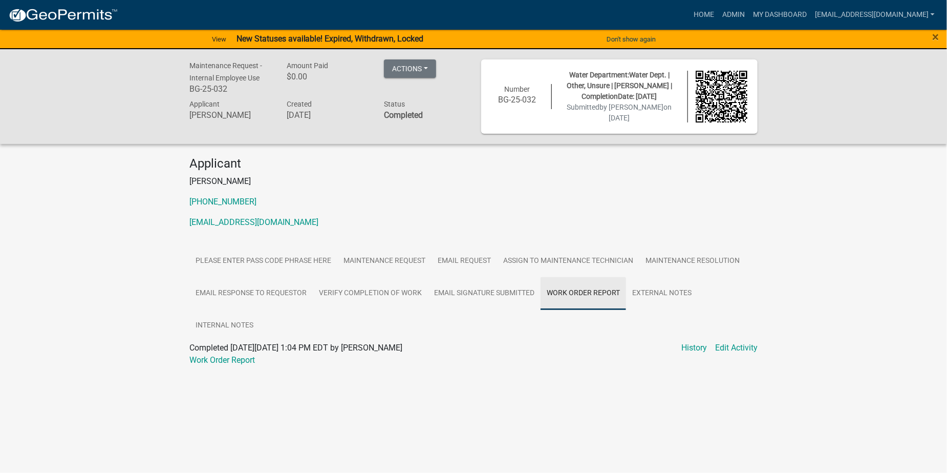
scroll to position [0, 0]
click at [240, 362] on link "Work Order Report" at bounding box center [227, 360] width 66 height 10
click at [478, 290] on link "Email Signature Submitted" at bounding box center [488, 293] width 113 height 33
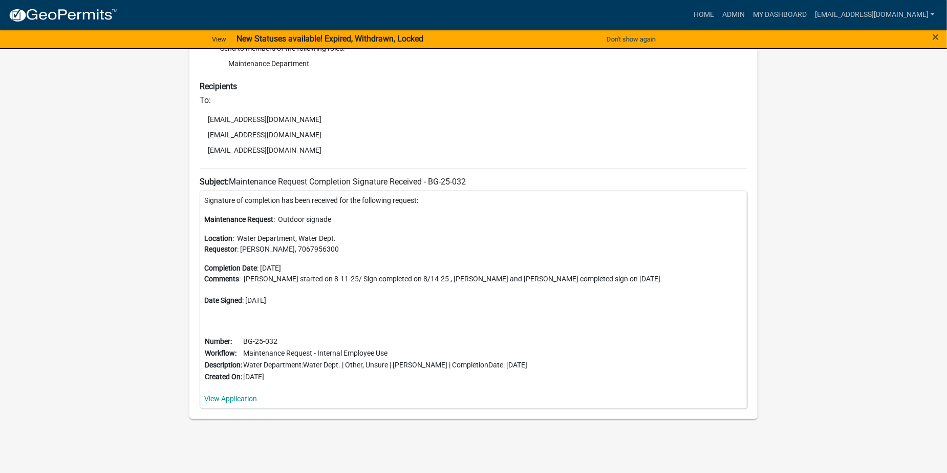
scroll to position [399, 0]
click at [247, 399] on link "View Application" at bounding box center [230, 398] width 53 height 8
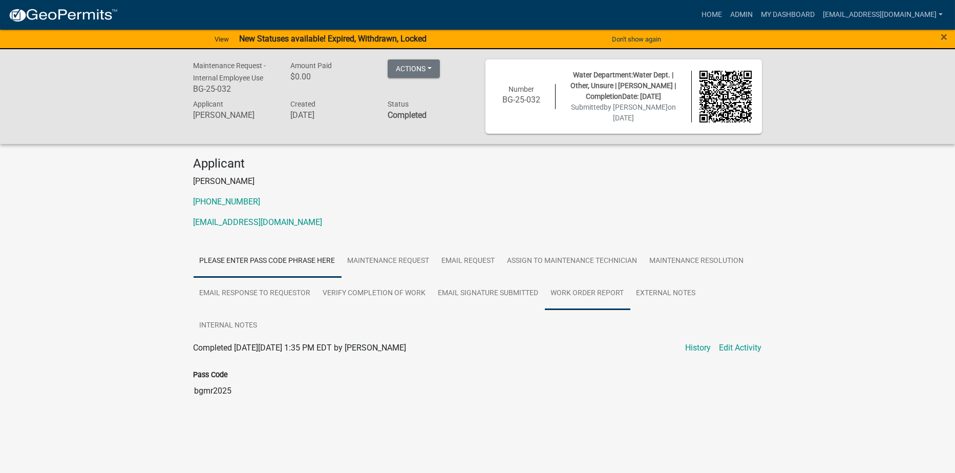
click at [595, 295] on link "Work Order Report" at bounding box center [588, 293] width 86 height 33
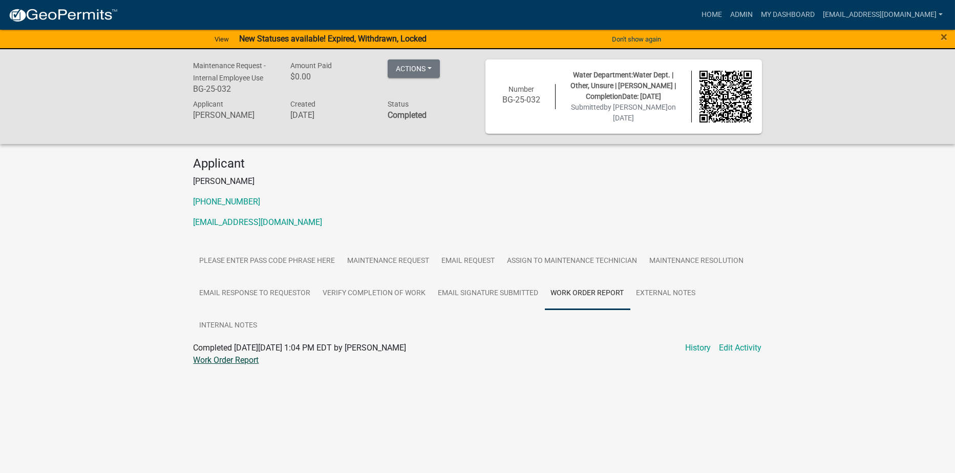
click at [242, 358] on link "Work Order Report" at bounding box center [227, 360] width 66 height 10
drag, startPoint x: 243, startPoint y: 322, endPoint x: 255, endPoint y: 314, distance: 14.3
click at [243, 322] on link "Internal Notes" at bounding box center [229, 325] width 70 height 33
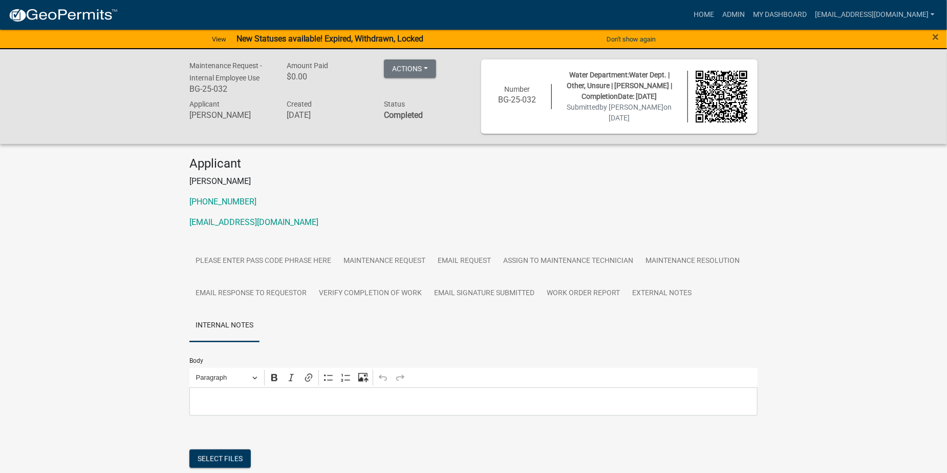
click at [241, 402] on p "Editor editing area: main. Press Alt+0 for help." at bounding box center [474, 401] width 558 height 12
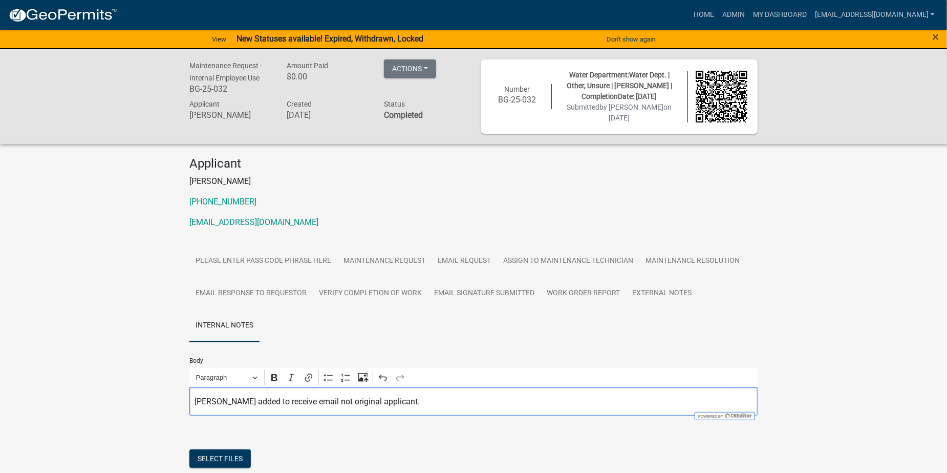
click at [400, 399] on p "[PERSON_NAME] added to receive email not original applicant." at bounding box center [474, 401] width 558 height 12
click at [460, 450] on div "Select files" at bounding box center [473, 459] width 568 height 21
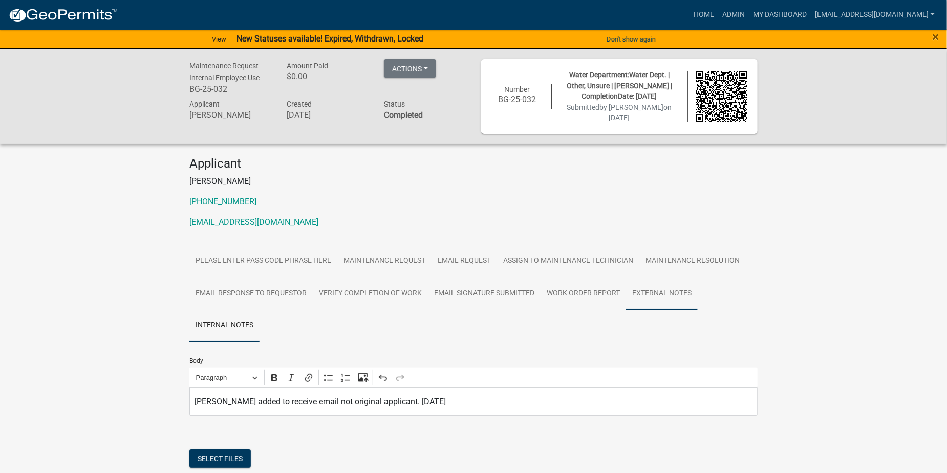
click at [669, 291] on link "External Notes" at bounding box center [662, 293] width 72 height 33
click at [244, 324] on link "Internal Notes" at bounding box center [224, 325] width 70 height 33
click at [472, 403] on p "[PERSON_NAME] added to receive email not original applicant. [DATE]" at bounding box center [474, 401] width 558 height 12
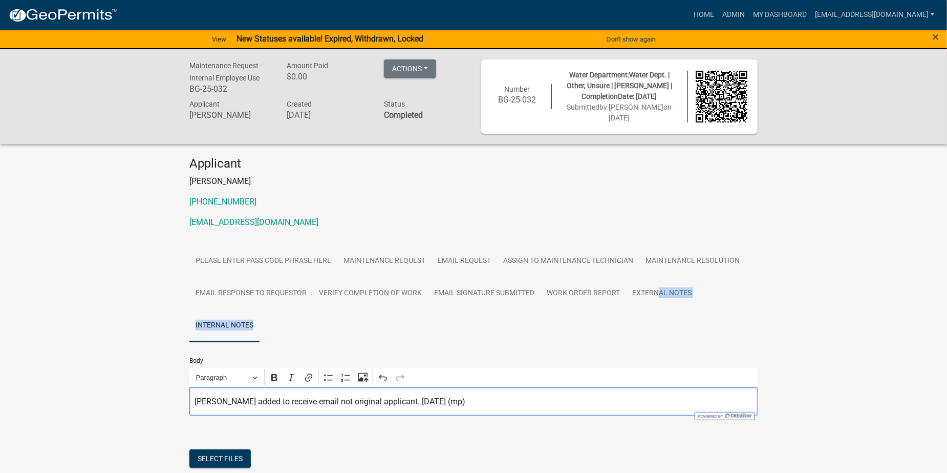
click at [658, 341] on div "Please Enter Pass Code Phrase Here Maintenance Request Email Request Assign to …" at bounding box center [473, 383] width 568 height 276
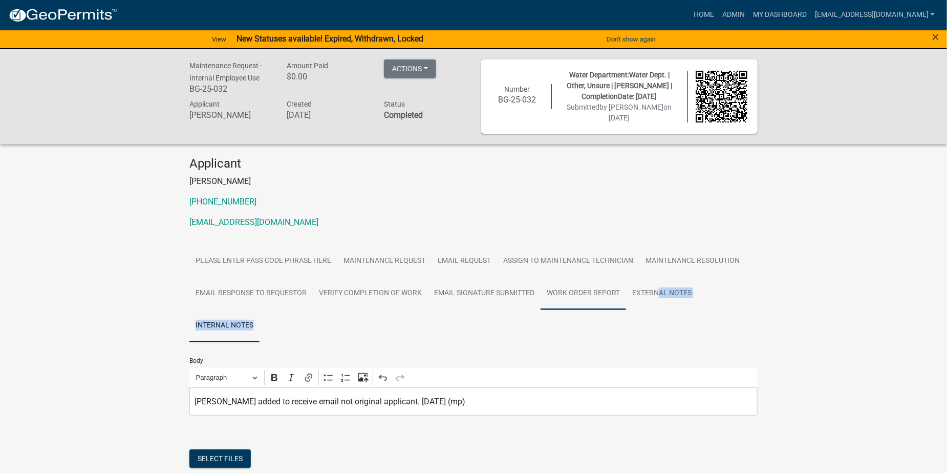
click at [579, 293] on link "Work Order Report" at bounding box center [584, 293] width 86 height 33
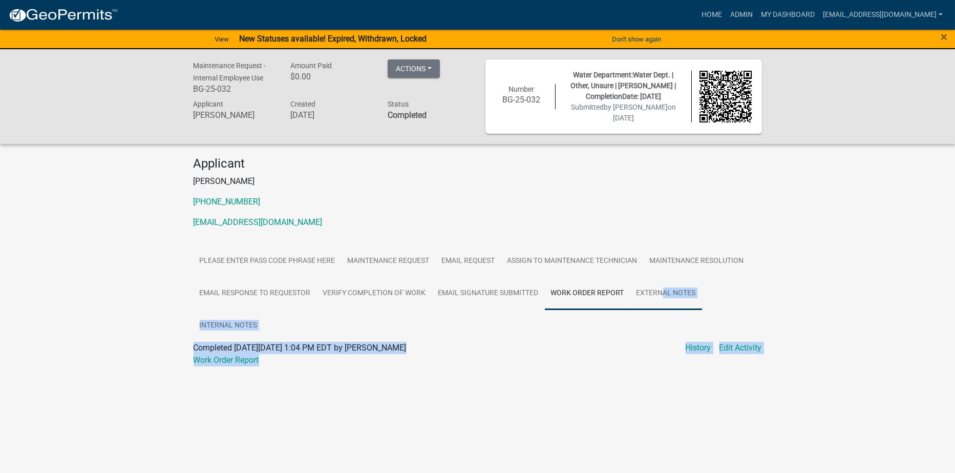
click at [670, 292] on link "External Notes" at bounding box center [666, 293] width 72 height 33
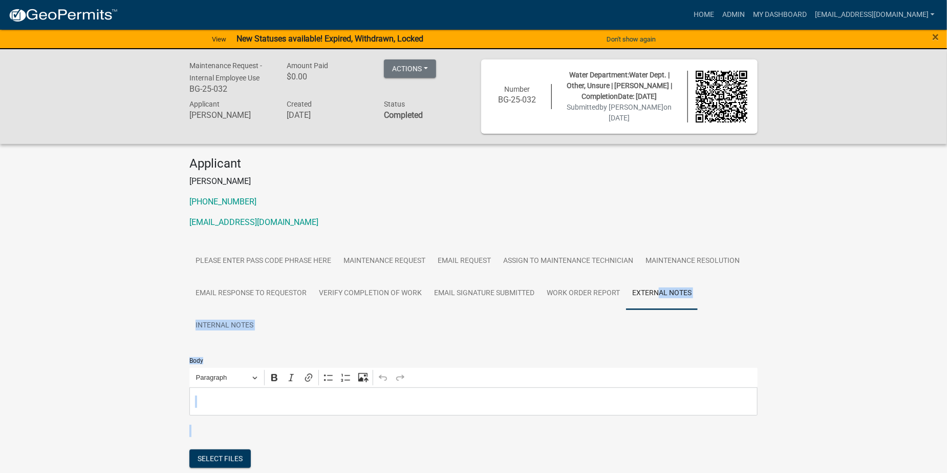
click at [264, 323] on ul "Please Enter Pass Code Phrase Here Maintenance Request Email Request Assign to …" at bounding box center [473, 293] width 568 height 97
click at [244, 323] on link "Internal Notes" at bounding box center [224, 325] width 70 height 33
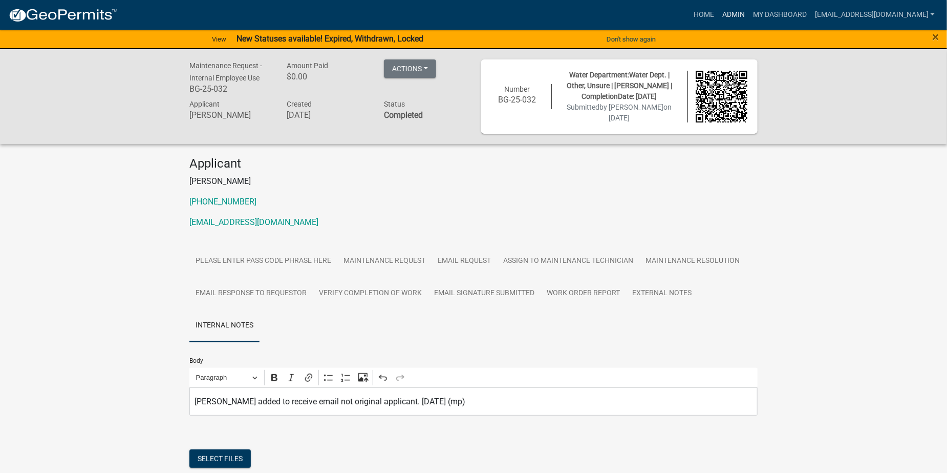
click at [749, 12] on link "Admin" at bounding box center [733, 14] width 31 height 19
